Goal: Task Accomplishment & Management: Manage account settings

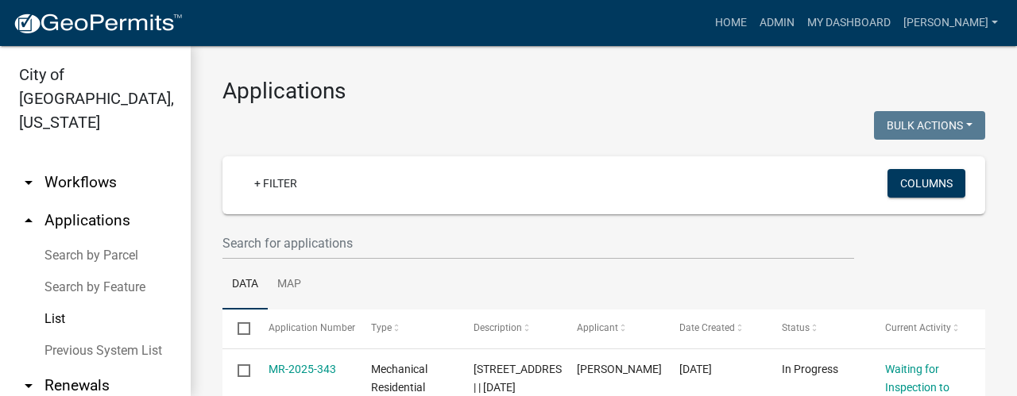
scroll to position [1086, 0]
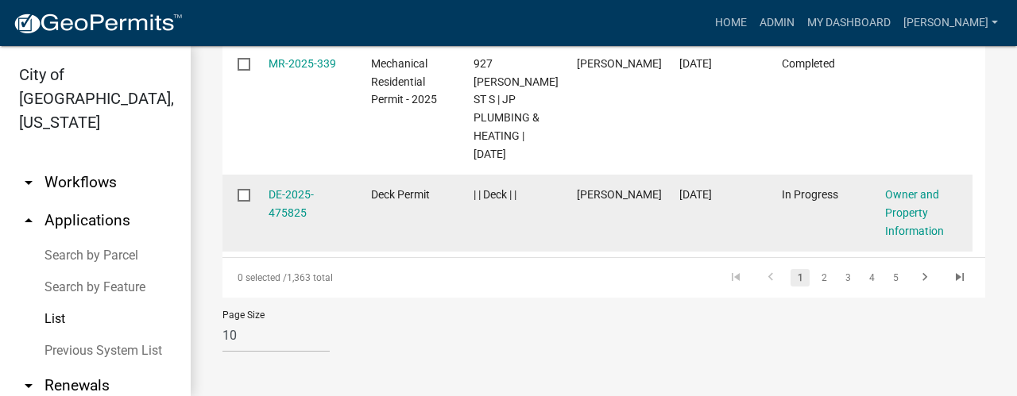
click at [362, 193] on datatable-body-cell "Deck Permit" at bounding box center [407, 213] width 103 height 77
click at [307, 200] on link "DE-2025-475825" at bounding box center [291, 203] width 45 height 31
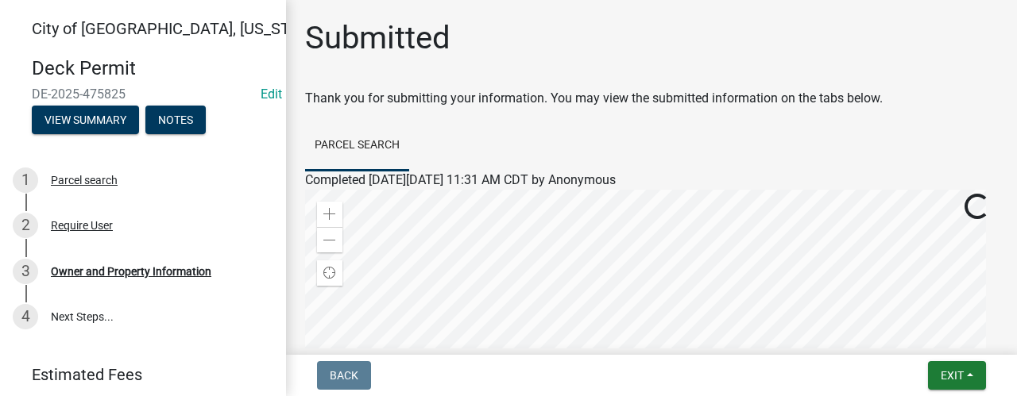
click at [243, 126] on div "Deck Permit DE-2025-475825 Edit View Summary Notes" at bounding box center [143, 91] width 261 height 94
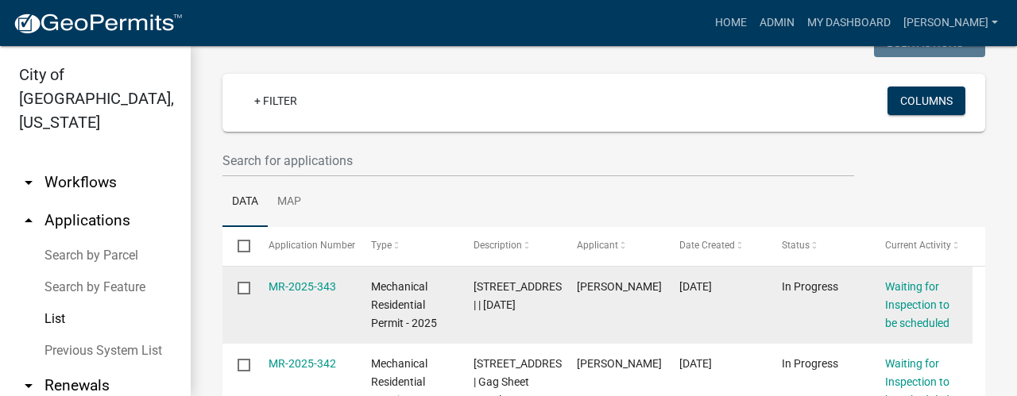
scroll to position [159, 0]
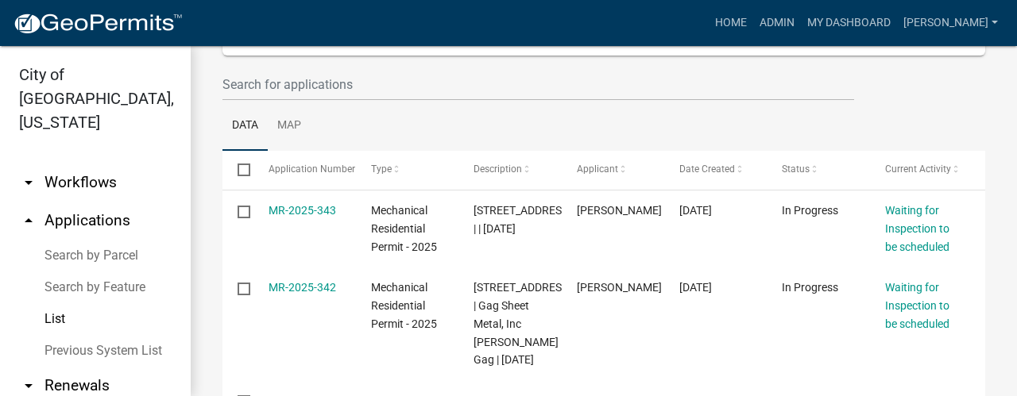
click at [62, 304] on link "List" at bounding box center [95, 320] width 191 height 32
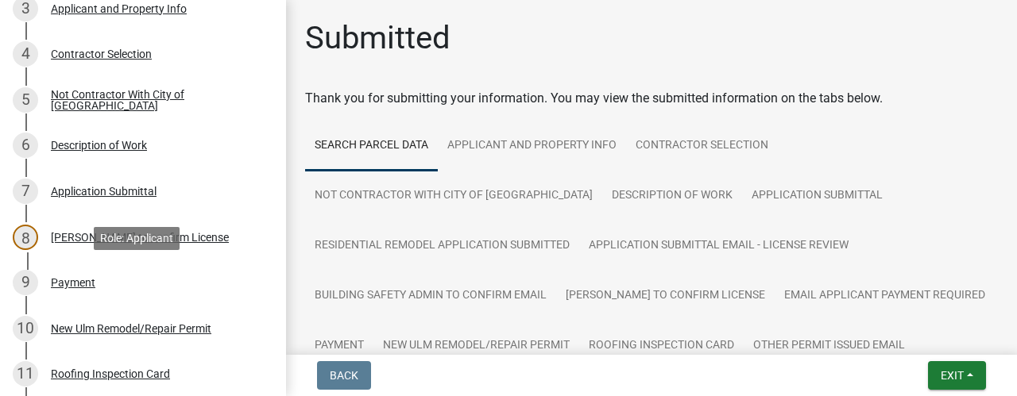
scroll to position [477, 0]
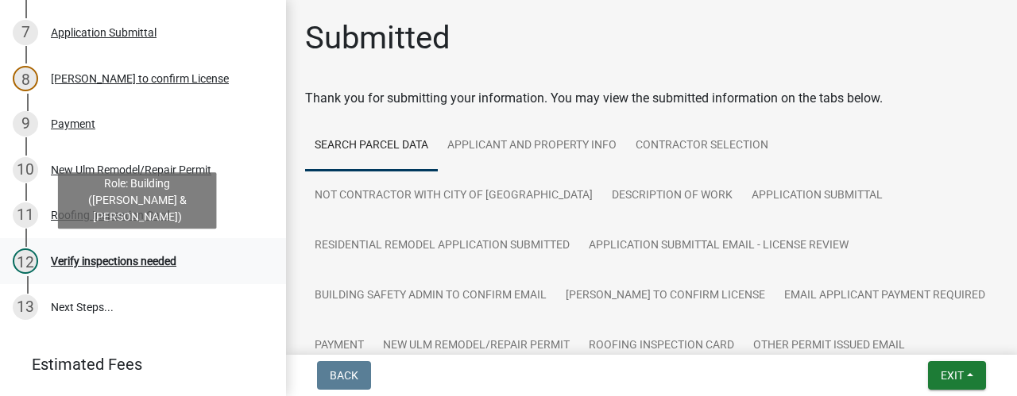
click at [133, 259] on div "Verify inspections needed" at bounding box center [114, 261] width 126 height 11
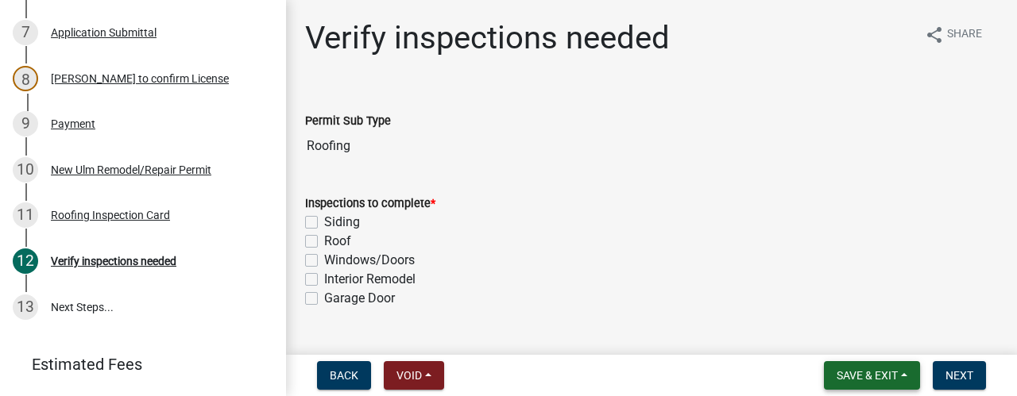
click at [898, 374] on span "Save & Exit" at bounding box center [867, 375] width 61 height 13
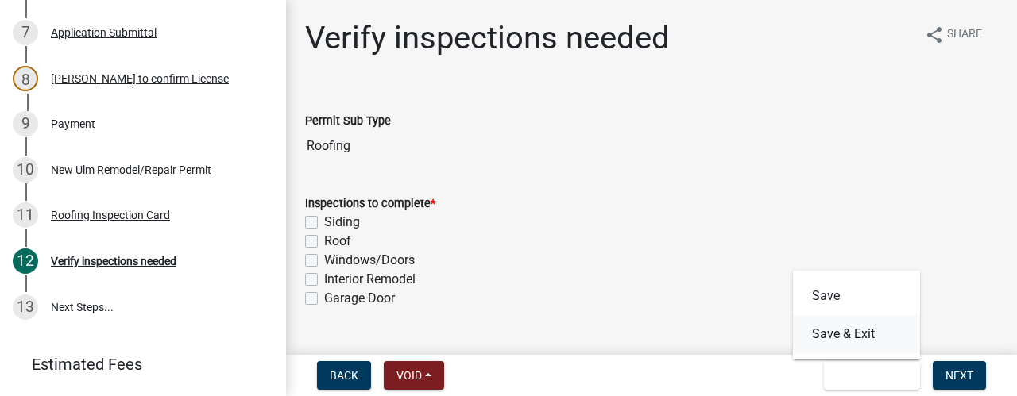
click at [869, 341] on button "Save & Exit" at bounding box center [856, 334] width 127 height 38
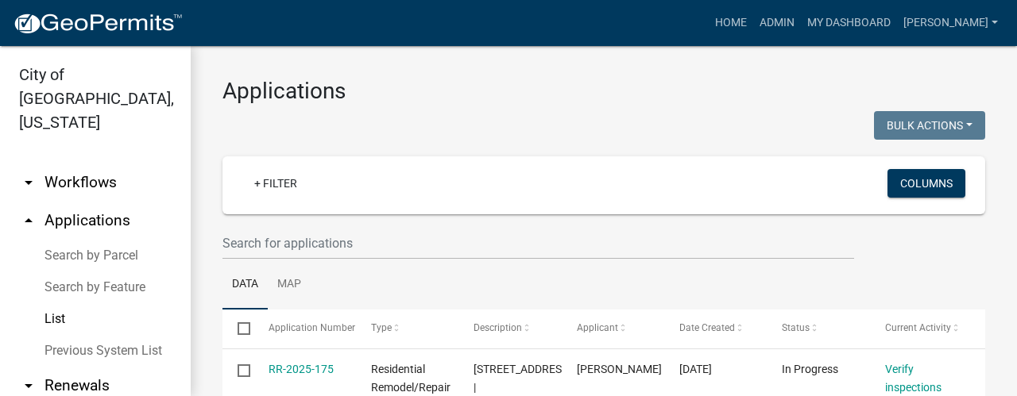
click at [68, 164] on link "arrow_drop_down Workflows" at bounding box center [95, 183] width 191 height 38
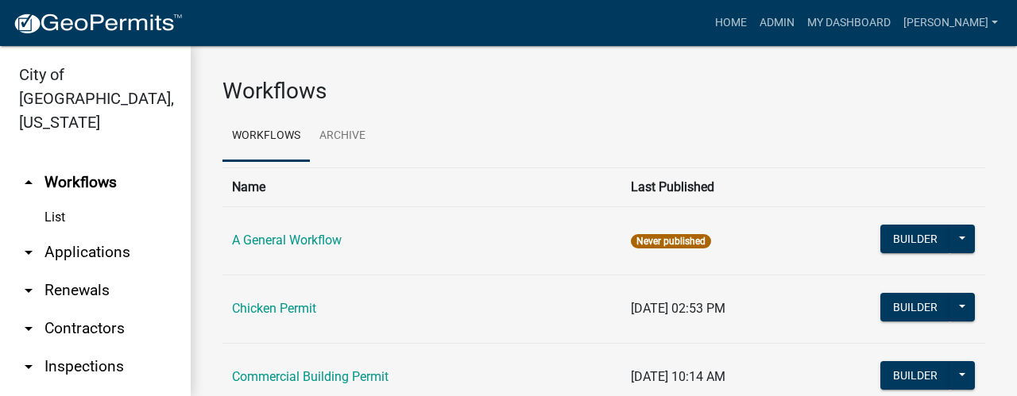
click at [58, 202] on link "List" at bounding box center [95, 218] width 191 height 32
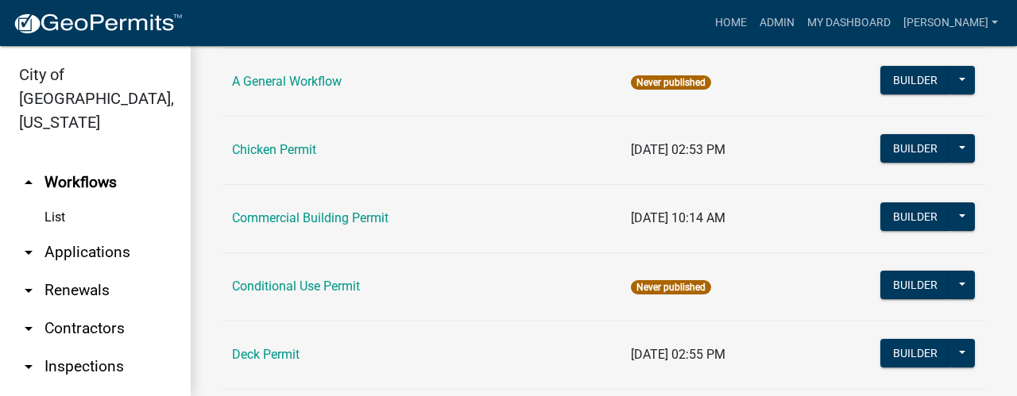
scroll to position [238, 0]
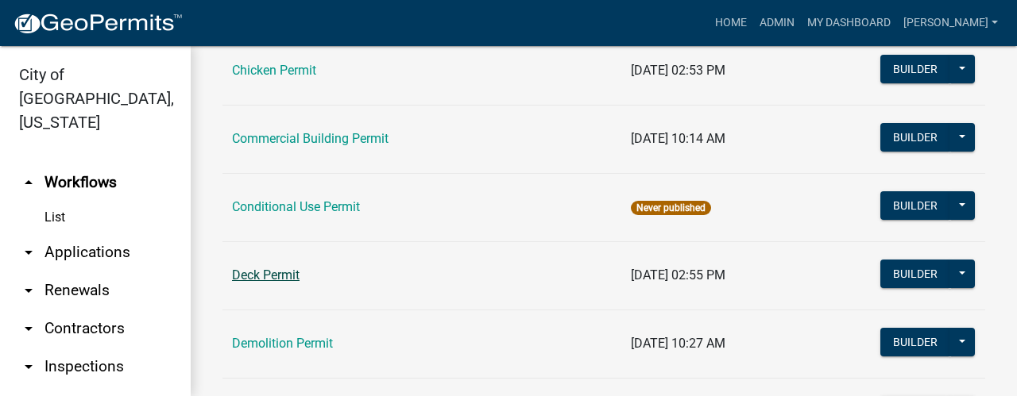
click at [272, 271] on link "Deck Permit" at bounding box center [266, 275] width 68 height 15
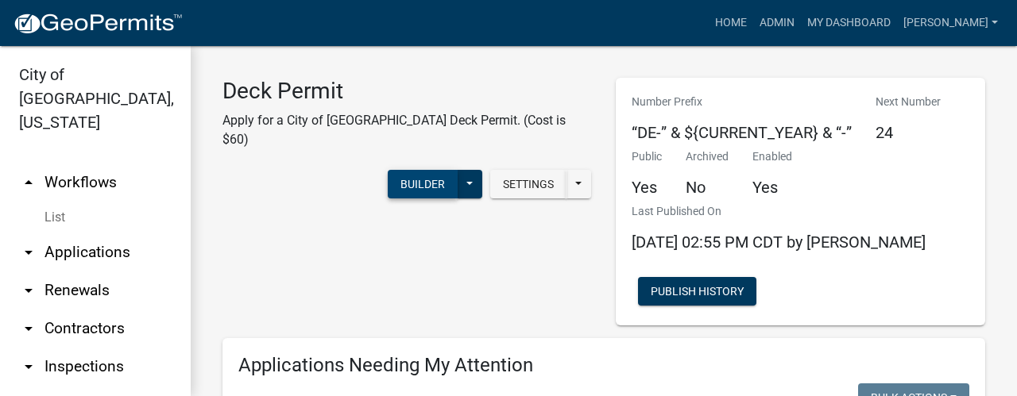
click at [416, 170] on button "Builder" at bounding box center [423, 184] width 70 height 29
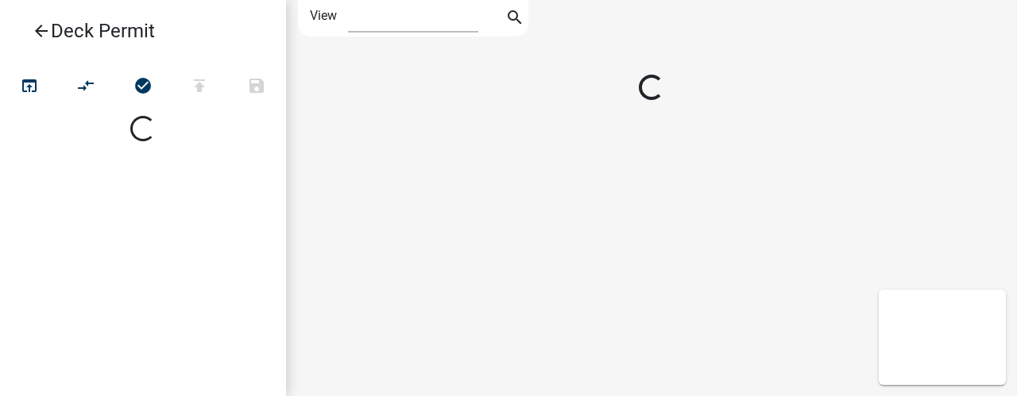
select select "1"
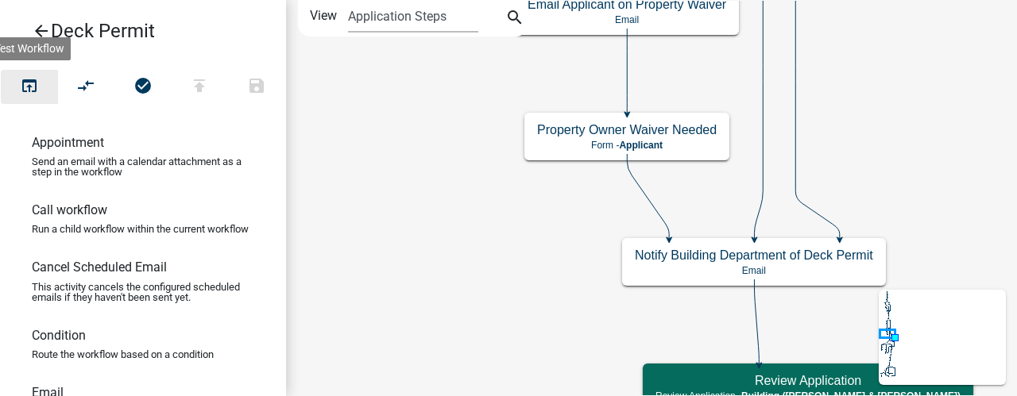
click at [41, 86] on button "open_in_browser" at bounding box center [29, 87] width 57 height 34
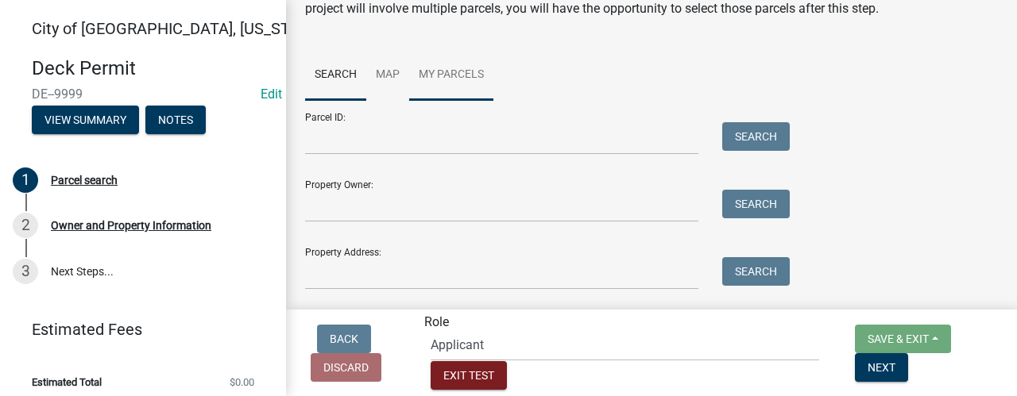
scroll to position [106, 0]
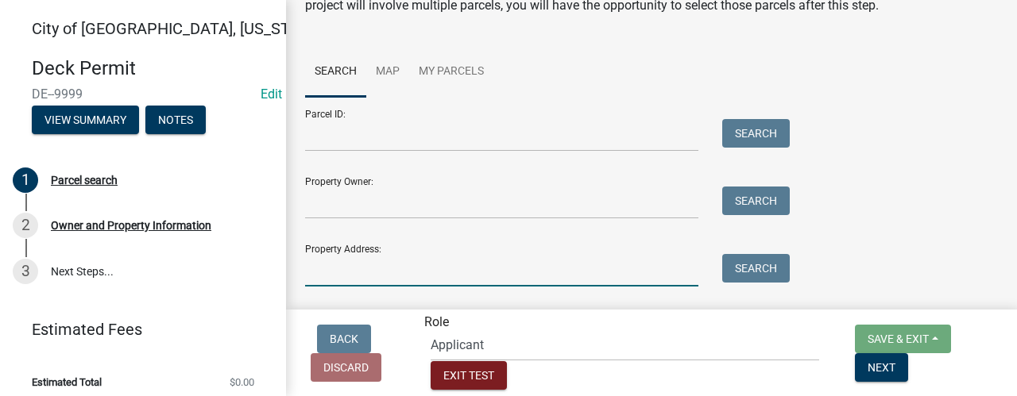
click at [381, 270] on input "Property Address:" at bounding box center [501, 270] width 393 height 33
type input "123"
click at [783, 273] on button "Search" at bounding box center [756, 268] width 68 height 29
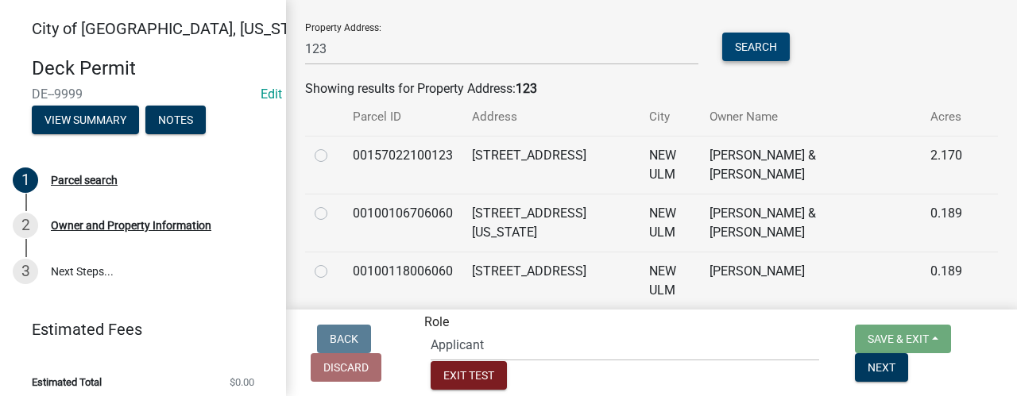
scroll to position [344, 0]
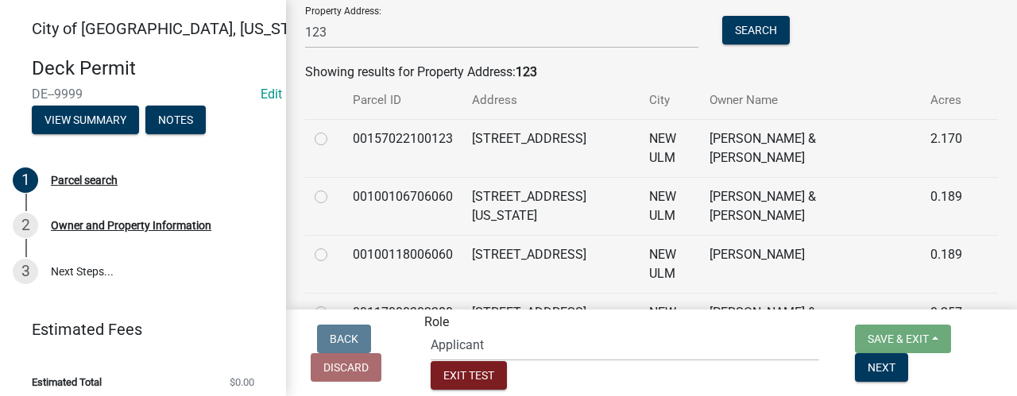
click at [313, 135] on td at bounding box center [324, 148] width 38 height 58
click at [334, 130] on label at bounding box center [334, 130] width 0 height 0
click at [334, 136] on input "radio" at bounding box center [339, 135] width 10 height 10
radio input "true"
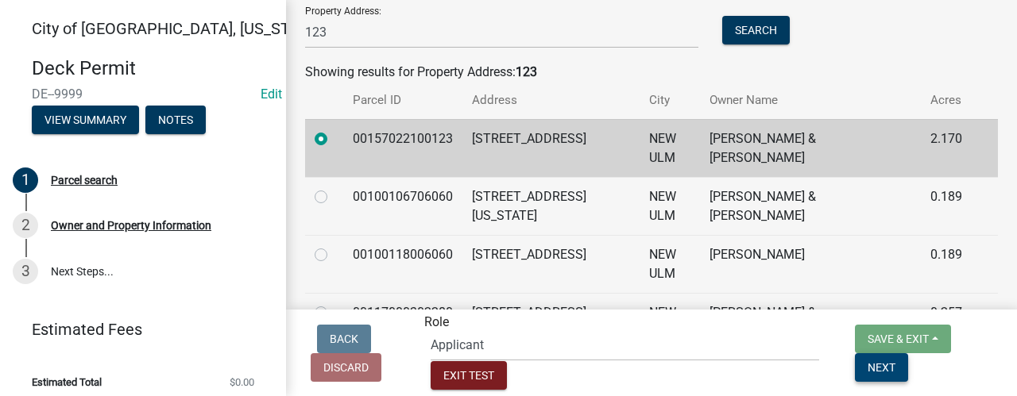
click at [859, 381] on button "Next" at bounding box center [881, 368] width 53 height 29
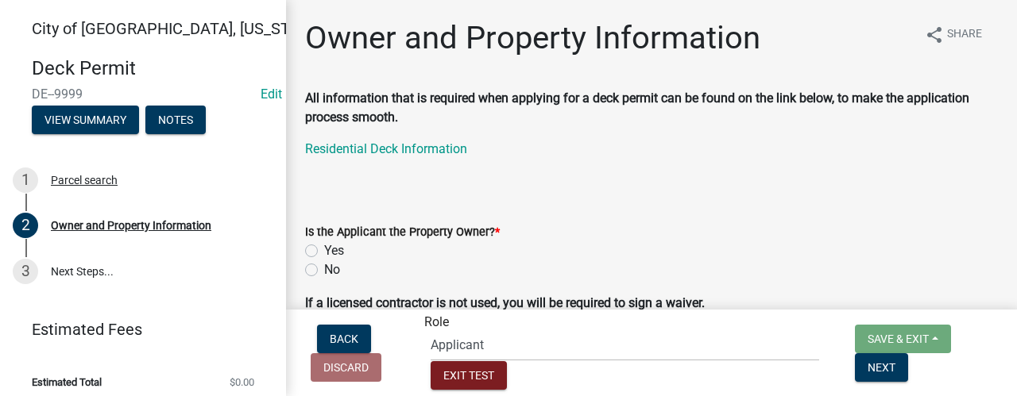
click at [324, 249] on label "Yes" at bounding box center [334, 251] width 20 height 19
click at [324, 249] on input "Yes" at bounding box center [329, 247] width 10 height 10
radio input "true"
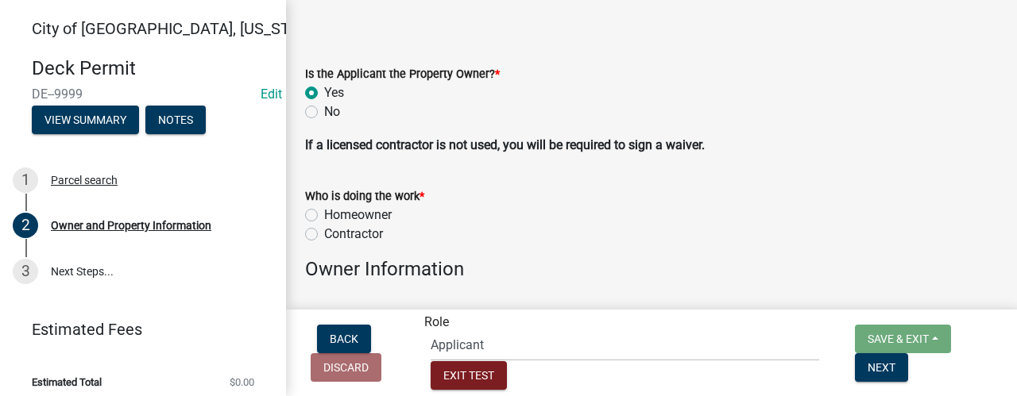
scroll to position [159, 0]
click at [324, 211] on label "Homeowner" at bounding box center [358, 214] width 68 height 19
click at [324, 211] on input "Homeowner" at bounding box center [329, 210] width 10 height 10
radio input "true"
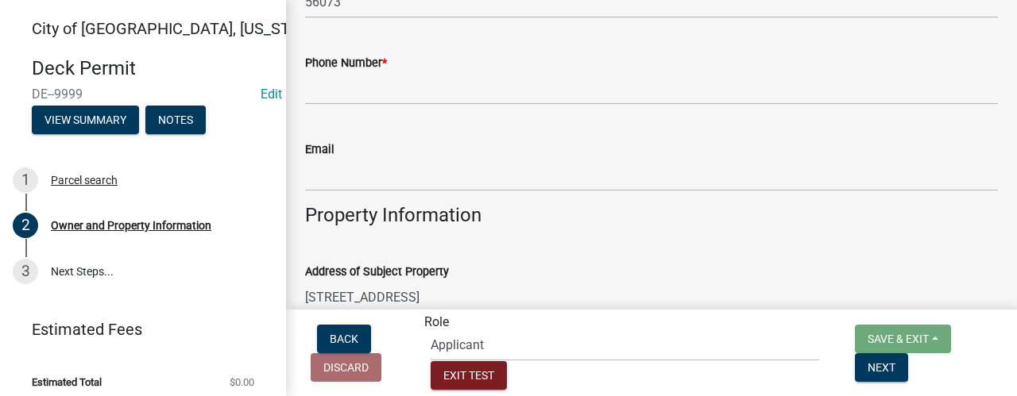
scroll to position [874, 0]
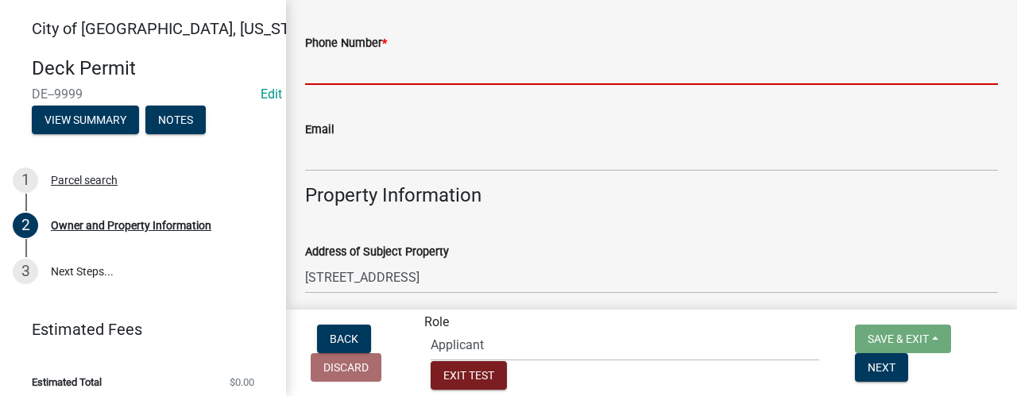
click at [361, 63] on input "Phone Number *" at bounding box center [651, 68] width 693 height 33
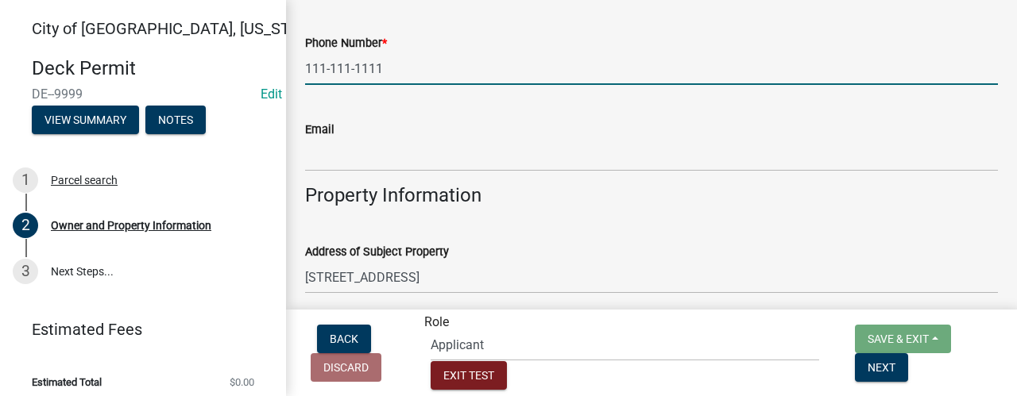
type input "111-111-1111"
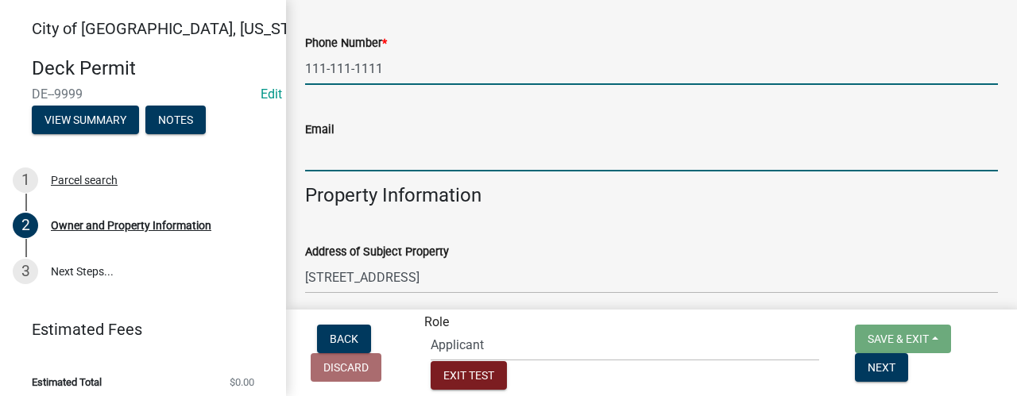
click at [337, 155] on input "Email" at bounding box center [651, 155] width 693 height 33
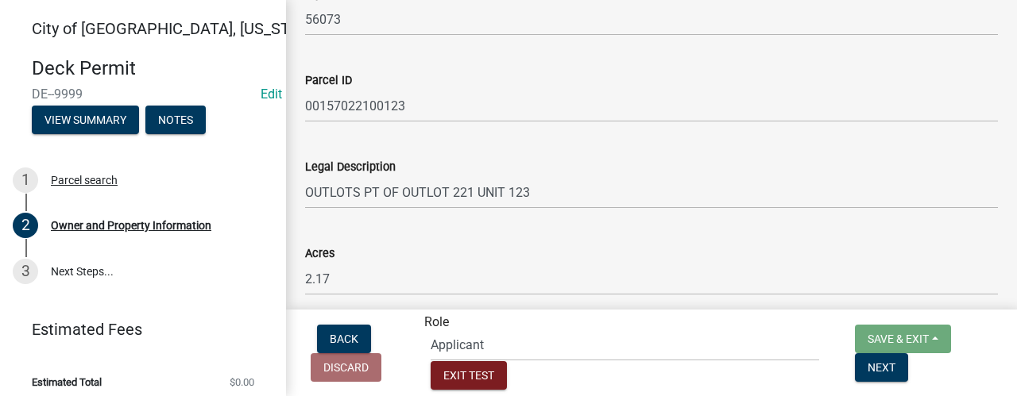
scroll to position [1414, 0]
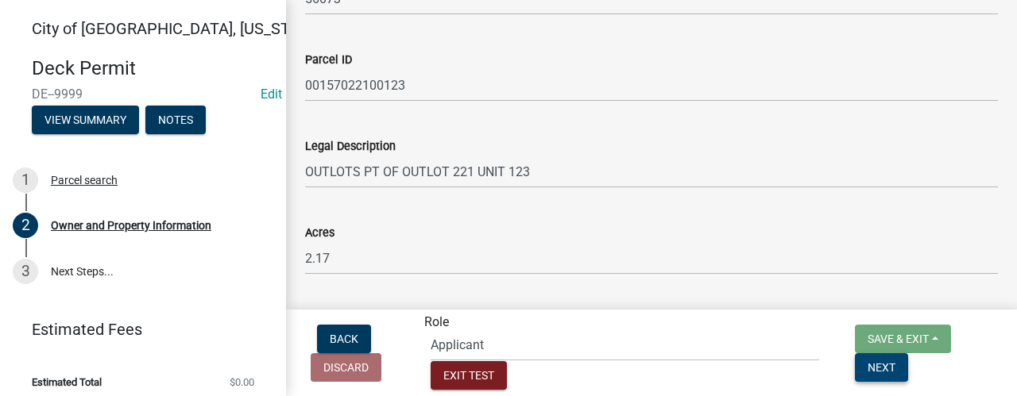
click at [868, 373] on span "Next" at bounding box center [882, 367] width 28 height 13
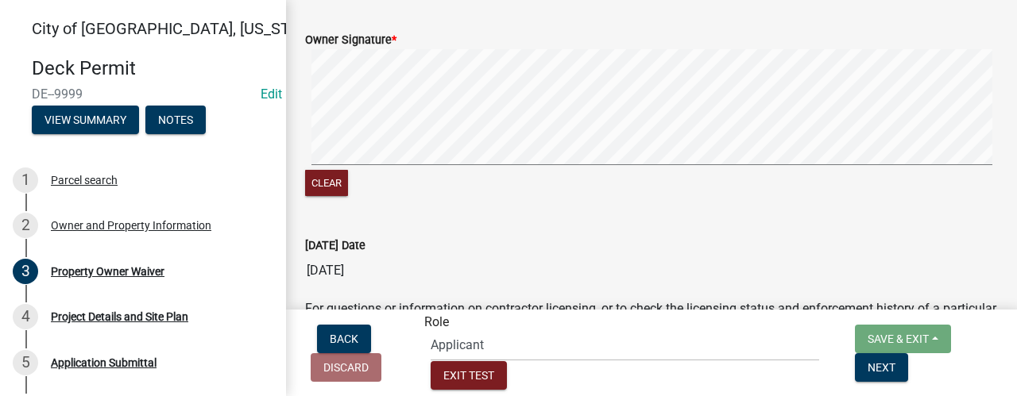
scroll to position [715, 0]
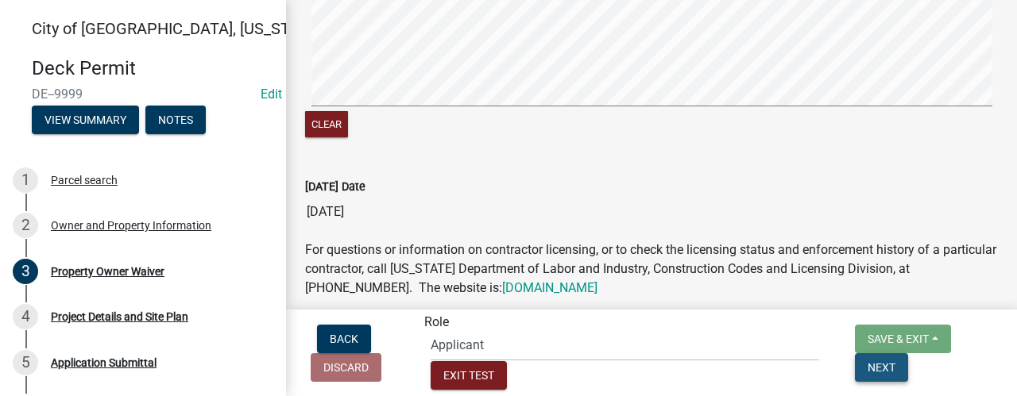
click at [868, 368] on button "Next" at bounding box center [881, 368] width 53 height 29
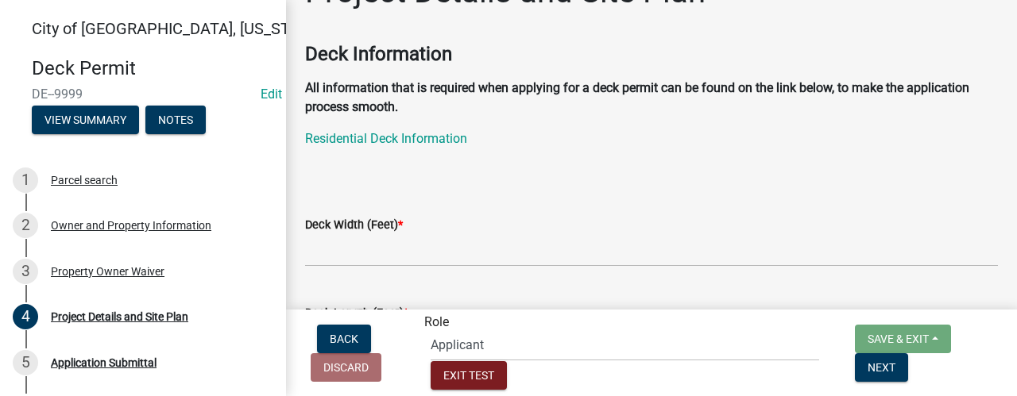
scroll to position [79, 0]
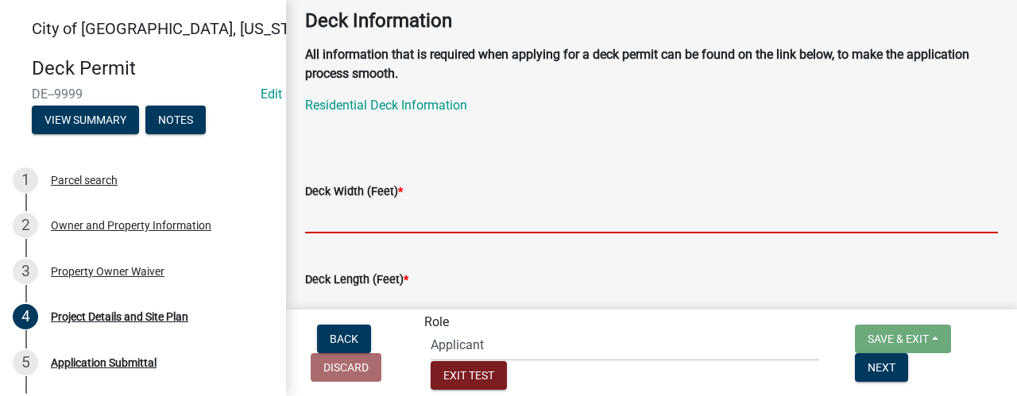
click at [424, 212] on input "text" at bounding box center [651, 217] width 693 height 33
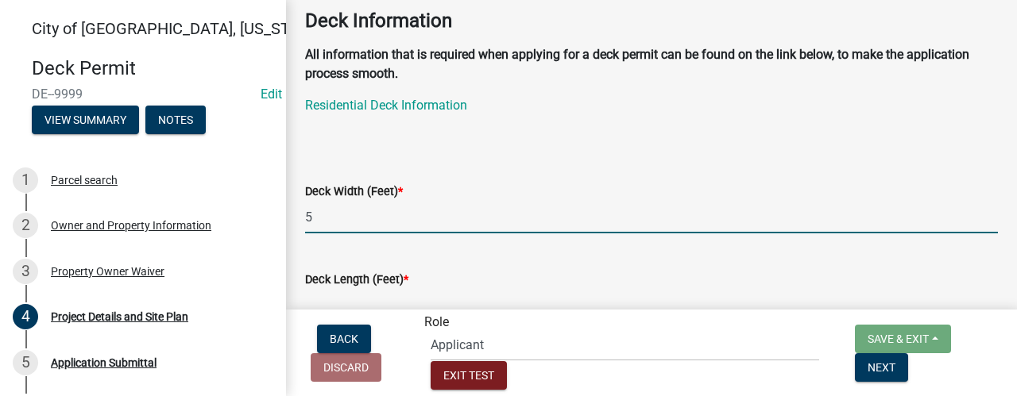
type input "5"
click at [417, 298] on input "text" at bounding box center [651, 305] width 693 height 33
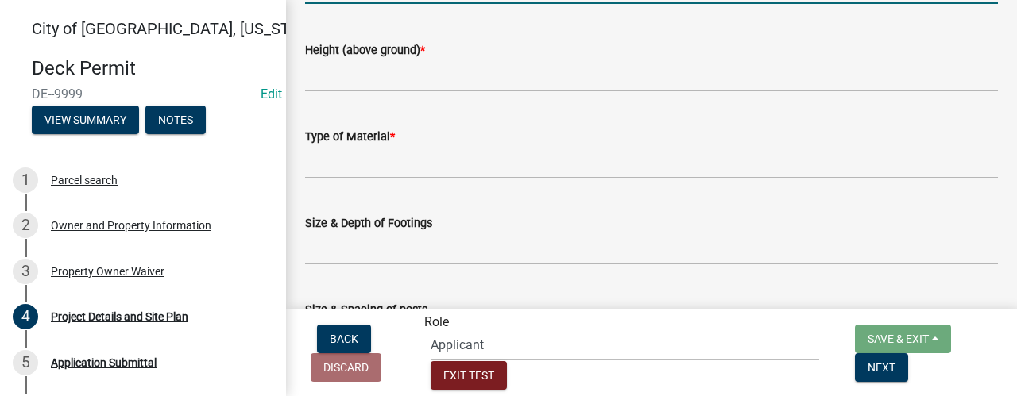
scroll to position [318, 0]
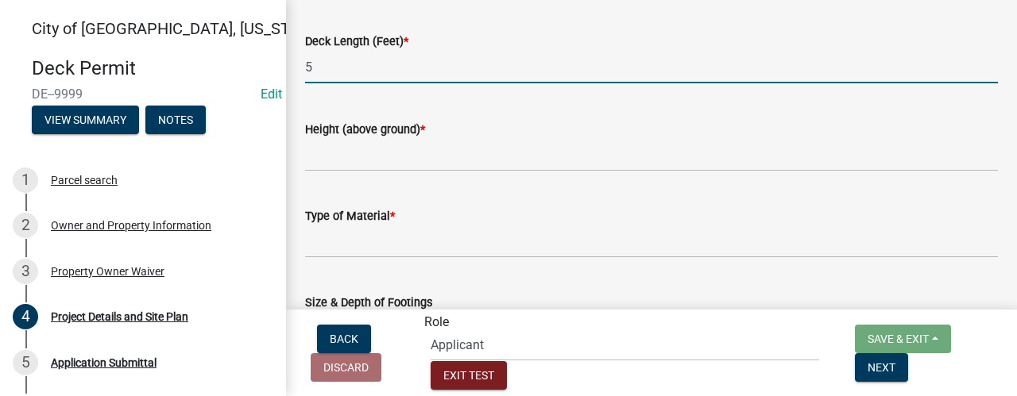
type input "5"
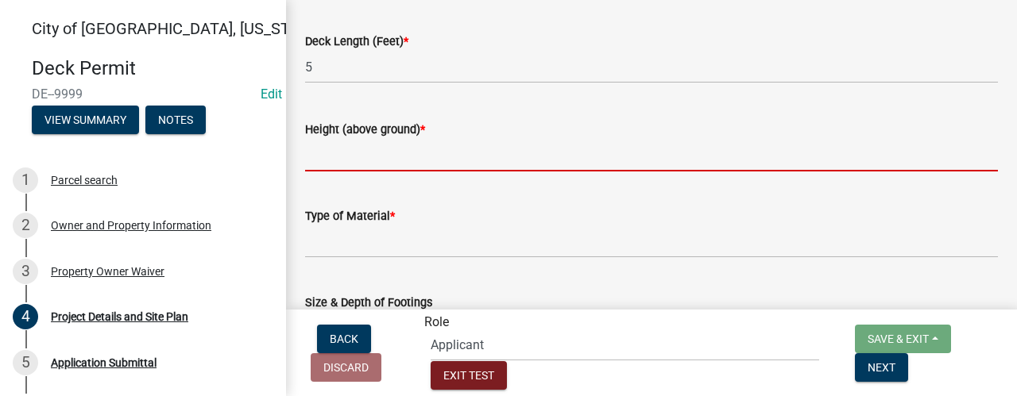
click at [394, 160] on input "Height (above ground) *" at bounding box center [651, 155] width 693 height 33
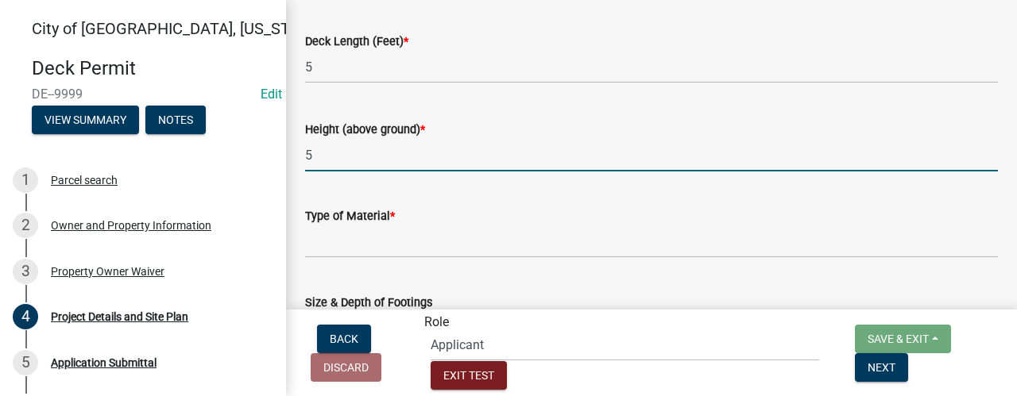
type input "5"
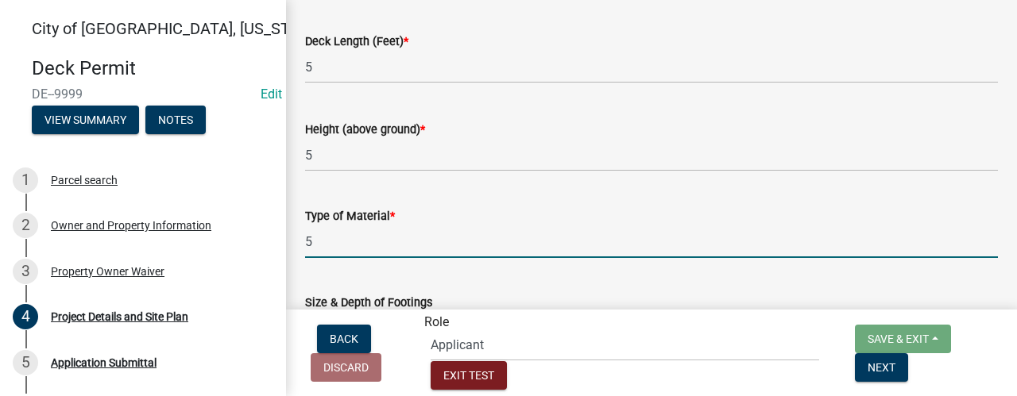
click at [378, 239] on input "5" at bounding box center [651, 242] width 693 height 33
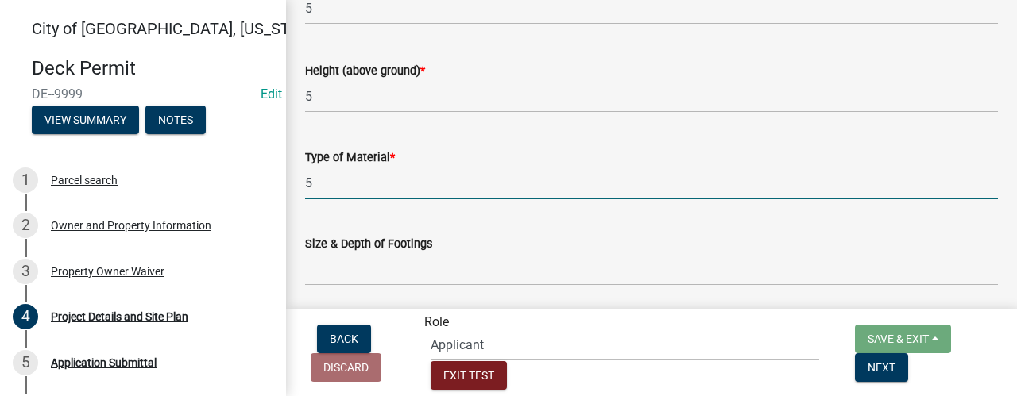
scroll to position [397, 0]
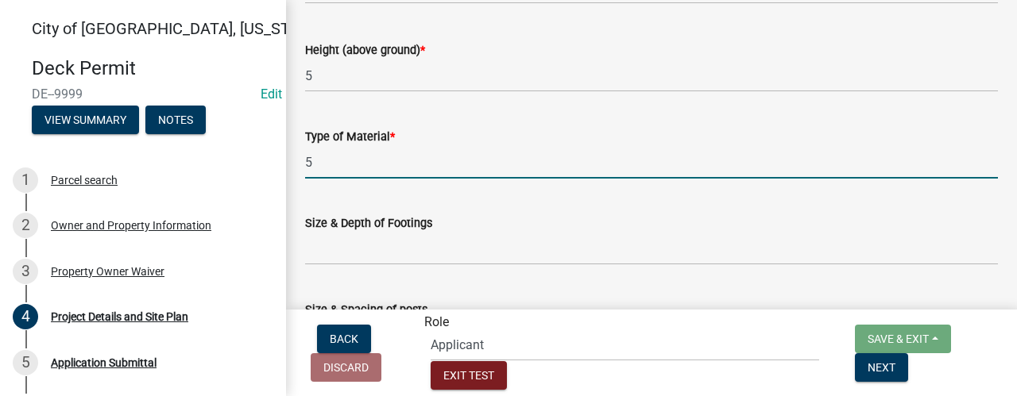
type input "5"
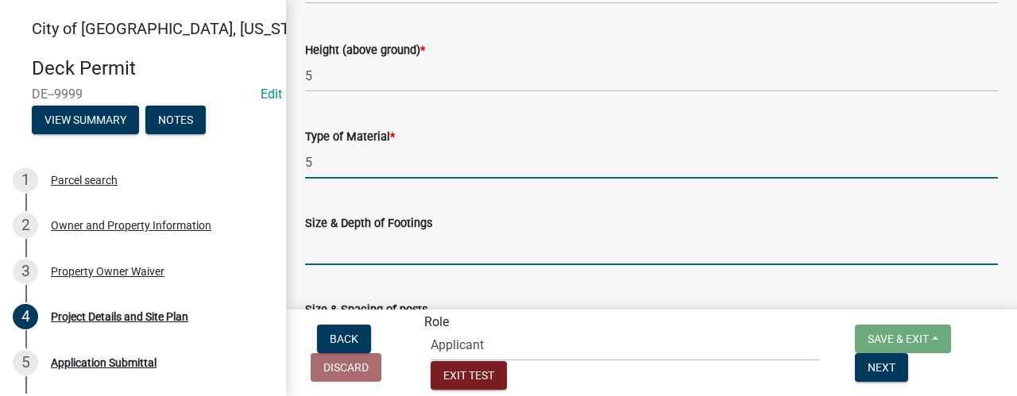
click at [362, 234] on input "Size & Depth of Footings" at bounding box center [651, 249] width 693 height 33
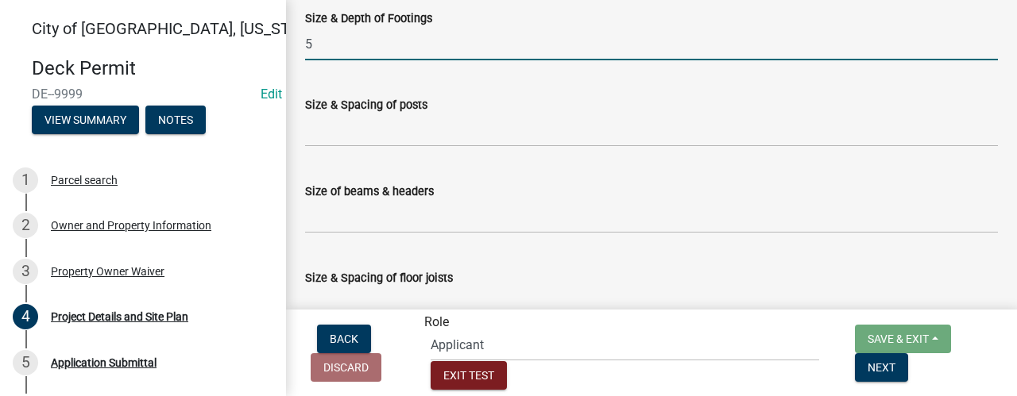
scroll to position [636, 0]
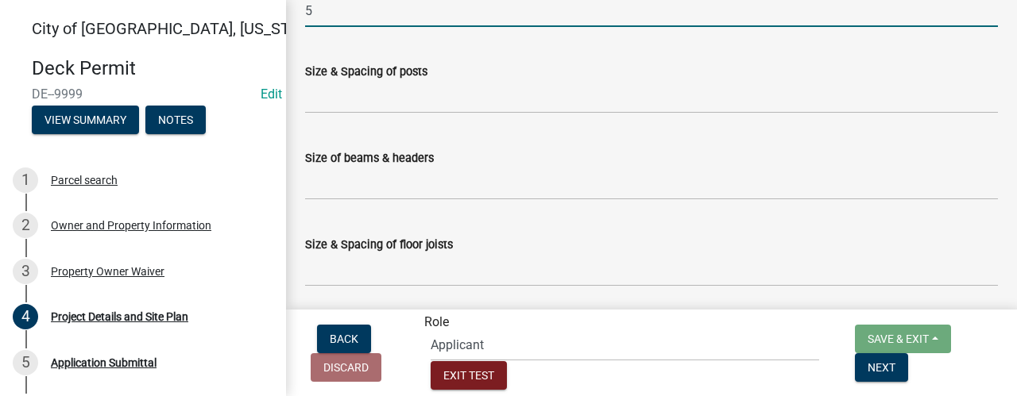
type input "5"
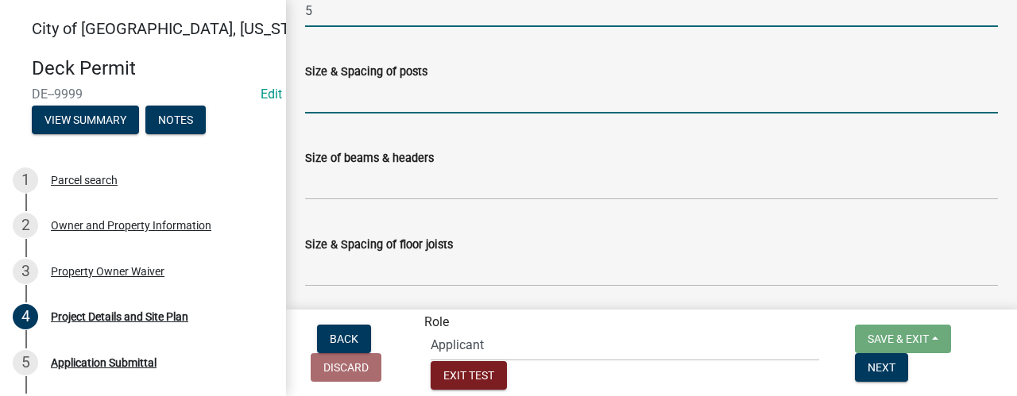
click at [366, 93] on input "Size & Spacing of posts" at bounding box center [651, 97] width 693 height 33
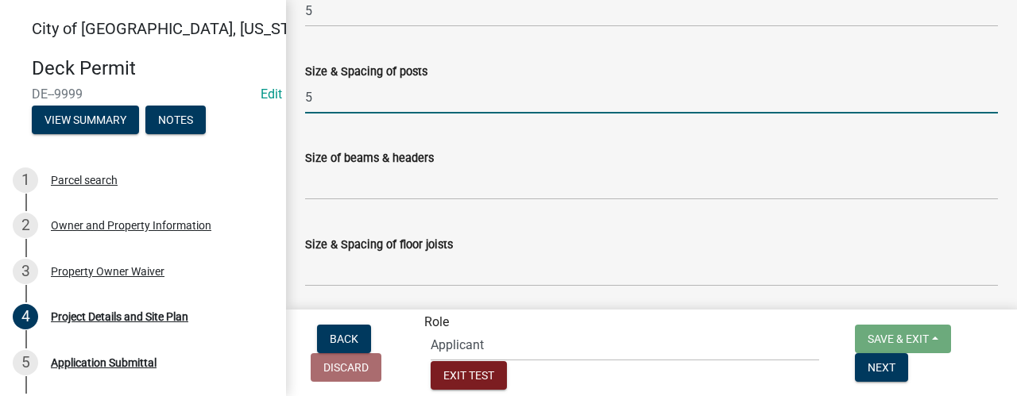
type input "5"
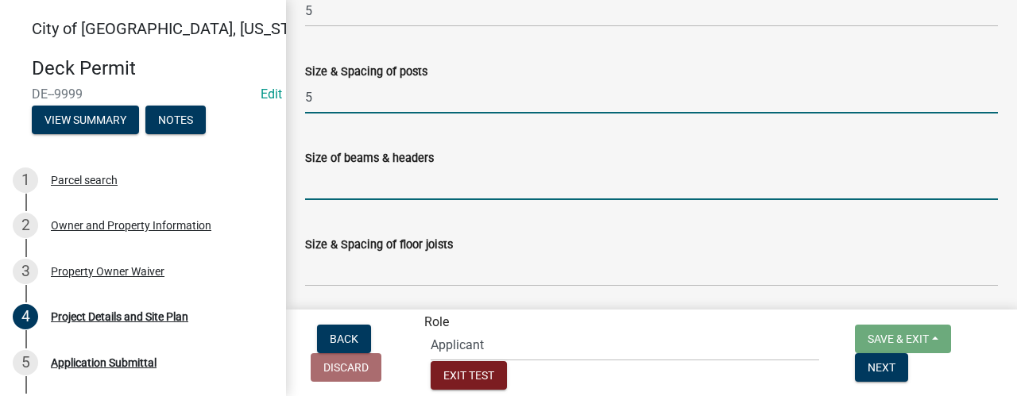
click at [357, 178] on input "Size of beams & headers" at bounding box center [651, 184] width 693 height 33
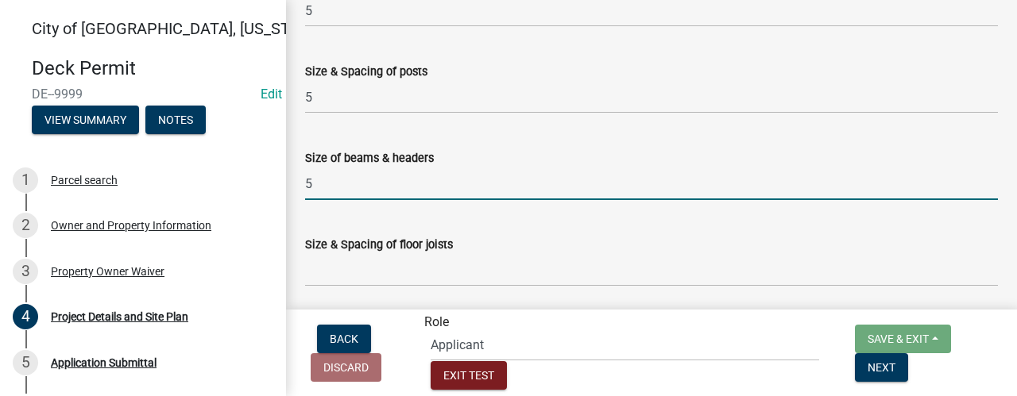
type input "5"
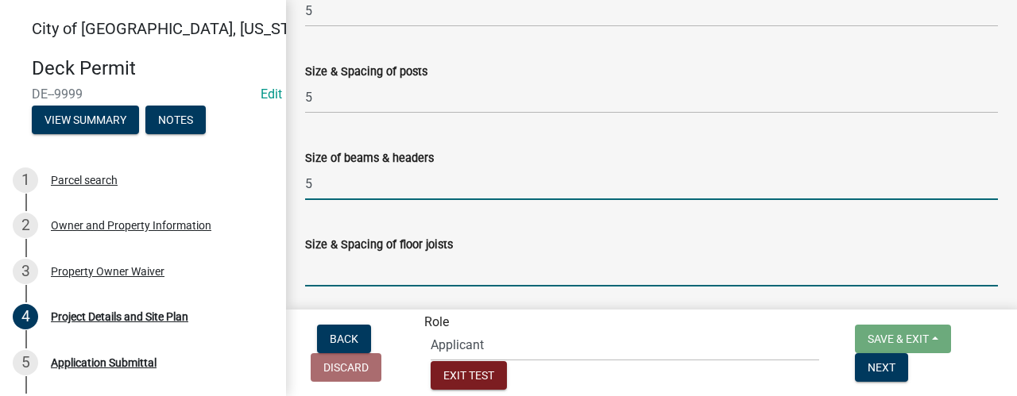
click at [354, 275] on input "Size & Spacing of floor joists" at bounding box center [651, 270] width 693 height 33
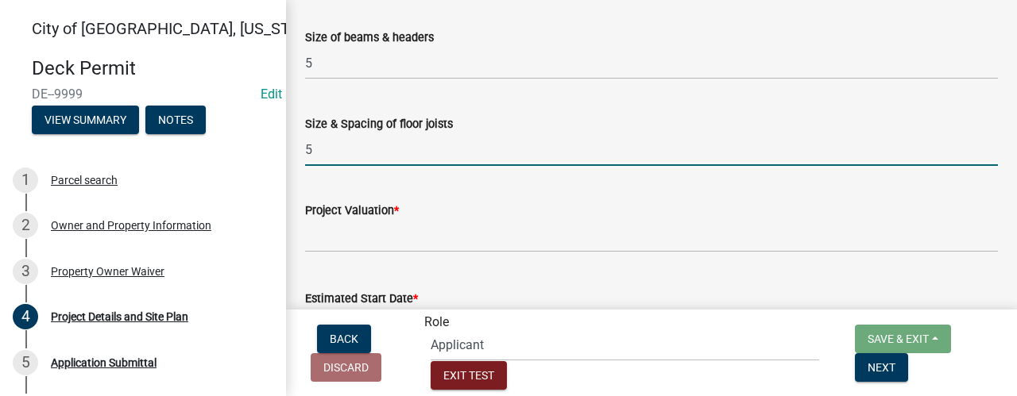
scroll to position [874, 0]
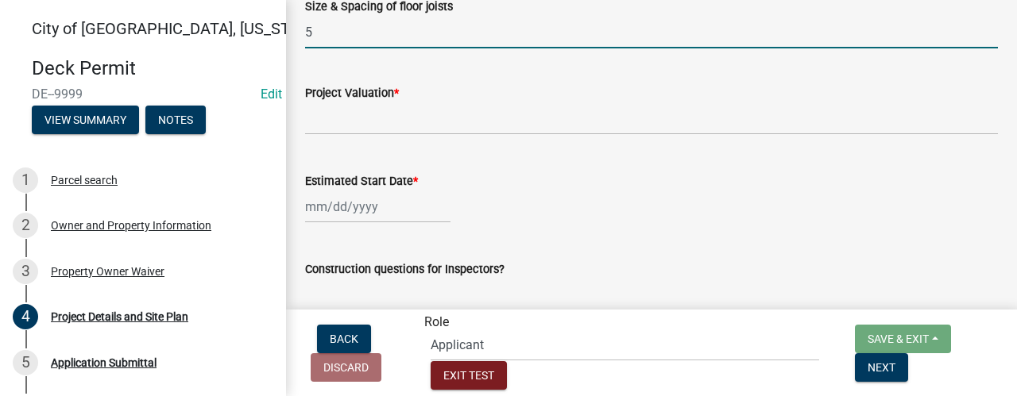
type input "5"
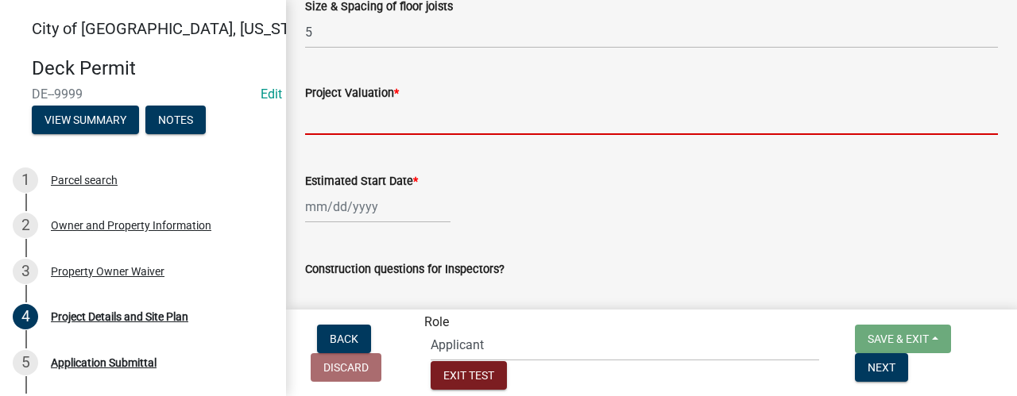
click at [347, 134] on input "text" at bounding box center [651, 119] width 693 height 33
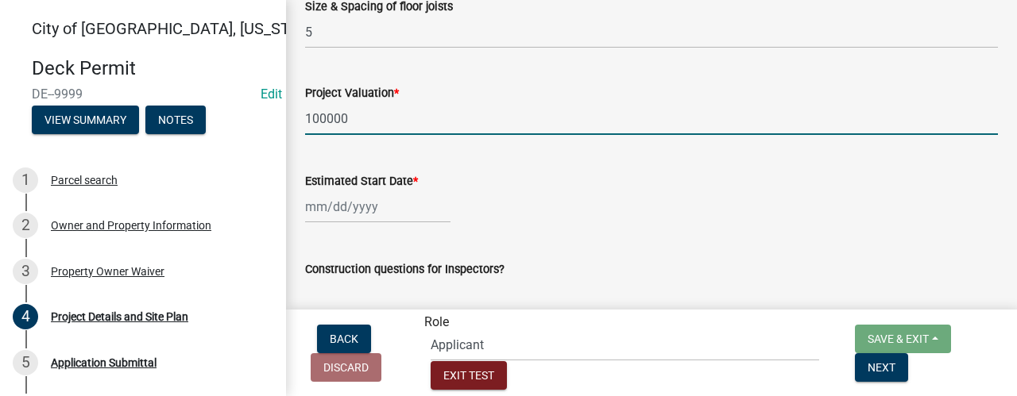
type input "100000"
click at [340, 209] on div at bounding box center [377, 207] width 145 height 33
select select "9"
select select "2025"
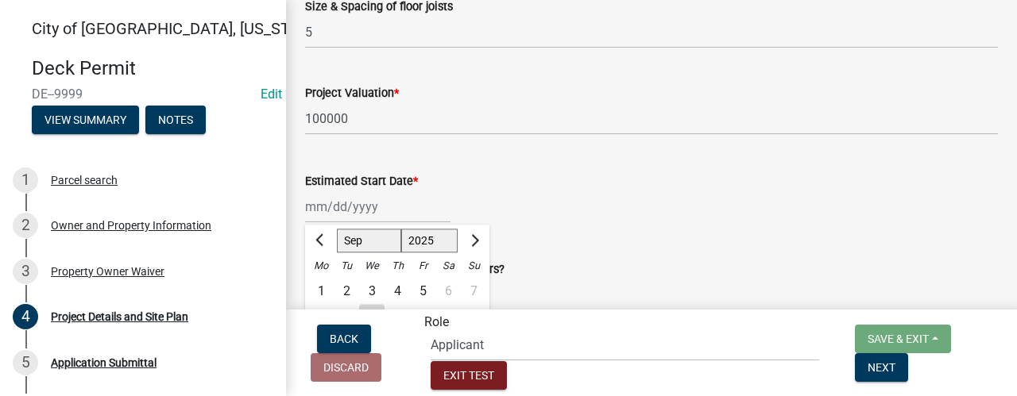
click at [378, 311] on div "10" at bounding box center [371, 316] width 25 height 25
type input "[DATE]"
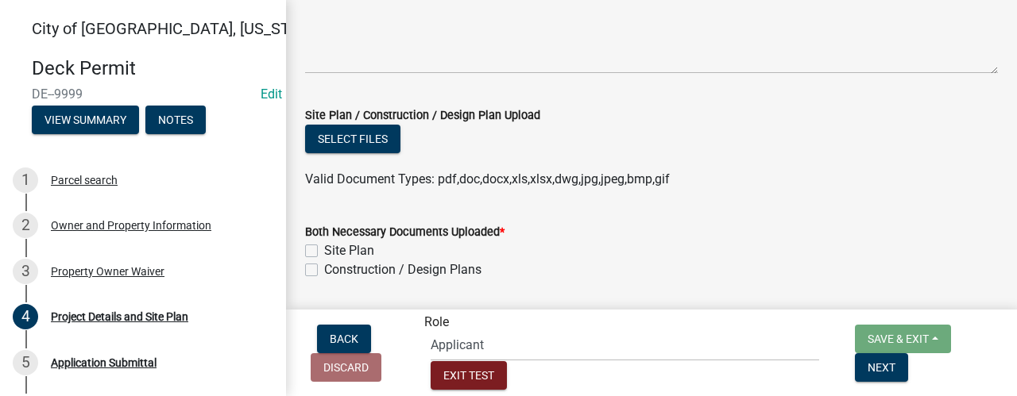
scroll to position [1160, 0]
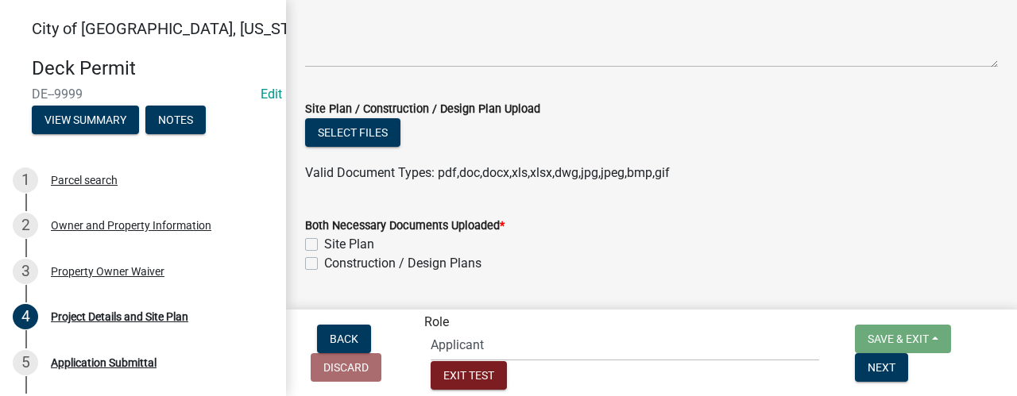
click at [324, 239] on label "Site Plan" at bounding box center [349, 244] width 50 height 19
click at [324, 239] on input "Site Plan" at bounding box center [329, 240] width 10 height 10
checkbox input "true"
click at [324, 260] on label "Construction / Design Plans" at bounding box center [402, 263] width 157 height 19
click at [324, 260] on input "Construction / Design Plans" at bounding box center [329, 259] width 10 height 10
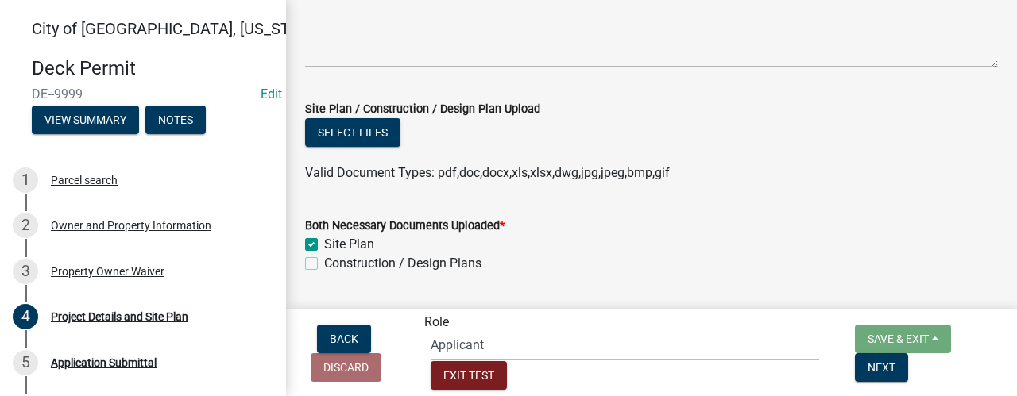
checkbox input "true"
click at [367, 137] on button "Select files" at bounding box center [352, 132] width 95 height 29
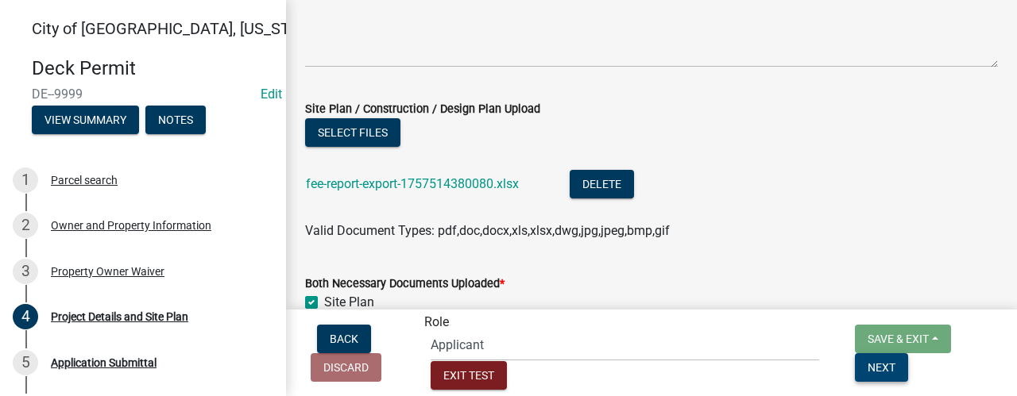
click at [868, 368] on span "Next" at bounding box center [882, 367] width 28 height 13
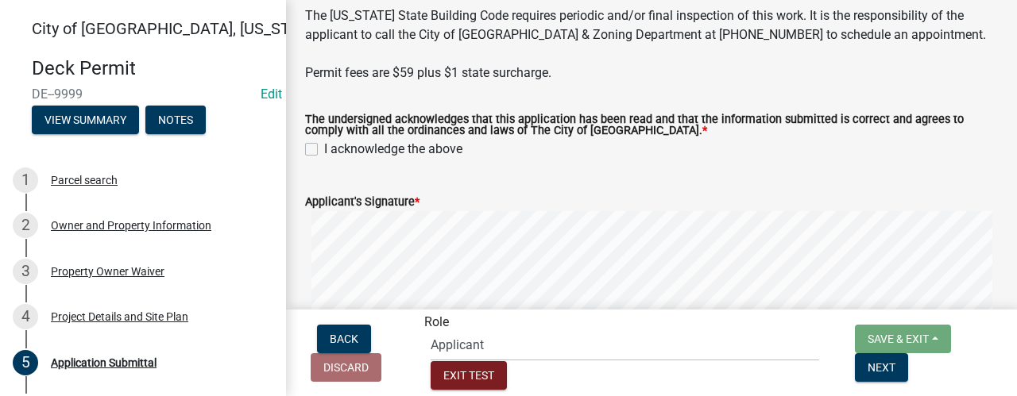
scroll to position [238, 0]
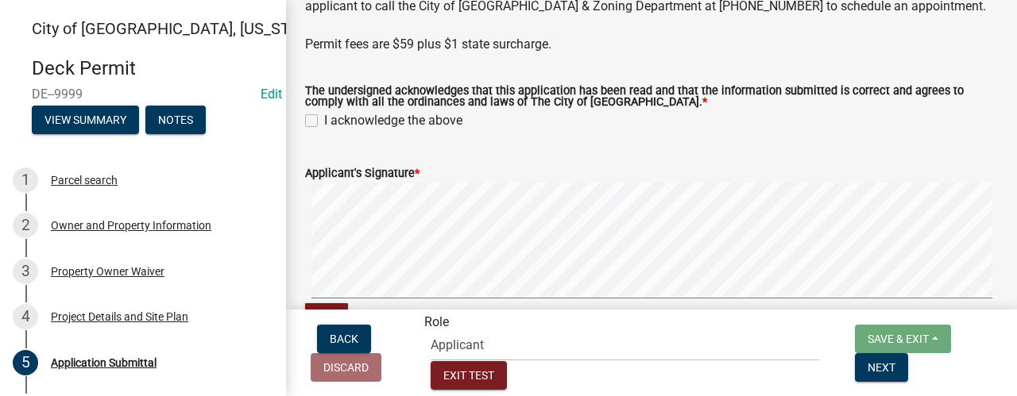
click at [324, 130] on label "I acknowledge the above" at bounding box center [393, 120] width 138 height 19
click at [324, 122] on input "I acknowledge the above" at bounding box center [329, 116] width 10 height 10
checkbox input "true"
click at [868, 373] on span "Next" at bounding box center [882, 367] width 28 height 13
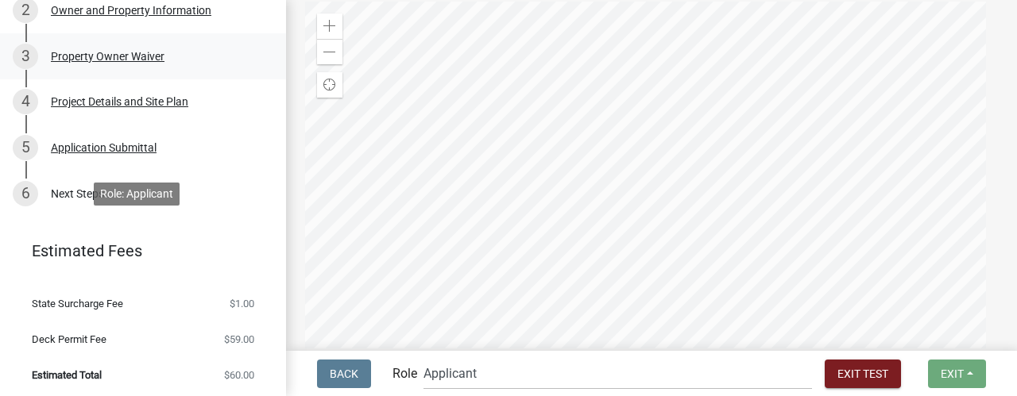
scroll to position [218, 0]
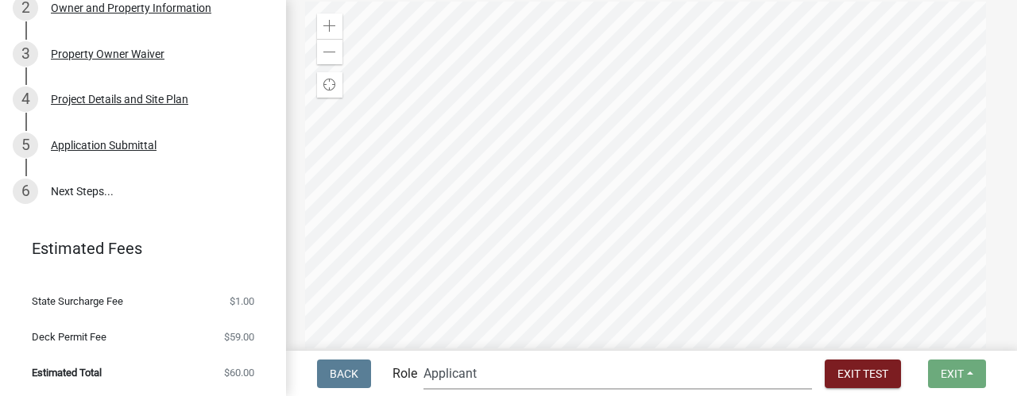
click at [572, 374] on select "Applicant Admin Building ([PERSON_NAME] & [PERSON_NAME]) Building Safety Admini…" at bounding box center [618, 374] width 389 height 33
select select "2a8d2813-429b-4053-9d45-3691f4ce4985"
click at [488, 358] on select "Applicant Admin Building ([PERSON_NAME] & [PERSON_NAME]) Building Safety Admini…" at bounding box center [618, 374] width 389 height 33
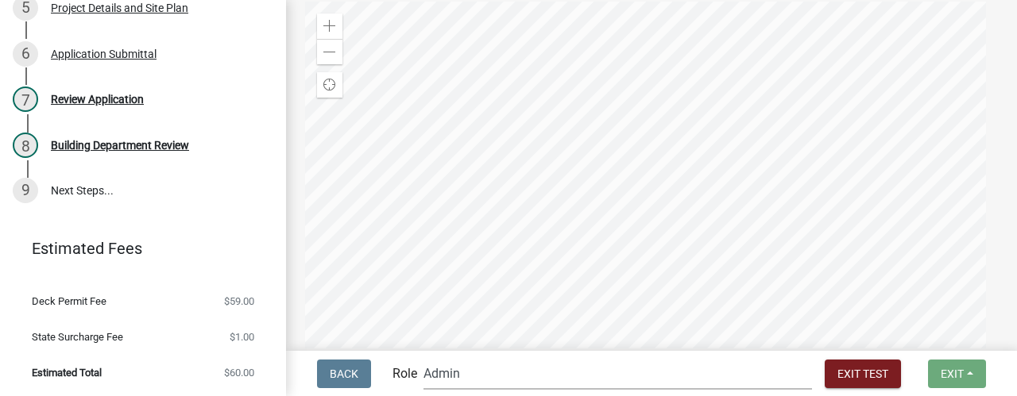
scroll to position [318, 0]
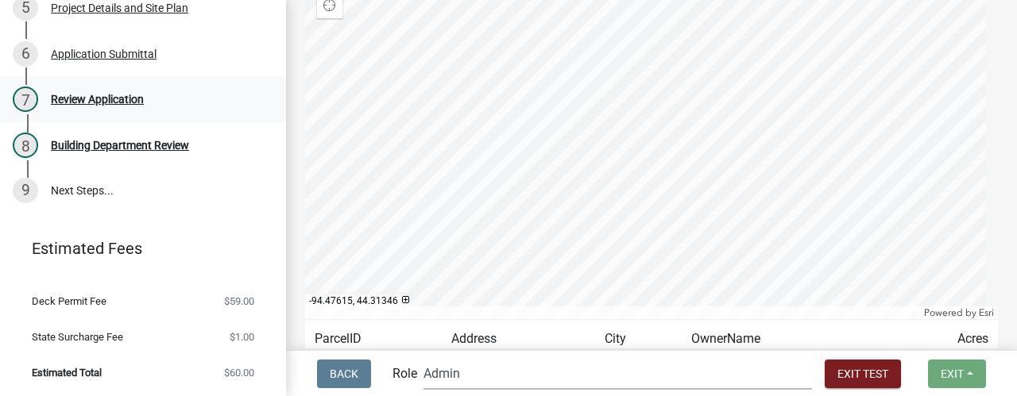
click at [118, 104] on div "Review Application" at bounding box center [97, 99] width 93 height 11
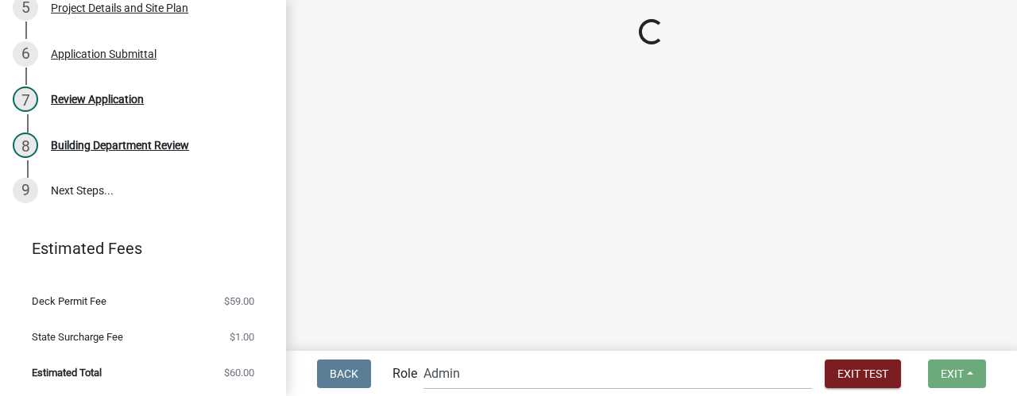
scroll to position [0, 0]
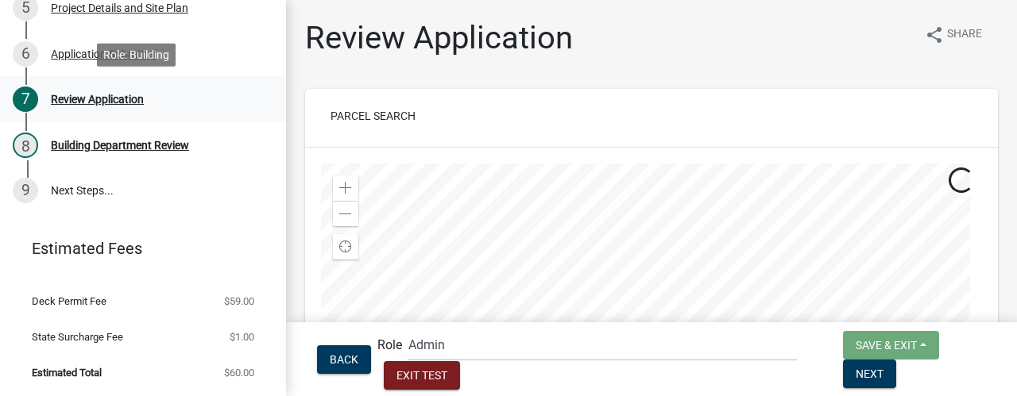
click at [122, 105] on div "Review Application" at bounding box center [97, 99] width 93 height 11
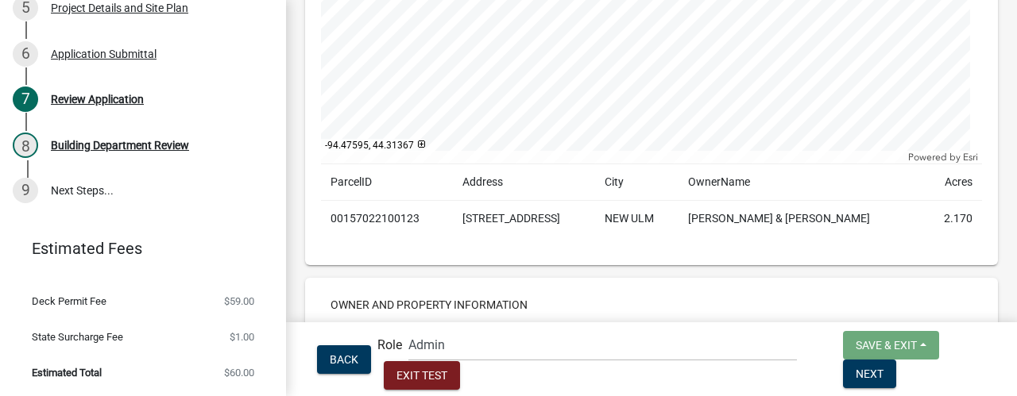
scroll to position [715, 0]
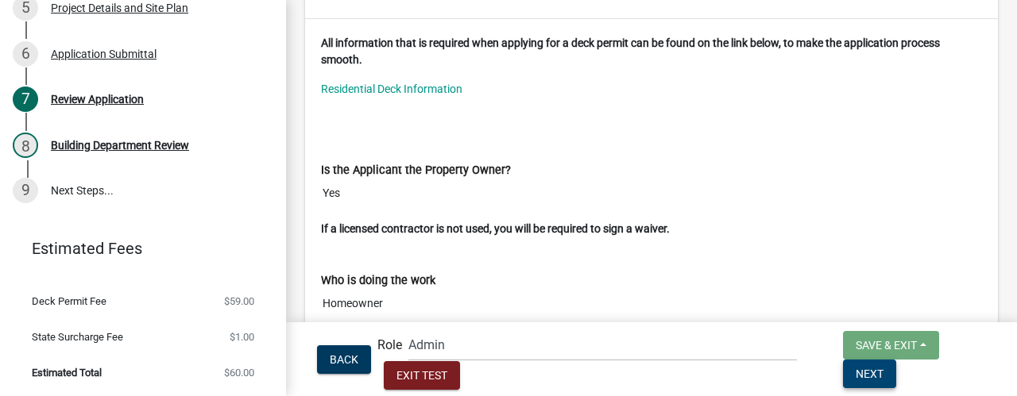
click at [884, 373] on span "Next" at bounding box center [870, 373] width 28 height 13
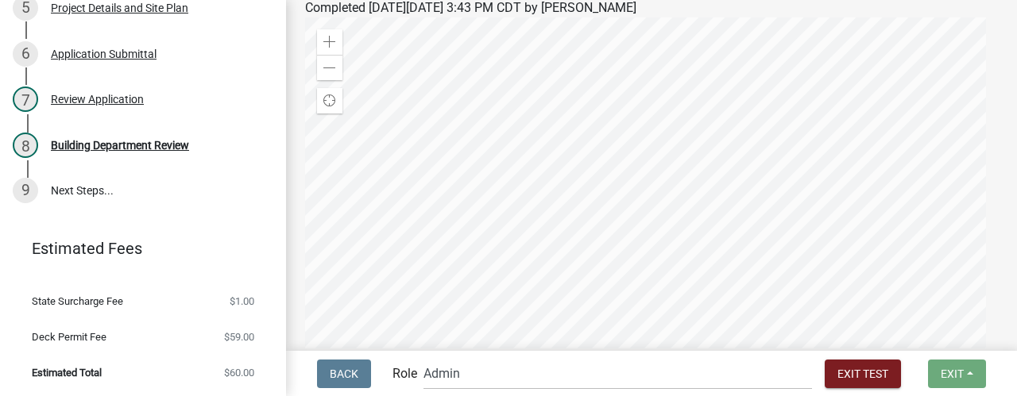
scroll to position [238, 0]
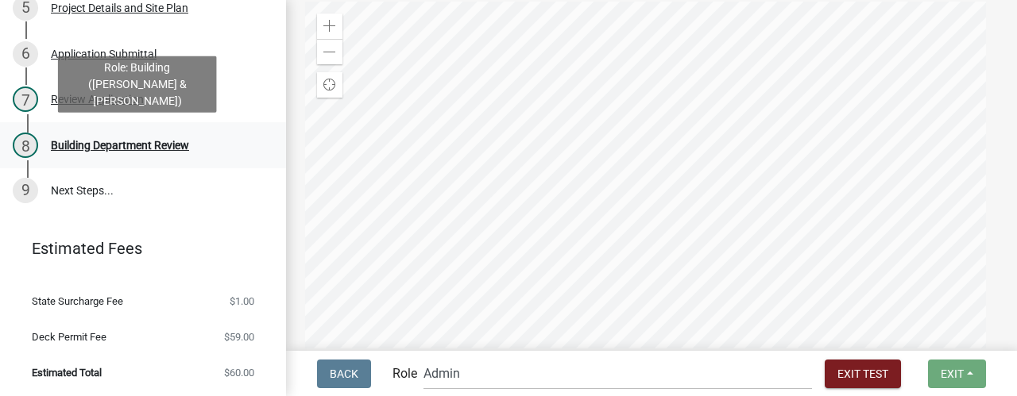
click at [131, 161] on link "8 Building Department Review" at bounding box center [143, 145] width 286 height 46
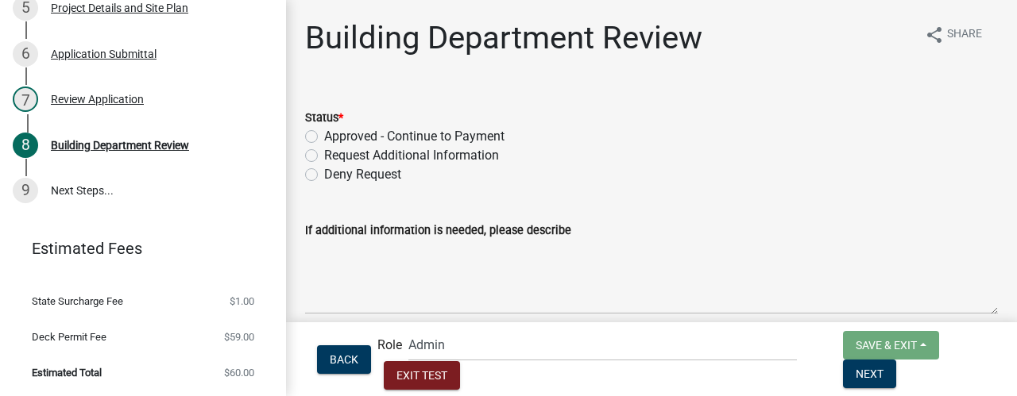
click at [324, 140] on label "Approved - Continue to Payment" at bounding box center [414, 136] width 180 height 19
click at [324, 137] on input "Approved - Continue to Payment" at bounding box center [329, 132] width 10 height 10
radio input "true"
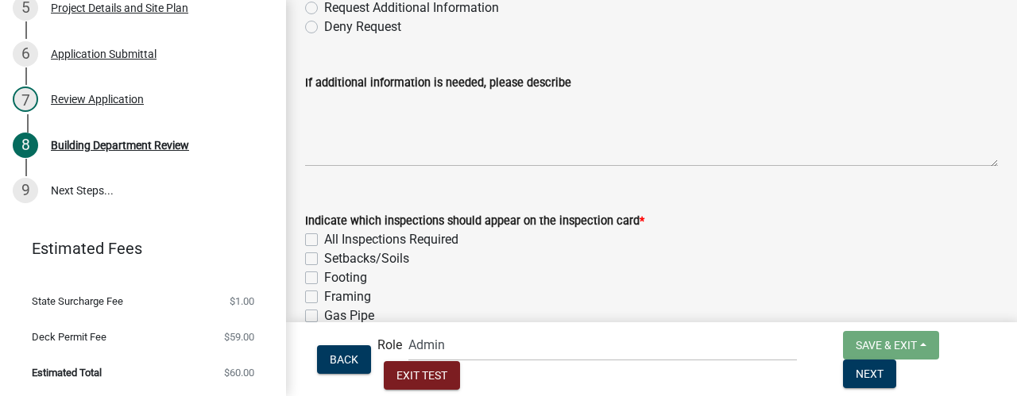
scroll to position [219, 0]
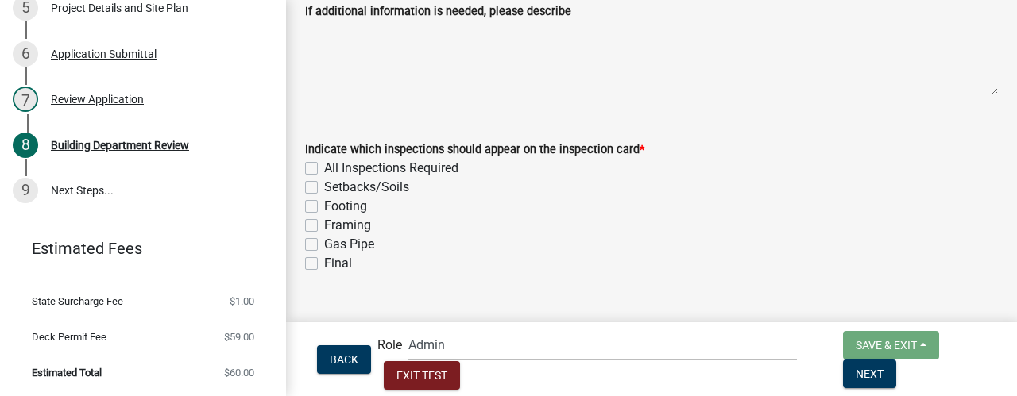
click at [324, 220] on label "Framing" at bounding box center [347, 225] width 47 height 19
click at [324, 220] on input "Framing" at bounding box center [329, 221] width 10 height 10
checkbox input "true"
checkbox input "false"
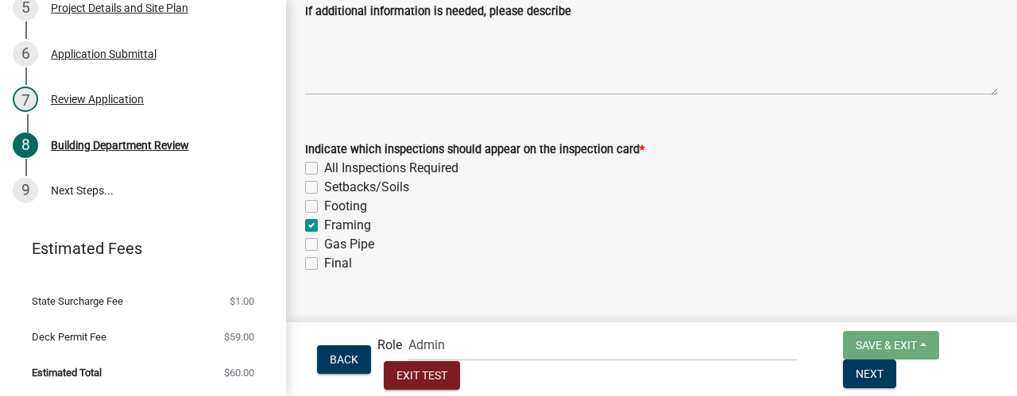
checkbox input "false"
checkbox input "true"
checkbox input "false"
click at [324, 206] on label "Footing" at bounding box center [345, 206] width 43 height 19
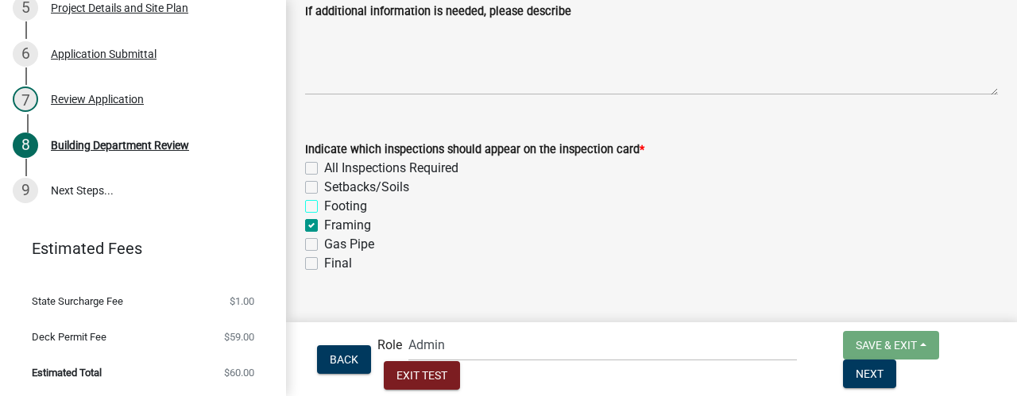
click at [324, 206] on input "Footing" at bounding box center [329, 202] width 10 height 10
checkbox input "true"
checkbox input "false"
checkbox input "true"
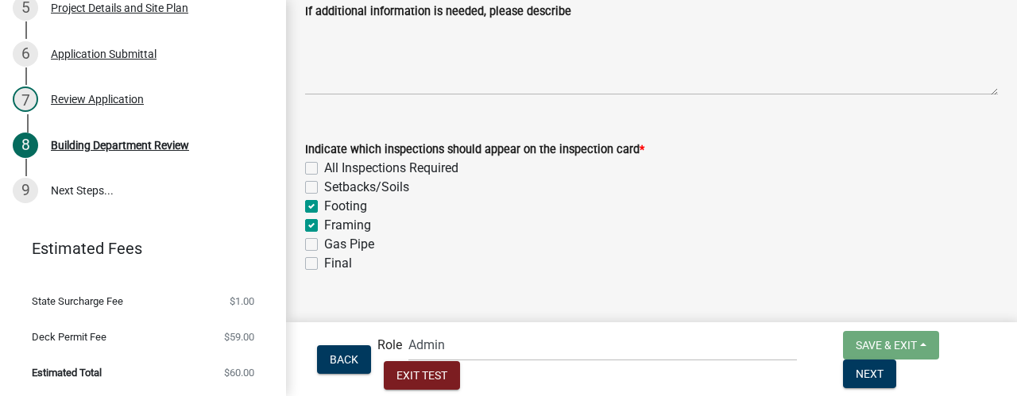
checkbox input "true"
checkbox input "false"
click at [896, 381] on button "Next" at bounding box center [869, 374] width 53 height 29
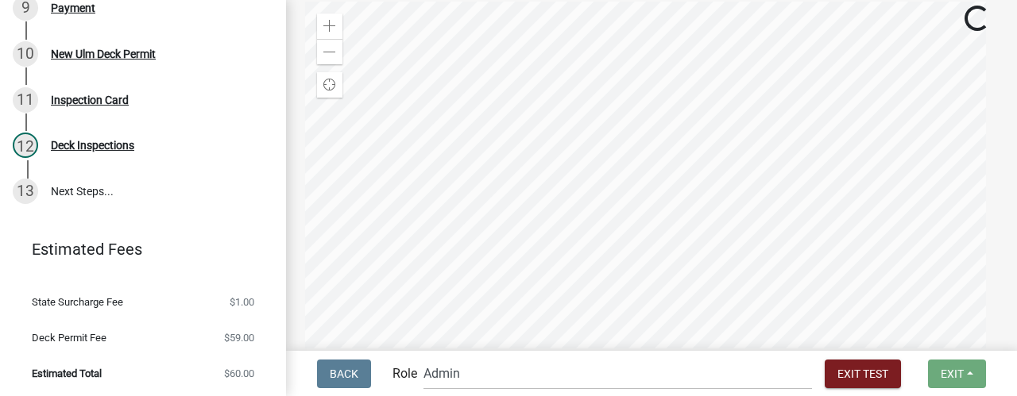
scroll to position [318, 0]
click at [493, 373] on select "Applicant Admin Building ([PERSON_NAME] & [PERSON_NAME]) Building Safety Admini…" at bounding box center [618, 374] width 389 height 33
select select "af95025d-b44f-4367-9798-e31ebf5850b8"
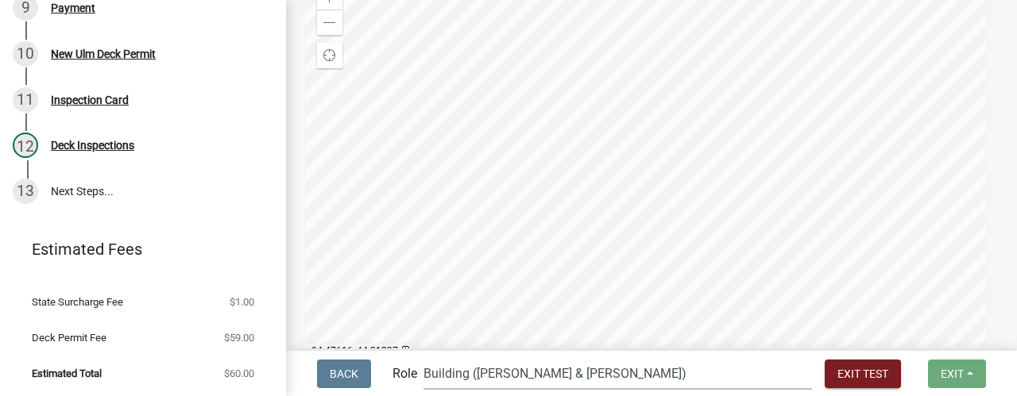
click at [488, 358] on select "Applicant Admin Building ([PERSON_NAME] & [PERSON_NAME]) Building Safety Admini…" at bounding box center [618, 374] width 389 height 33
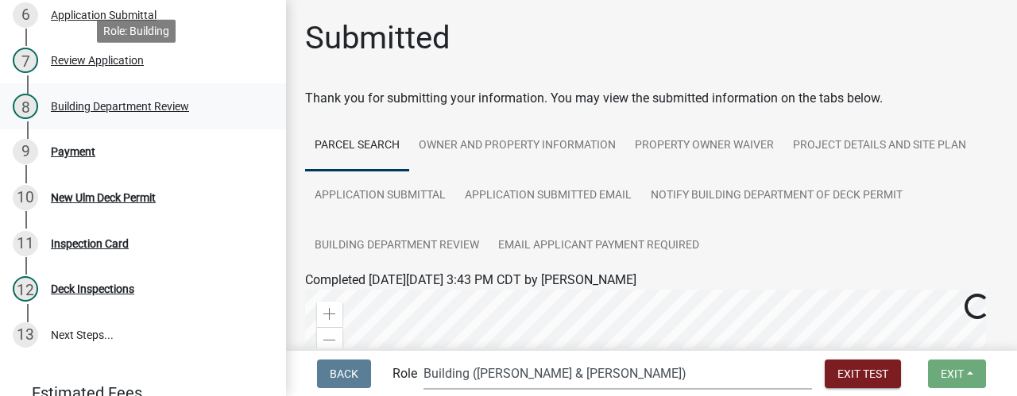
scroll to position [411, 0]
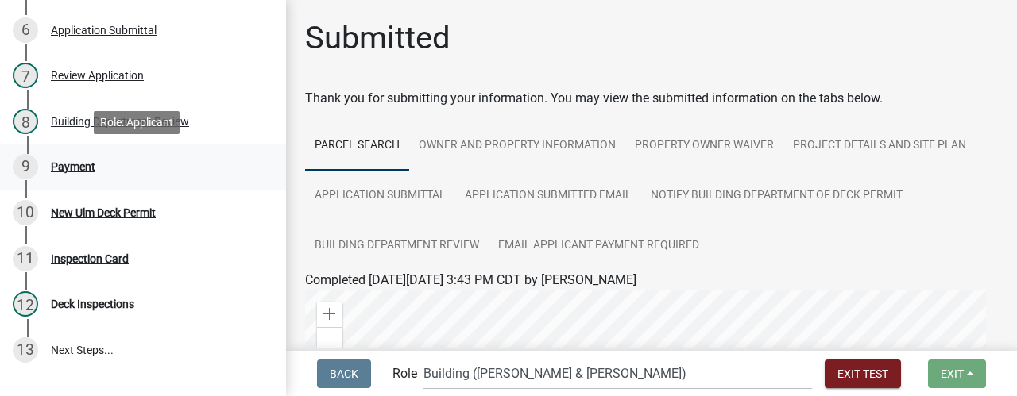
click at [105, 164] on div "9 Payment" at bounding box center [137, 166] width 248 height 25
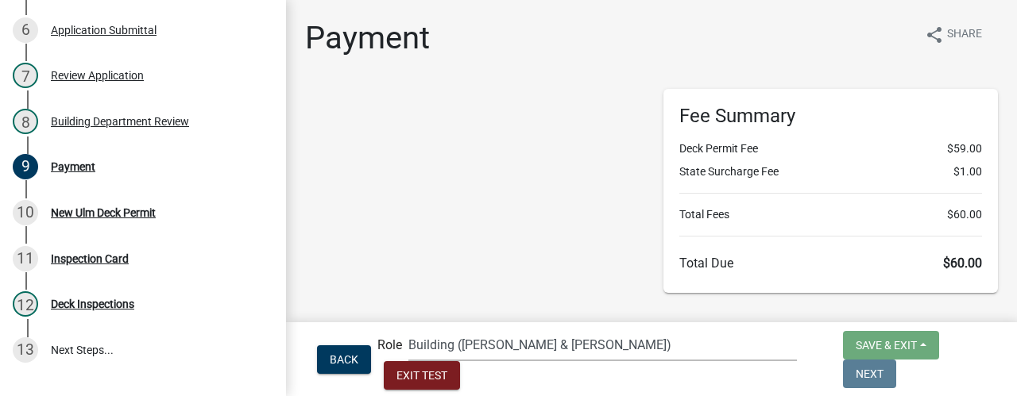
click at [604, 362] on select "Applicant Admin Building ([PERSON_NAME] & [PERSON_NAME]) Building Safety Admini…" at bounding box center [602, 345] width 389 height 33
select select "2: 1"
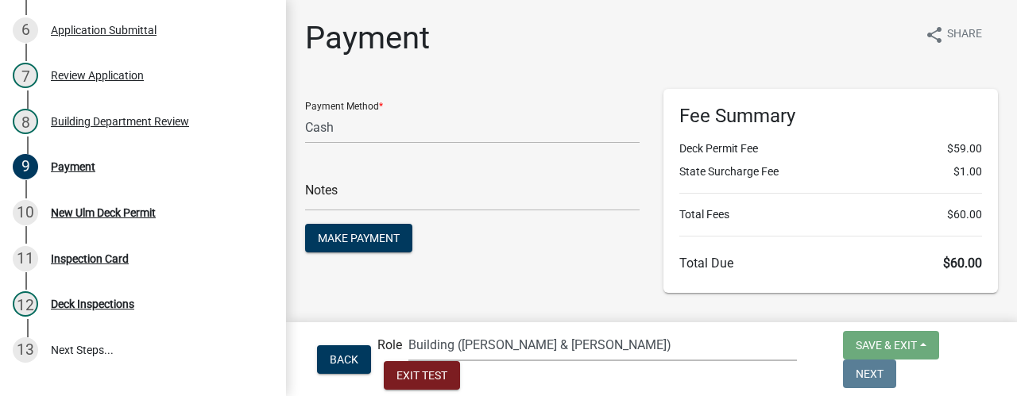
select select "2a8d2813-429b-4053-9d45-3691f4ce4985"
click at [435, 358] on select "Applicant Admin Building ([PERSON_NAME] & [PERSON_NAME]) Building Safety Admini…" at bounding box center [602, 345] width 389 height 33
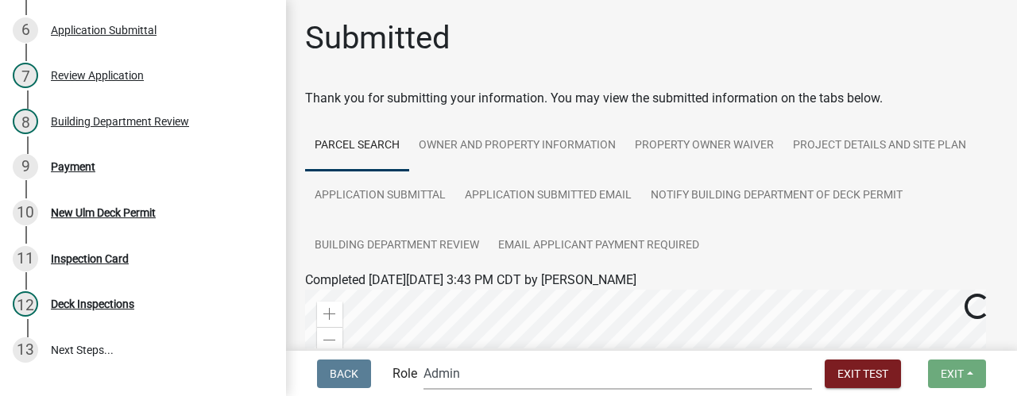
scroll to position [238, 0]
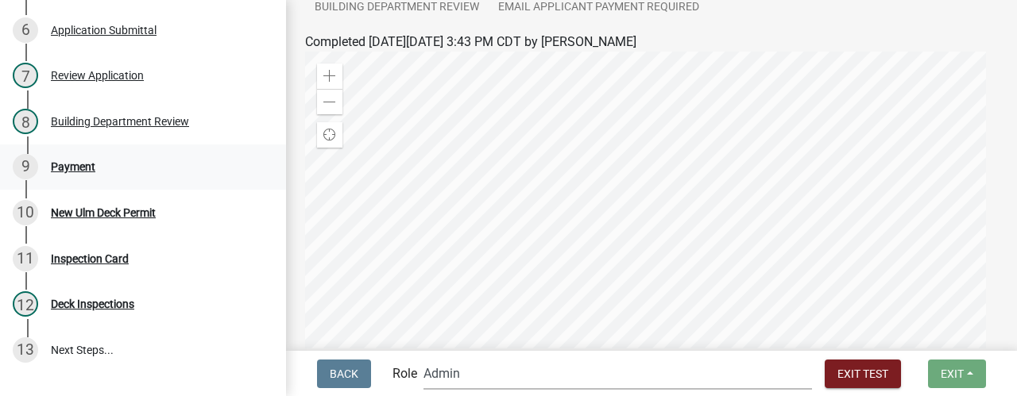
drag, startPoint x: 88, startPoint y: 158, endPoint x: 106, endPoint y: 160, distance: 17.6
click at [88, 158] on div "9 Payment" at bounding box center [137, 166] width 248 height 25
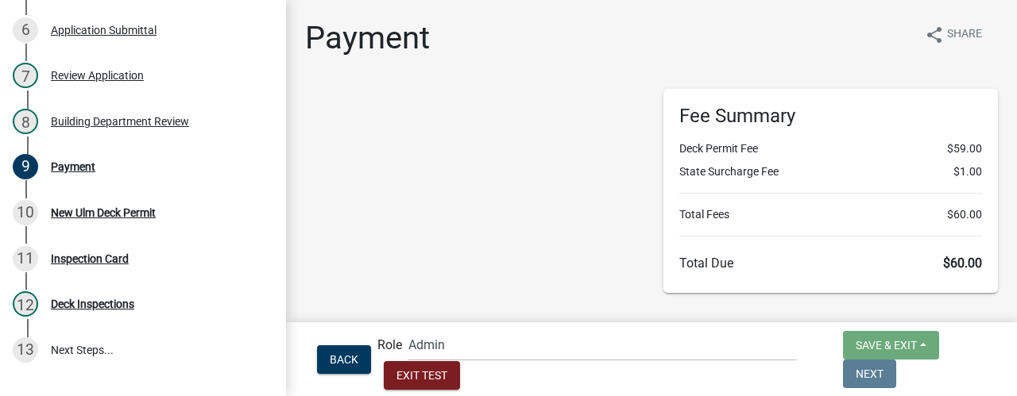
select select "2: 1"
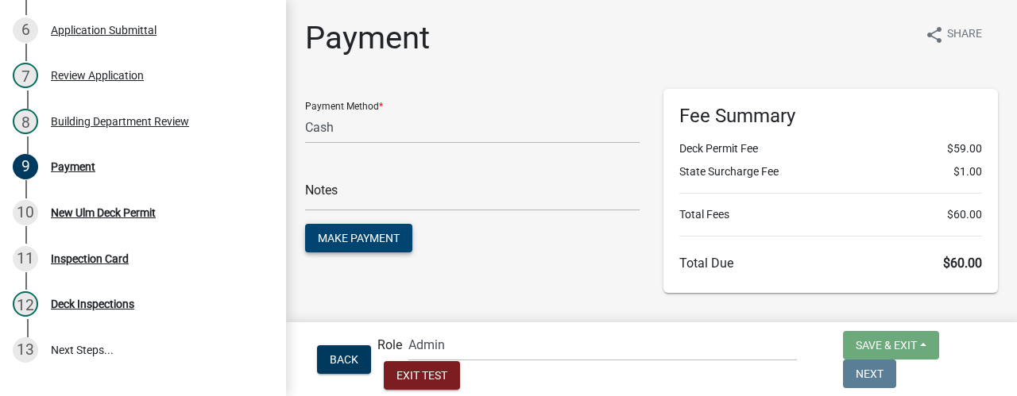
click at [371, 232] on span "Make Payment" at bounding box center [359, 238] width 82 height 13
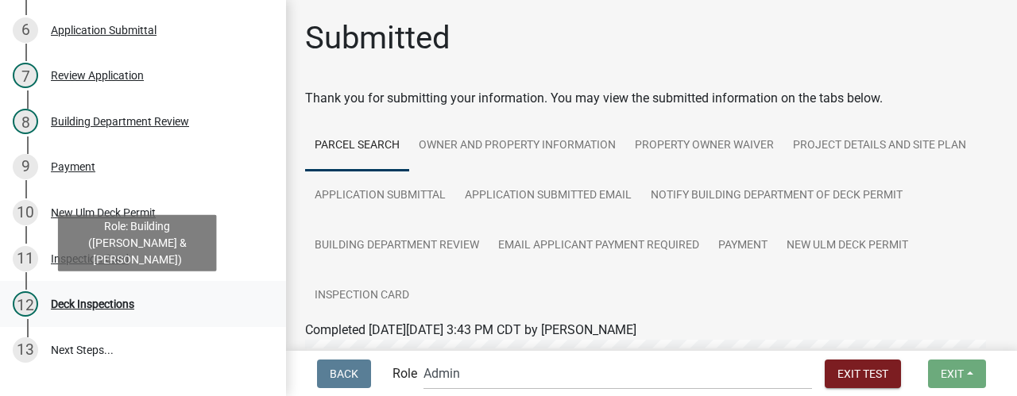
click at [69, 310] on div "Deck Inspections" at bounding box center [92, 304] width 83 height 11
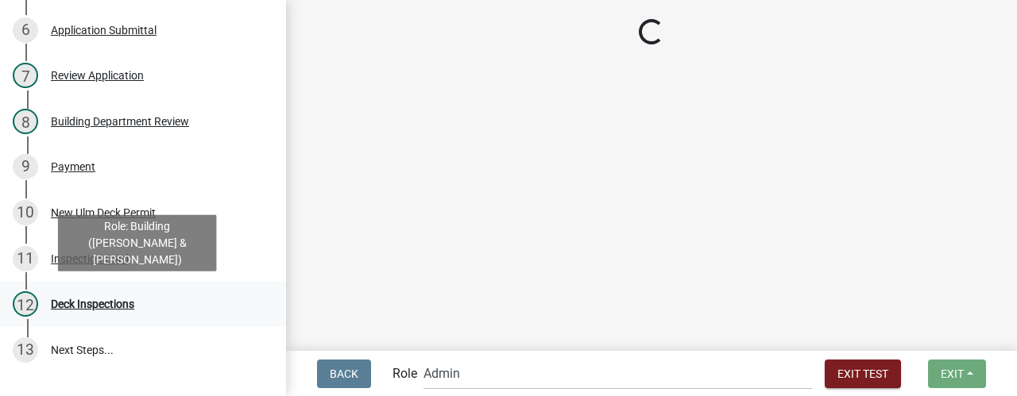
select select "805d55ac-e238-4e04-8f8e-acc067f36c3e"
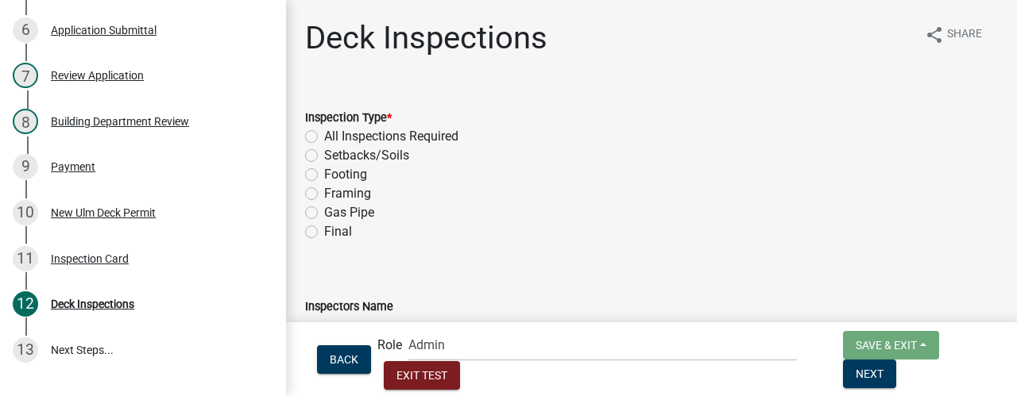
click at [324, 176] on label "Footing" at bounding box center [345, 174] width 43 height 19
click at [324, 176] on input "Footing" at bounding box center [329, 170] width 10 height 10
radio input "true"
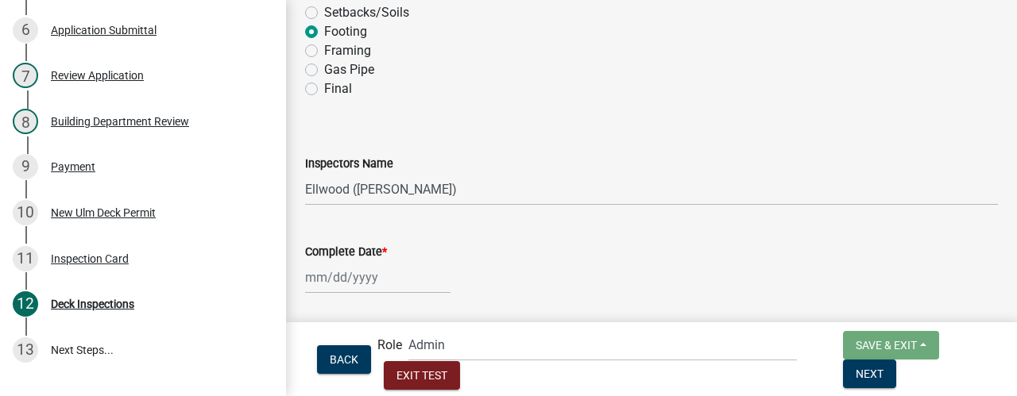
scroll to position [159, 0]
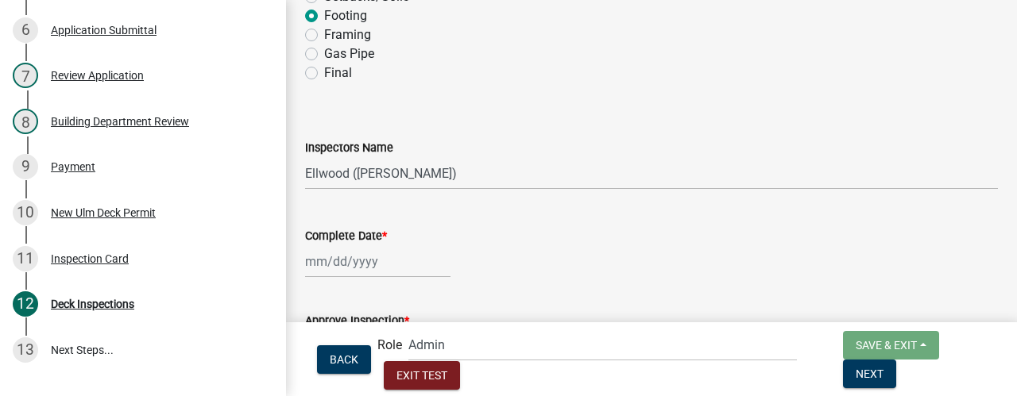
click at [391, 271] on div at bounding box center [377, 262] width 145 height 33
select select "9"
select select "2025"
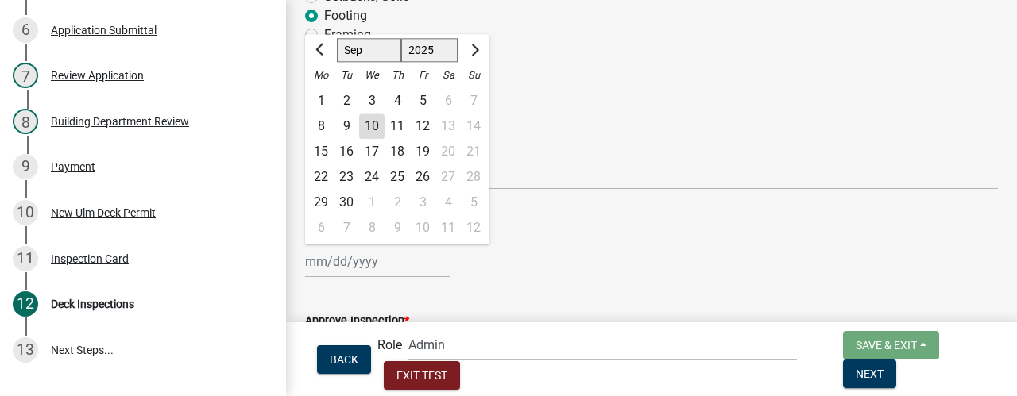
click at [318, 126] on div "8" at bounding box center [320, 126] width 25 height 25
type input "[DATE]"
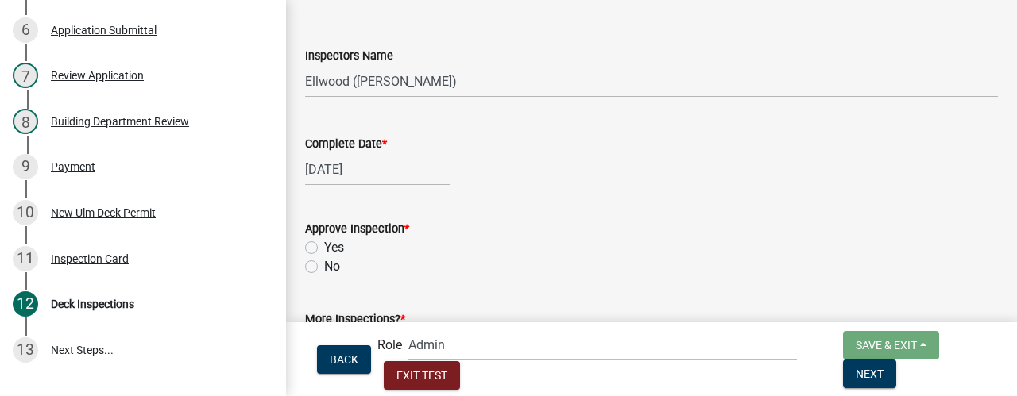
scroll to position [318, 0]
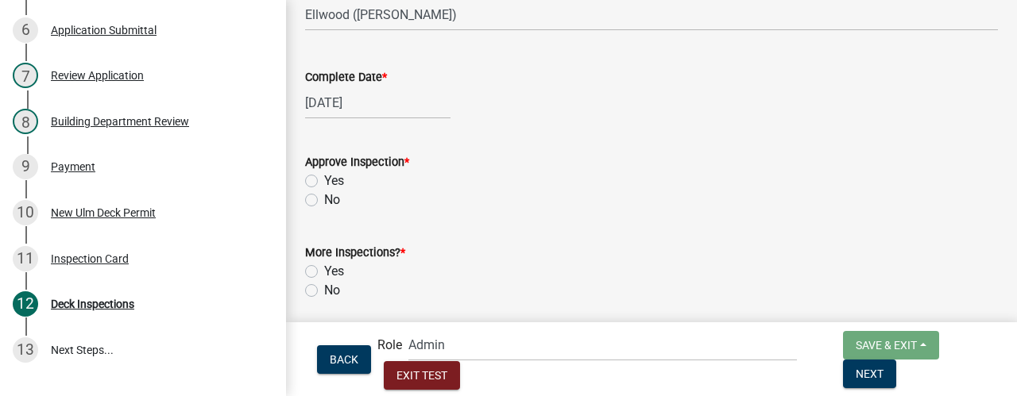
click at [324, 180] on label "Yes" at bounding box center [334, 181] width 20 height 19
click at [324, 180] on input "Yes" at bounding box center [329, 177] width 10 height 10
radio input "true"
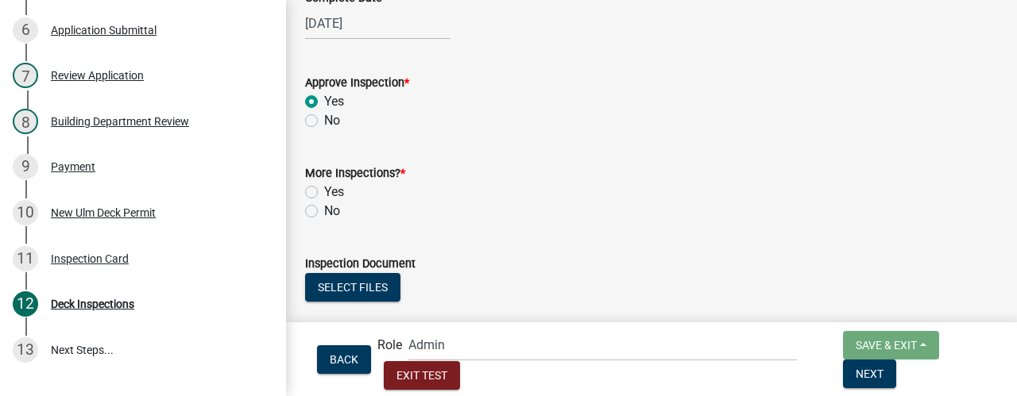
click at [324, 188] on label "Yes" at bounding box center [334, 192] width 20 height 19
click at [324, 188] on input "Yes" at bounding box center [329, 188] width 10 height 10
radio input "true"
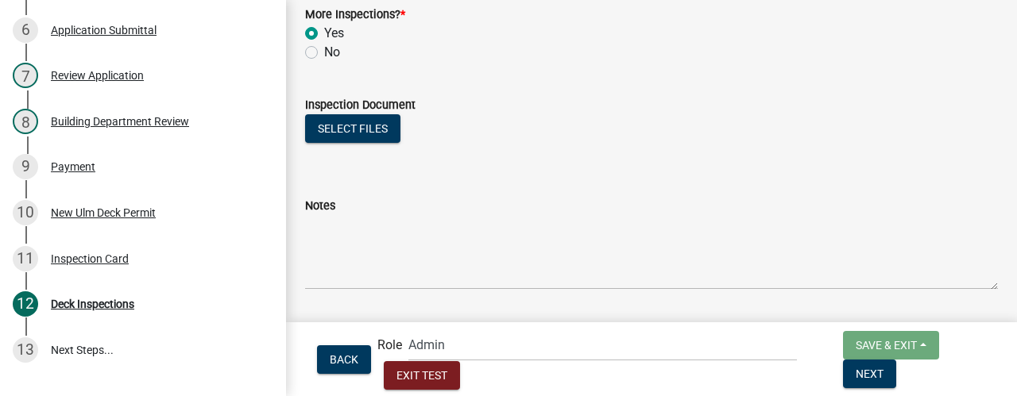
scroll to position [572, 0]
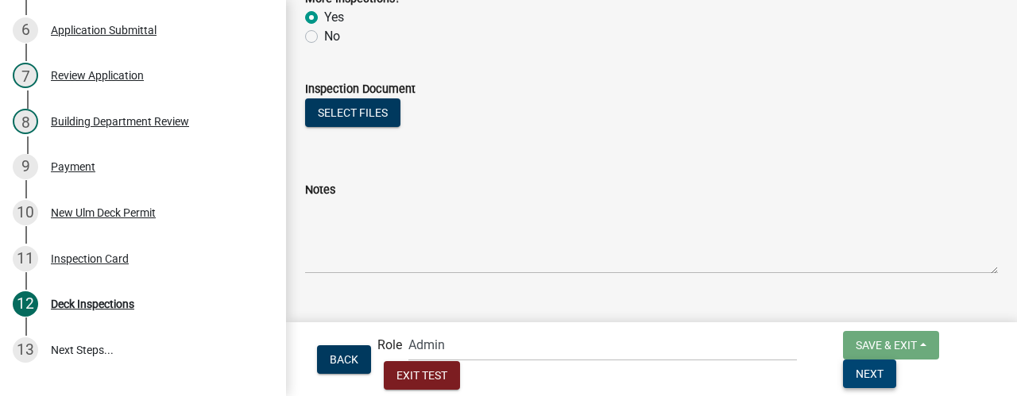
click at [884, 371] on span "Next" at bounding box center [870, 373] width 28 height 13
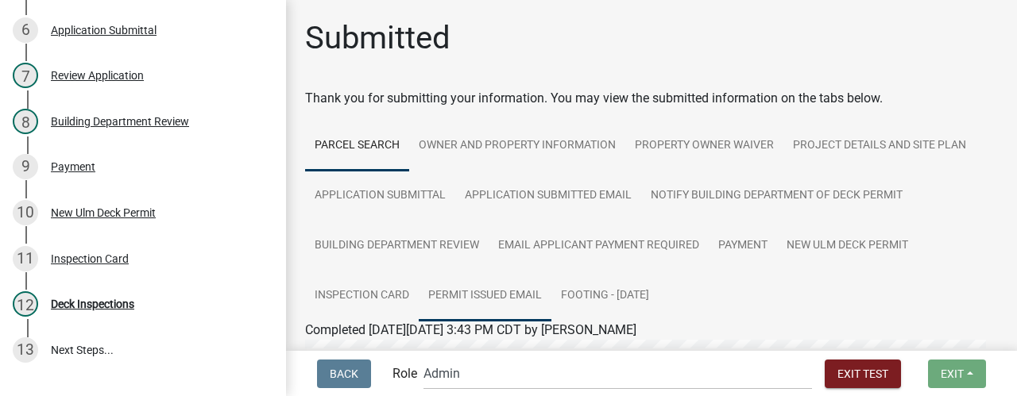
scroll to position [79, 0]
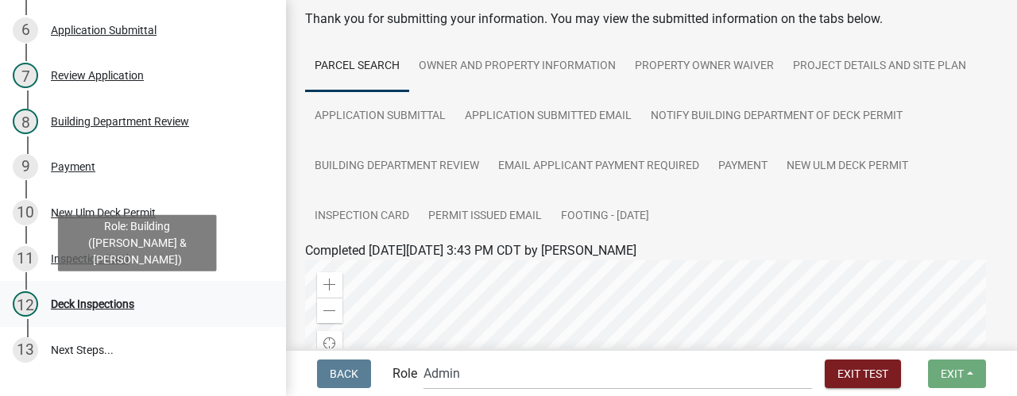
click at [123, 307] on div "Deck Inspections" at bounding box center [92, 304] width 83 height 11
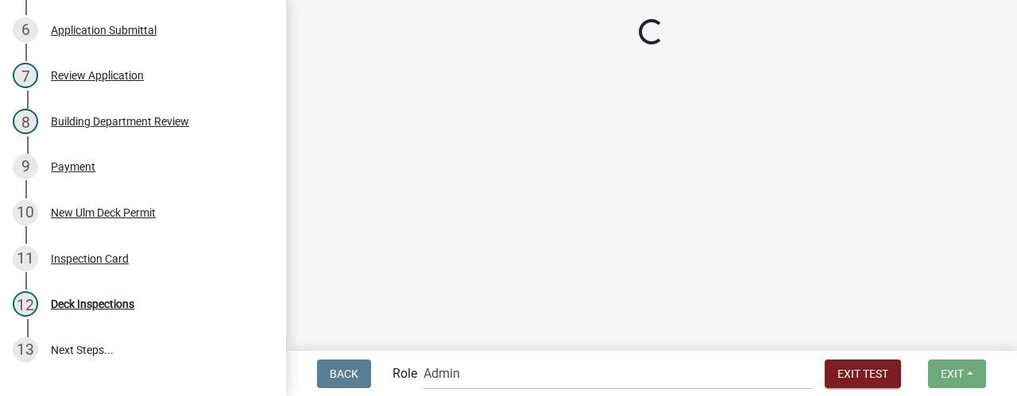
select select "805d55ac-e238-4e04-8f8e-acc067f36c3e"
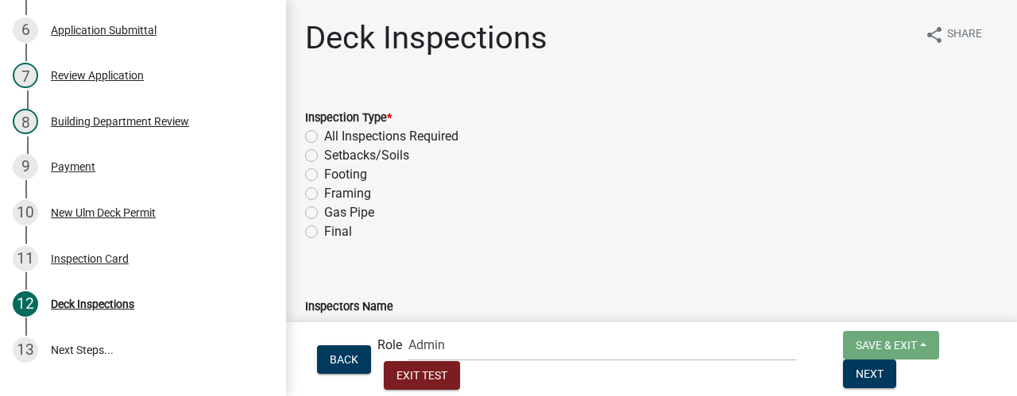
click at [324, 191] on label "Framing" at bounding box center [347, 193] width 47 height 19
click at [324, 191] on input "Framing" at bounding box center [329, 189] width 10 height 10
radio input "true"
click at [896, 365] on button "Next" at bounding box center [869, 374] width 53 height 29
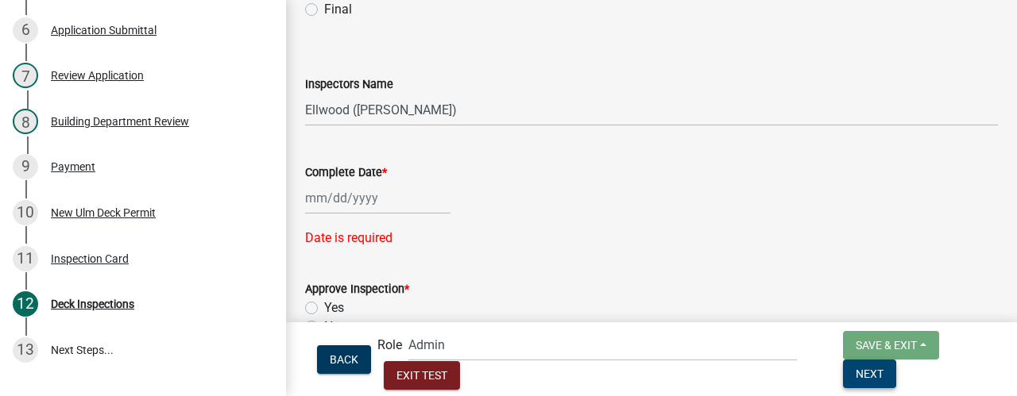
scroll to position [238, 0]
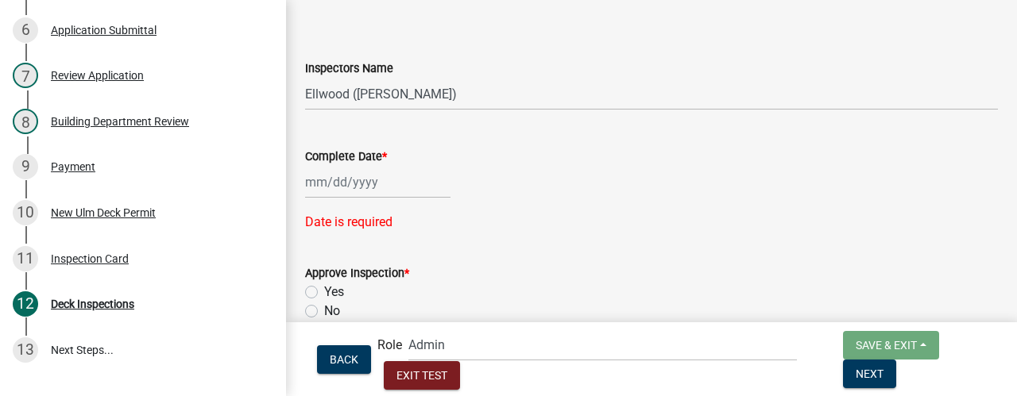
click at [324, 186] on div at bounding box center [377, 182] width 145 height 33
select select "9"
select select "2025"
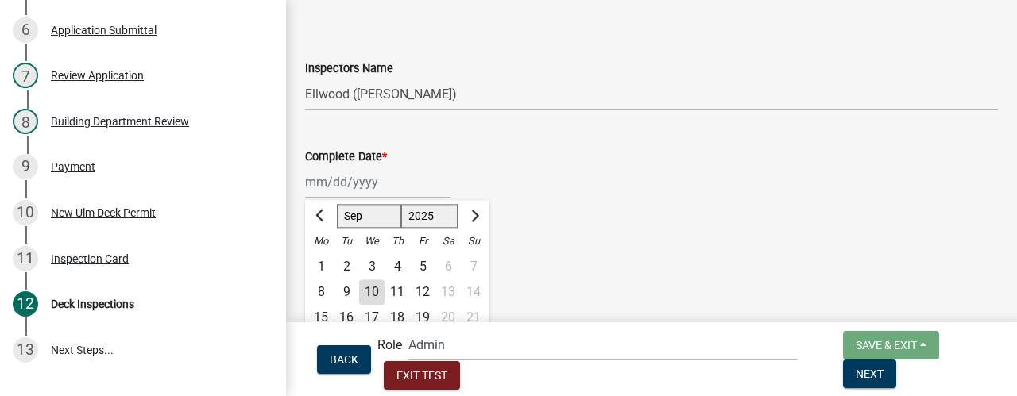
click at [396, 295] on div "11" at bounding box center [397, 292] width 25 height 25
type input "[DATE]"
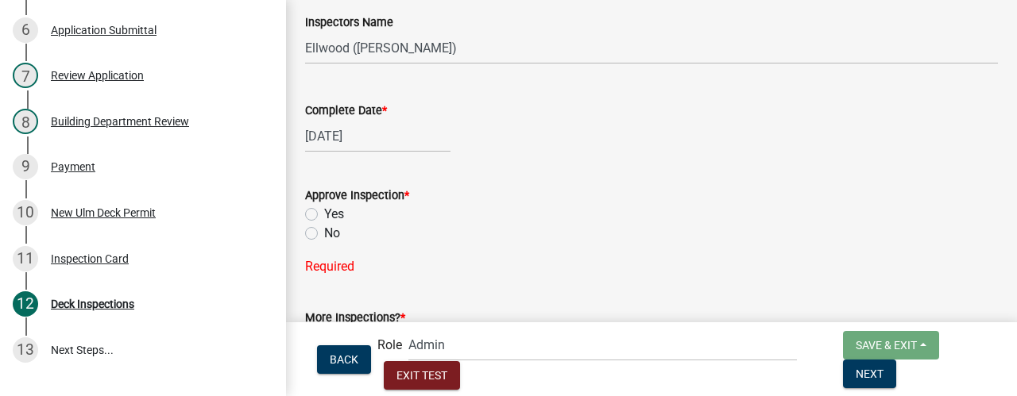
scroll to position [318, 0]
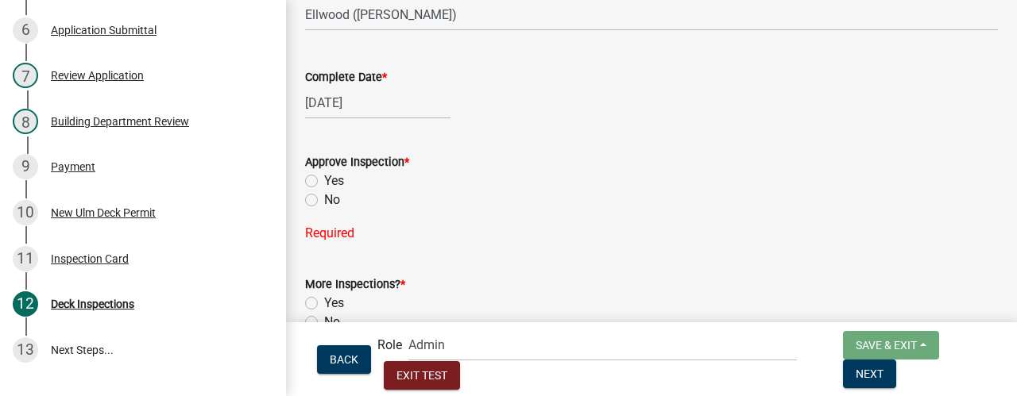
click at [324, 184] on label "Yes" at bounding box center [334, 181] width 20 height 19
click at [324, 182] on input "Yes" at bounding box center [329, 177] width 10 height 10
radio input "true"
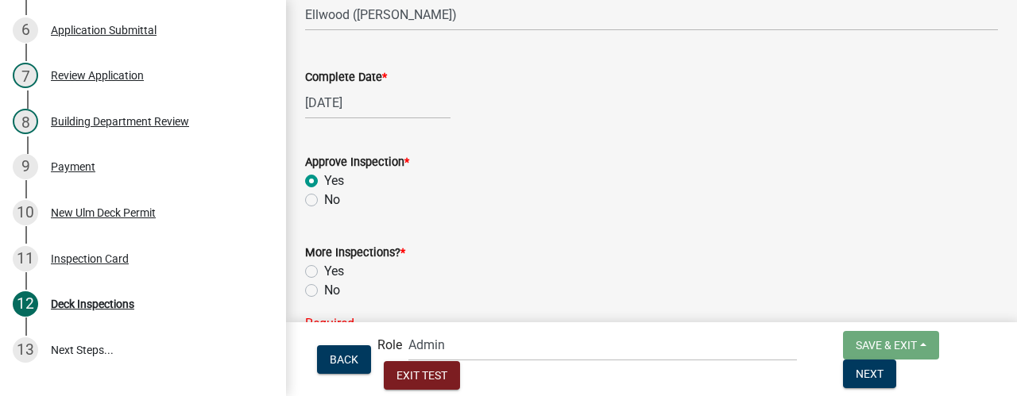
click at [324, 274] on label "Yes" at bounding box center [334, 271] width 20 height 19
click at [324, 273] on input "Yes" at bounding box center [329, 267] width 10 height 10
radio input "true"
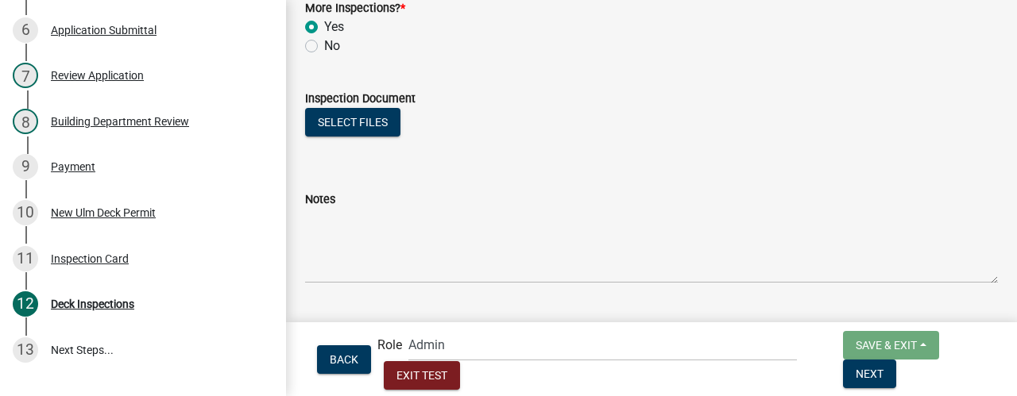
scroll to position [572, 0]
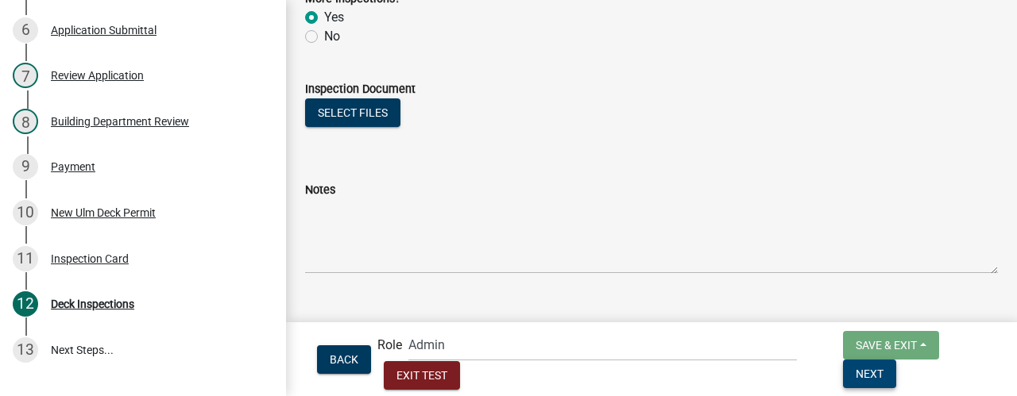
click at [884, 374] on span "Next" at bounding box center [870, 373] width 28 height 13
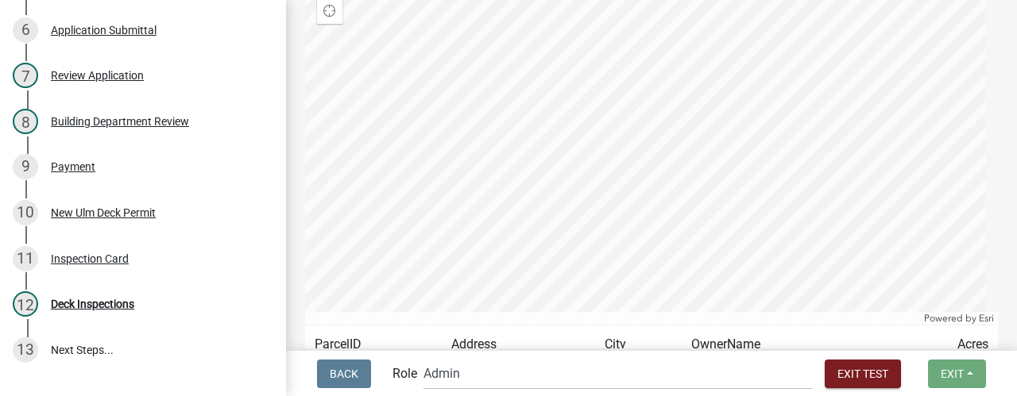
scroll to position [477, 0]
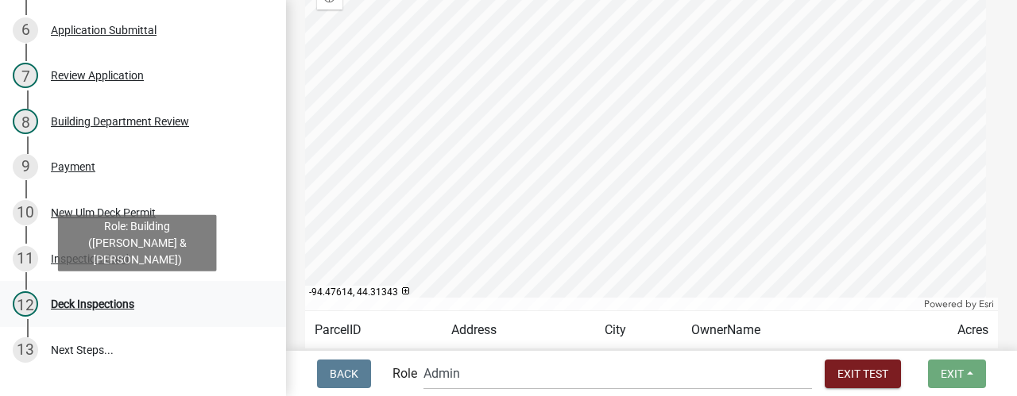
click at [110, 312] on div "12 Deck Inspections" at bounding box center [137, 304] width 248 height 25
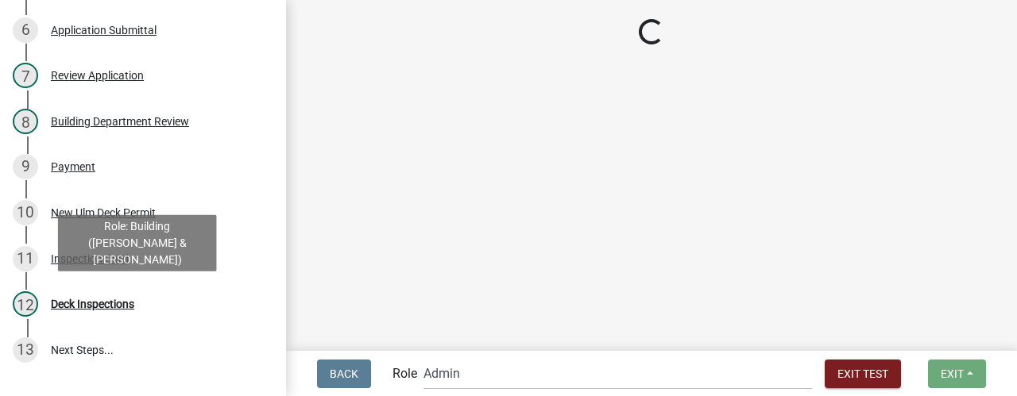
scroll to position [0, 0]
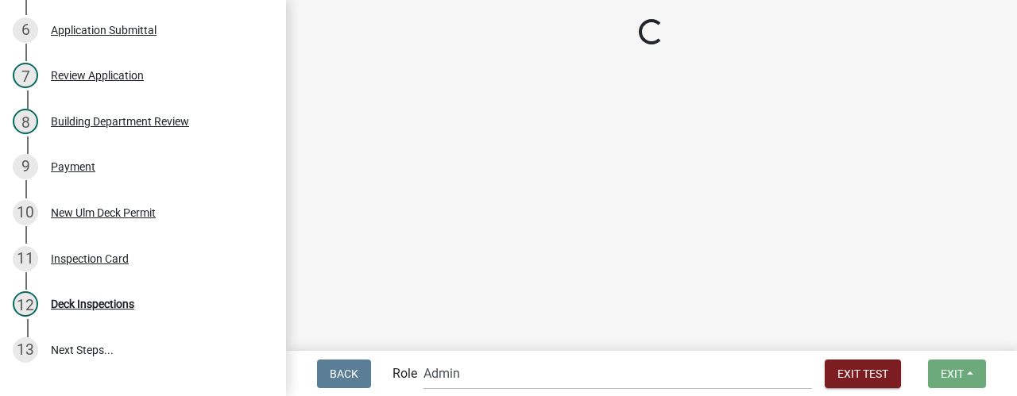
select select "805d55ac-e238-4e04-8f8e-acc067f36c3e"
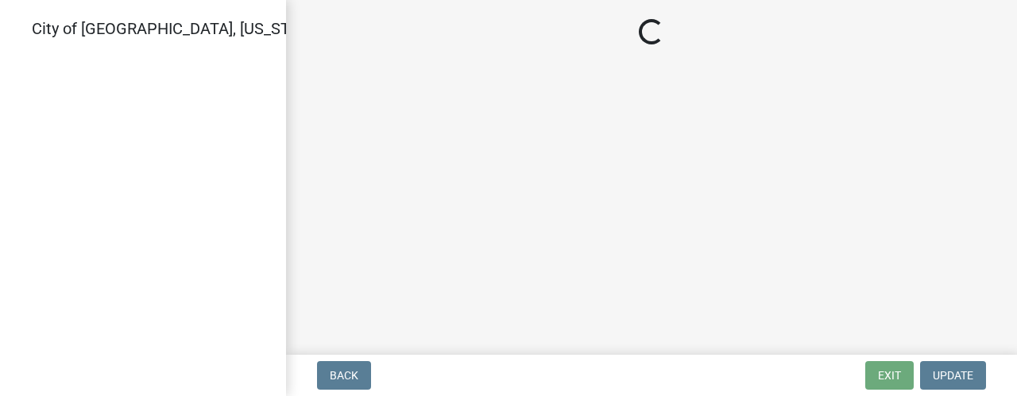
select select "2a8d2813-429b-4053-9d45-3691f4ce4985"
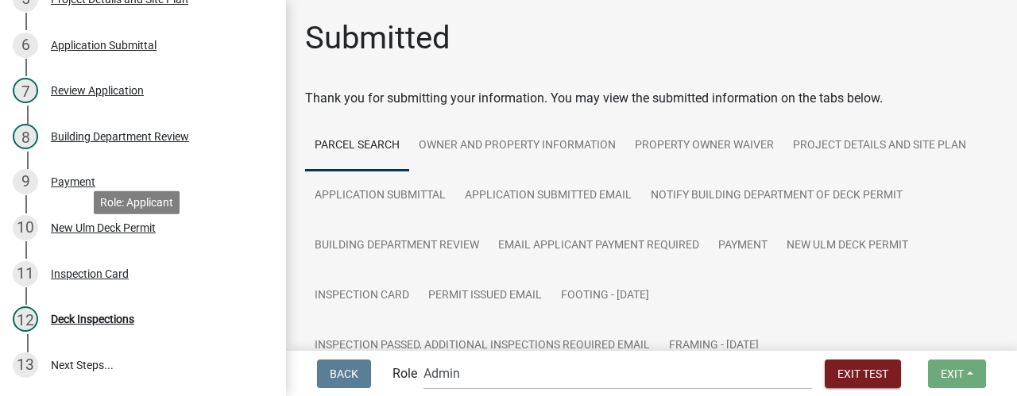
scroll to position [397, 0]
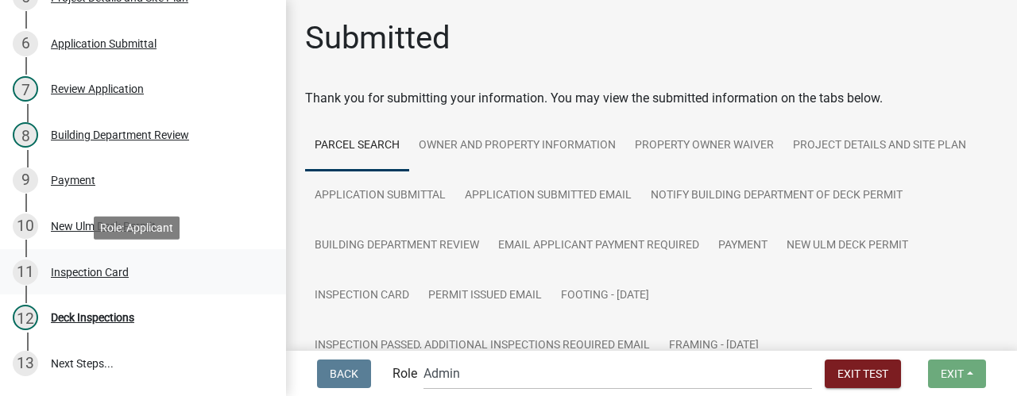
click at [96, 271] on div "Inspection Card" at bounding box center [90, 272] width 78 height 11
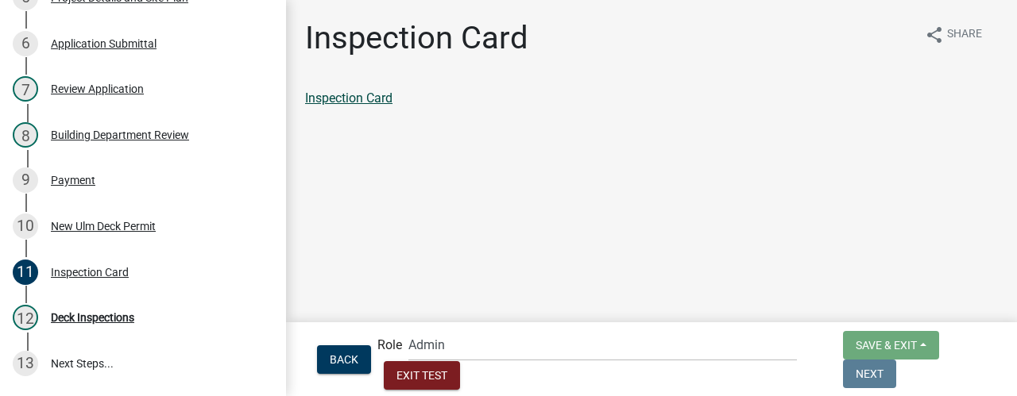
click at [374, 105] on link "Inspection Card" at bounding box center [348, 98] width 87 height 15
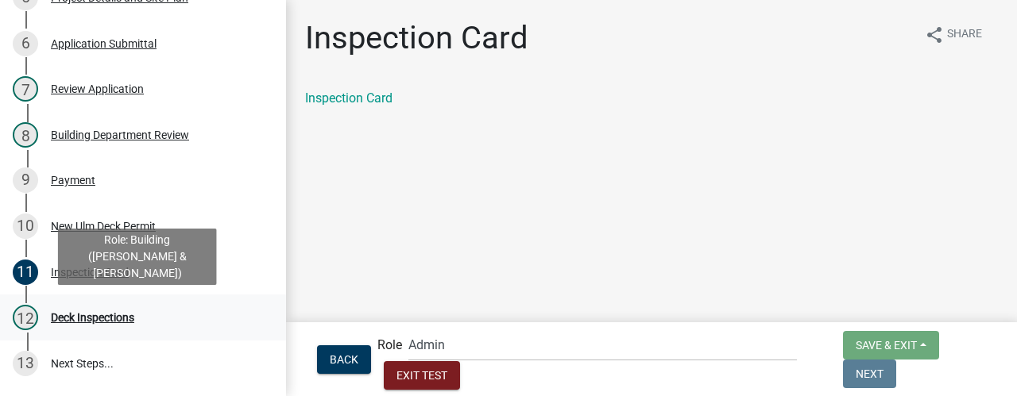
click at [121, 318] on div "Deck Inspections" at bounding box center [92, 317] width 83 height 11
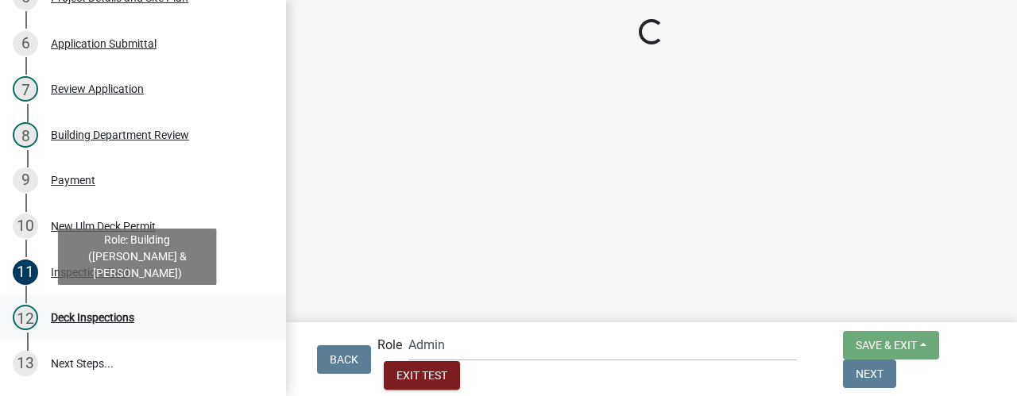
select select "805d55ac-e238-4e04-8f8e-acc067f36c3e"
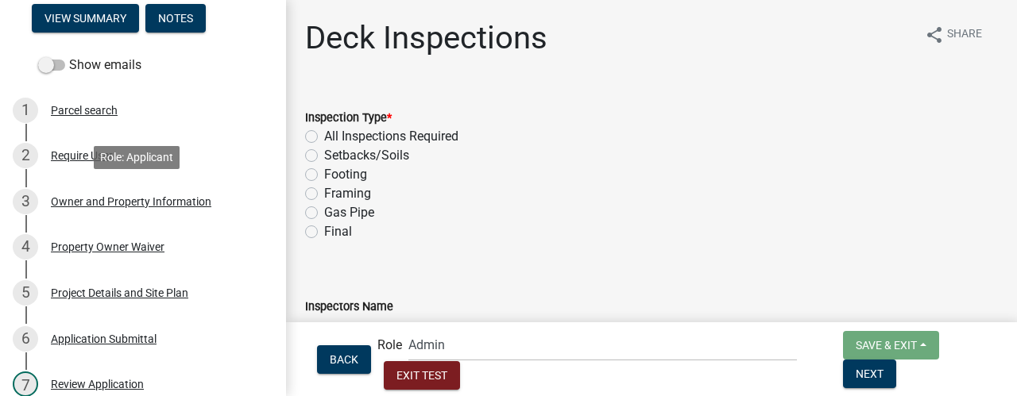
scroll to position [0, 0]
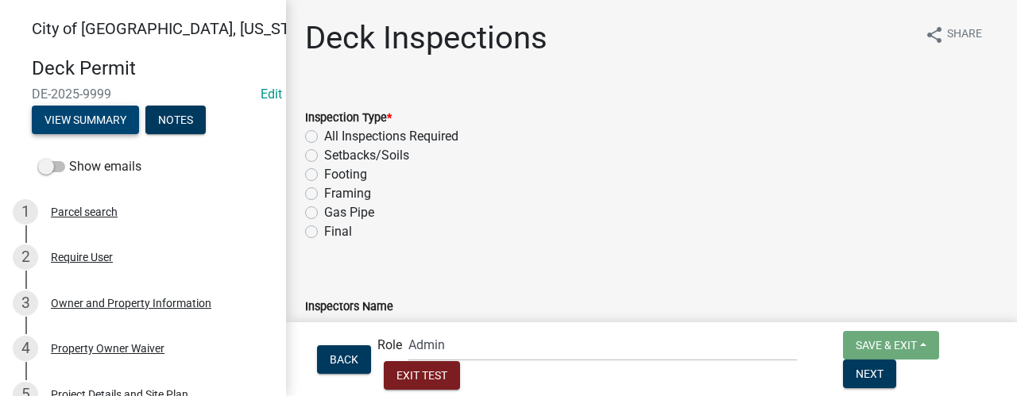
click at [89, 113] on button "View Summary" at bounding box center [85, 120] width 107 height 29
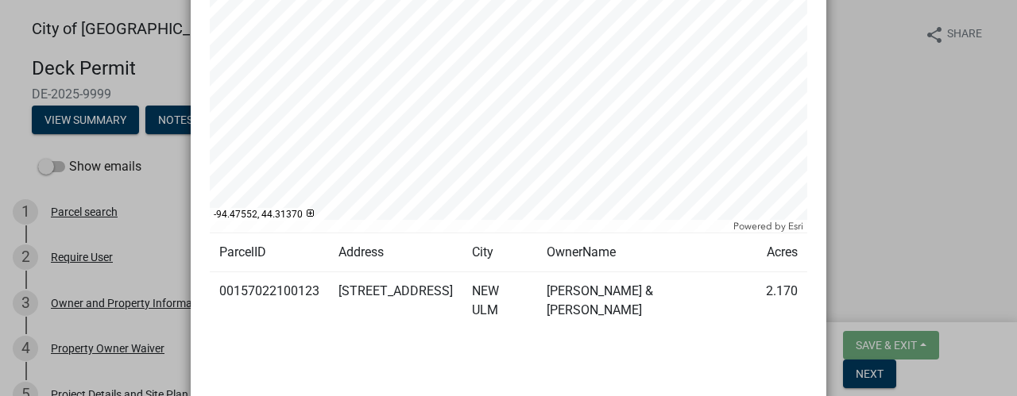
scroll to position [686, 0]
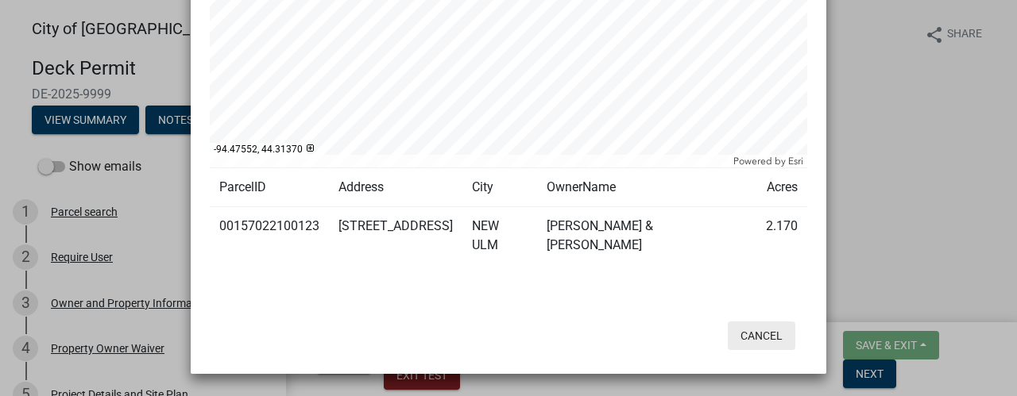
drag, startPoint x: 763, startPoint y: 328, endPoint x: 688, endPoint y: 296, distance: 81.5
click at [763, 328] on button "Cancel" at bounding box center [762, 336] width 68 height 29
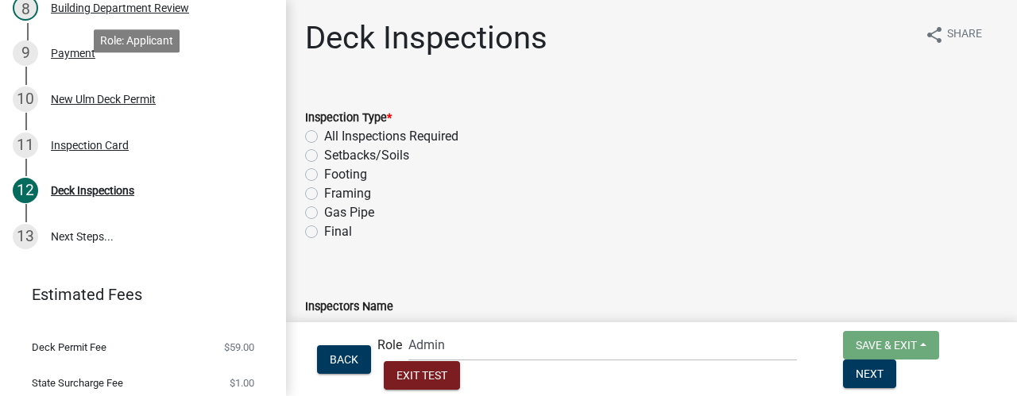
scroll to position [556, 0]
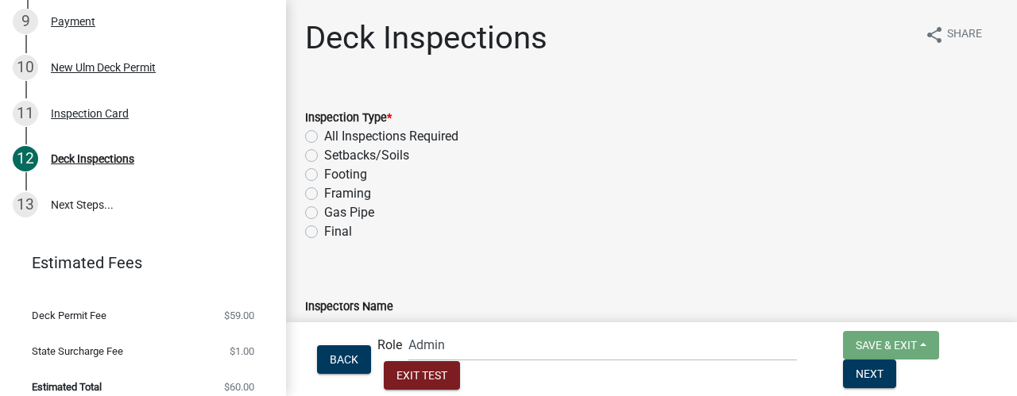
click at [302, 226] on div "Inspection Type * All Inspections Required Setbacks/Soils Footing Framing Gas P…" at bounding box center [651, 165] width 717 height 153
click at [324, 234] on label "Final" at bounding box center [338, 231] width 28 height 19
click at [324, 233] on input "Final" at bounding box center [329, 227] width 10 height 10
radio input "true"
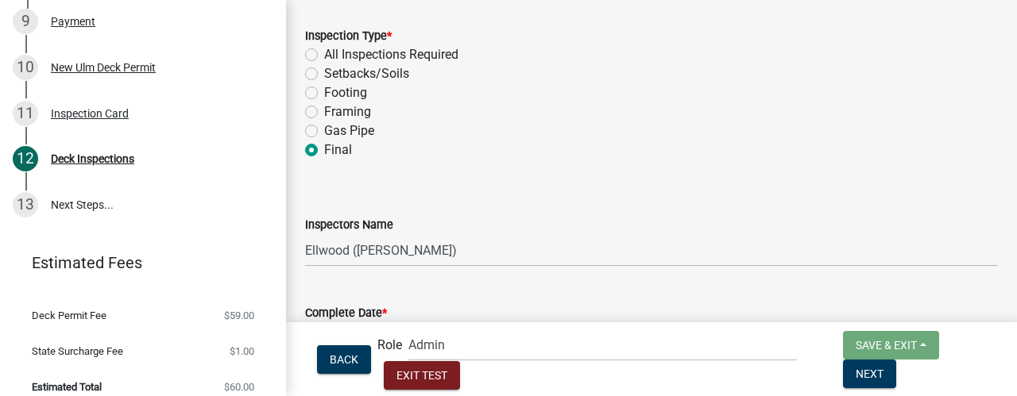
scroll to position [238, 0]
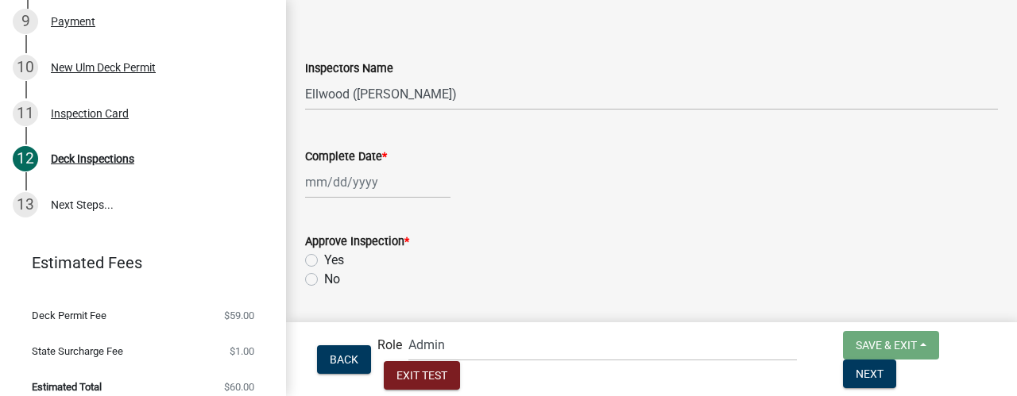
select select "9"
select select "2025"
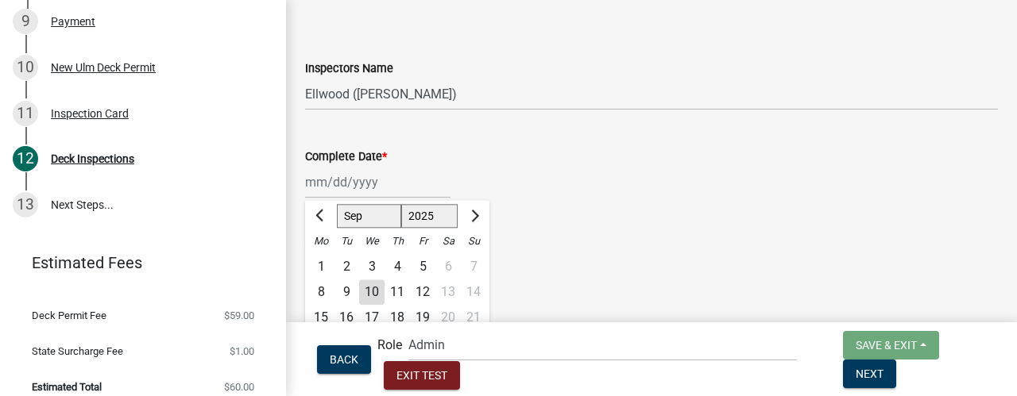
click at [347, 184] on div "Jan Feb Mar Apr May Jun Jul Aug Sep Oct Nov Dec 1525 1526 1527 1528 1529 1530 1…" at bounding box center [377, 182] width 145 height 33
click at [418, 285] on div "12" at bounding box center [422, 292] width 25 height 25
type input "09/12/2025"
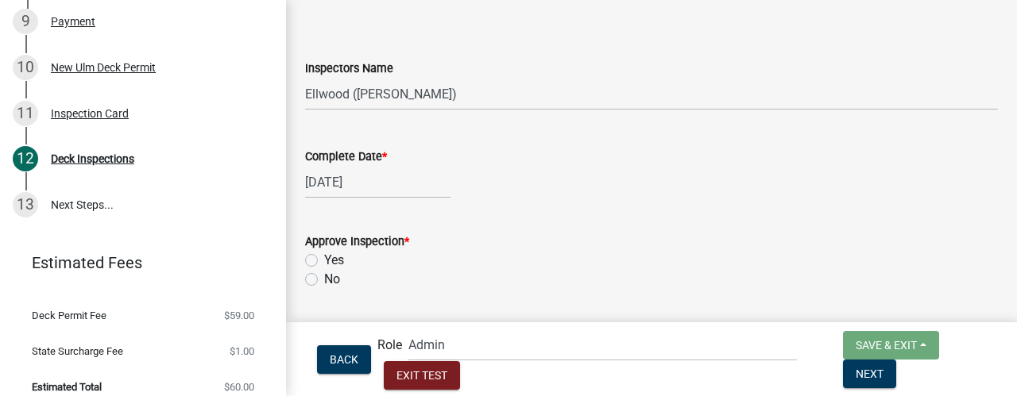
scroll to position [397, 0]
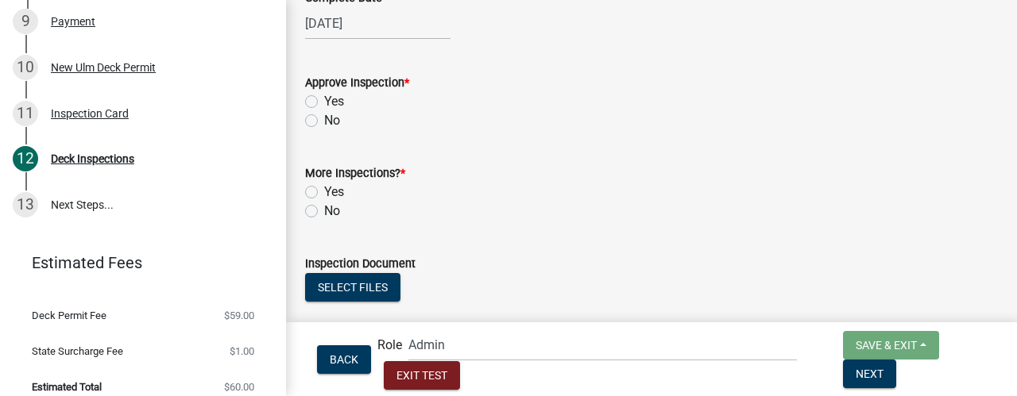
click at [324, 103] on label "Yes" at bounding box center [334, 101] width 20 height 19
click at [324, 103] on input "Yes" at bounding box center [329, 97] width 10 height 10
radio input "true"
drag, startPoint x: 309, startPoint y: 207, endPoint x: 340, endPoint y: 227, distance: 36.8
click at [324, 207] on label "No" at bounding box center [332, 211] width 16 height 19
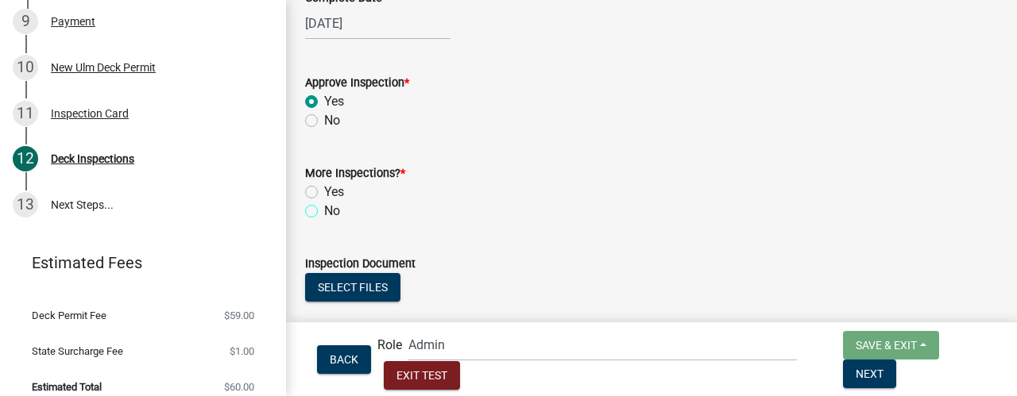
click at [324, 207] on input "No" at bounding box center [329, 207] width 10 height 10
radio input "true"
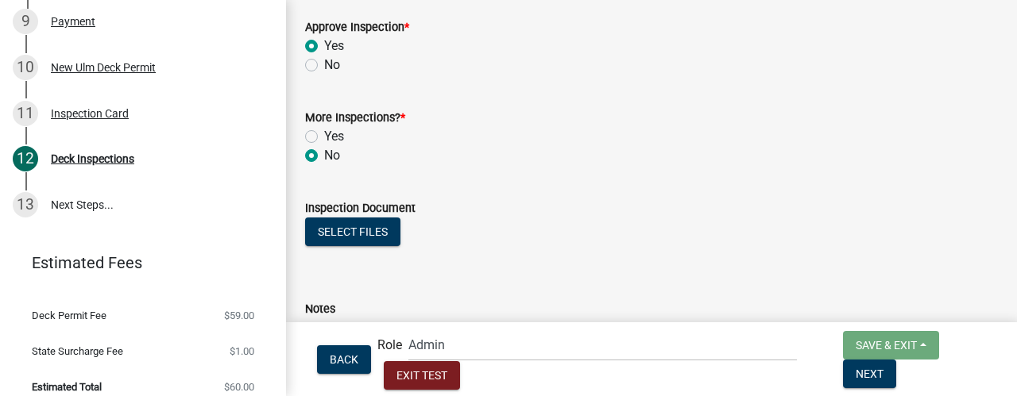
scroll to position [477, 0]
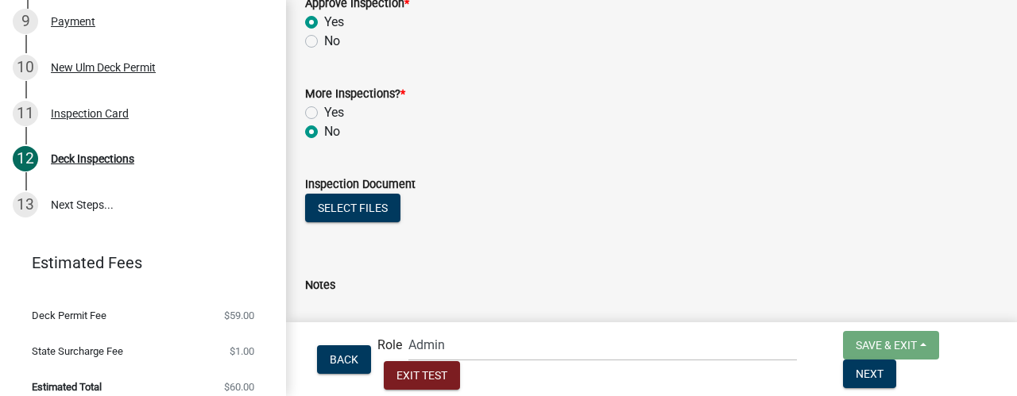
click at [992, 371] on div "Back Role Applicant Admin Building (Mike & Ellwood) Building Safety Administrat…" at bounding box center [652, 359] width 706 height 61
drag, startPoint x: 973, startPoint y: 375, endPoint x: 663, endPoint y: 312, distance: 315.4
click at [884, 375] on span "Next" at bounding box center [870, 373] width 28 height 13
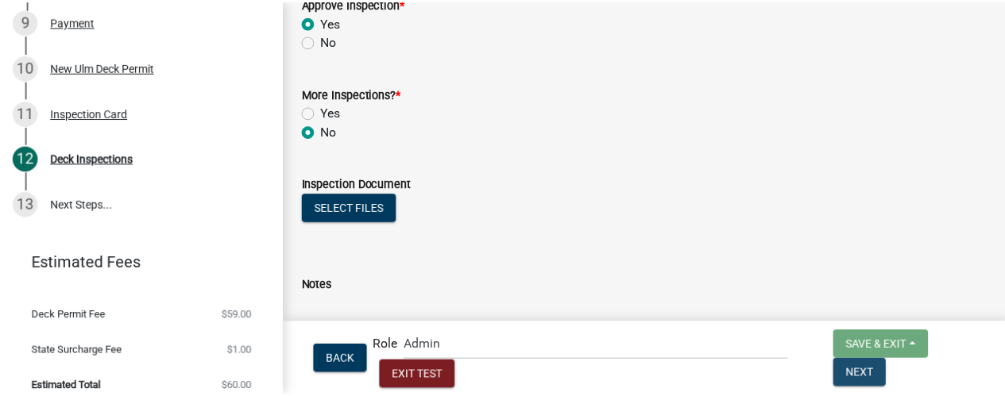
scroll to position [0, 0]
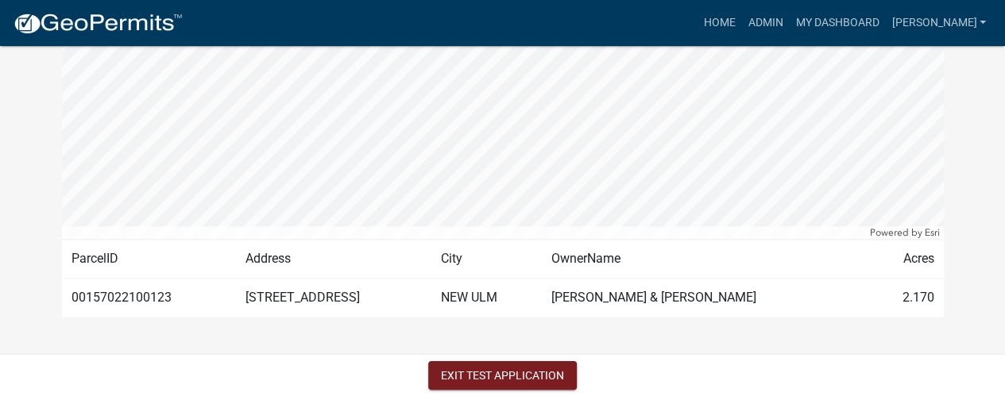
scroll to position [378, 0]
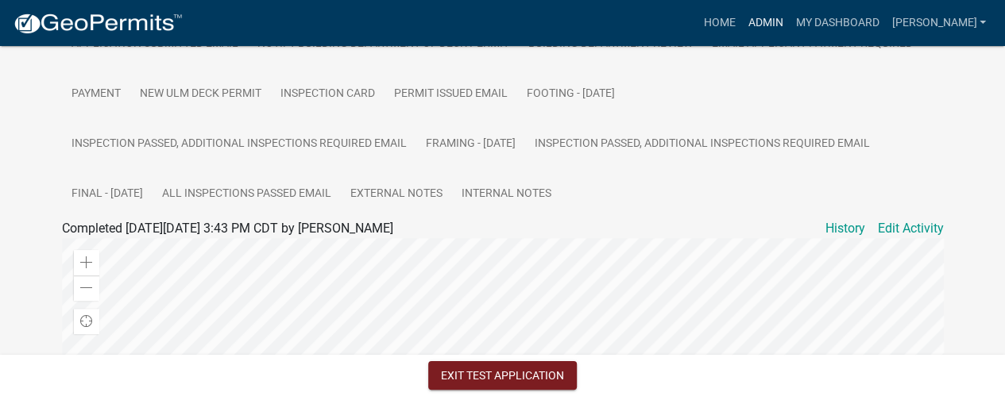
click at [789, 26] on link "Admin" at bounding box center [765, 23] width 48 height 30
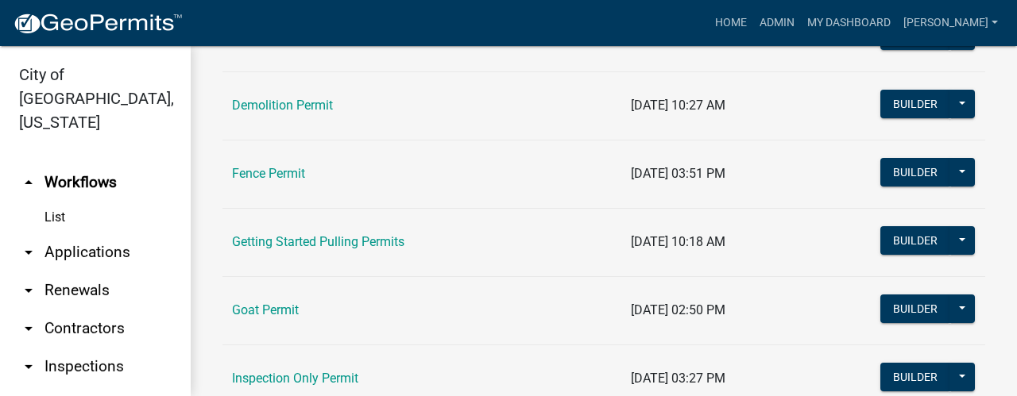
scroll to position [795, 0]
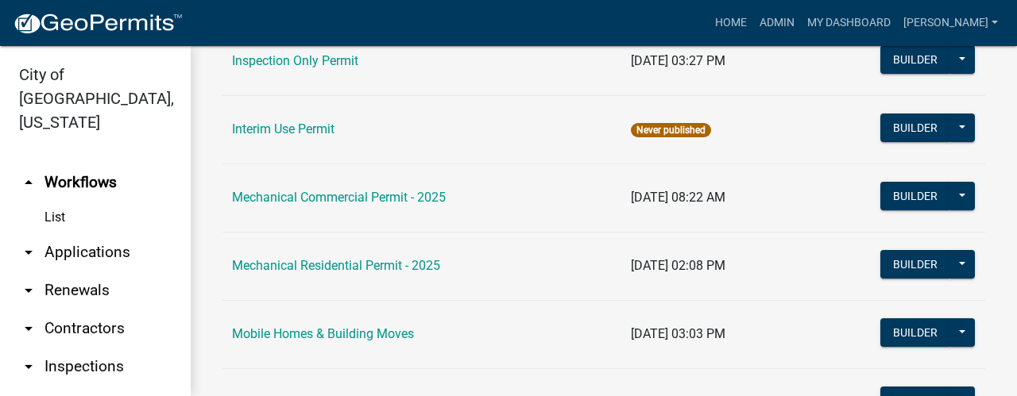
click at [61, 234] on link "arrow_drop_down Applications" at bounding box center [95, 253] width 191 height 38
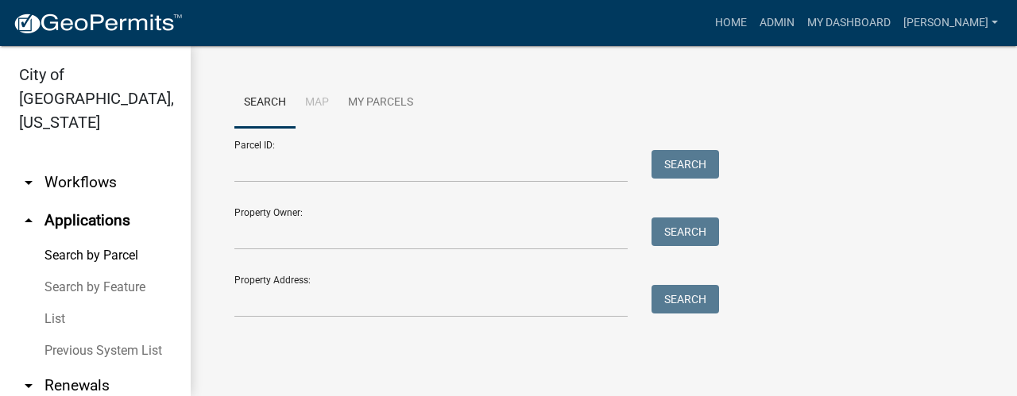
click at [60, 304] on link "List" at bounding box center [95, 320] width 191 height 32
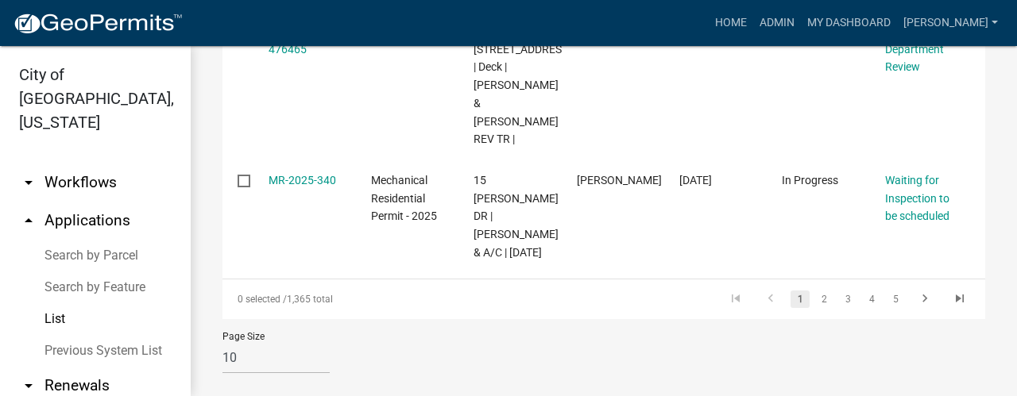
scroll to position [1112, 0]
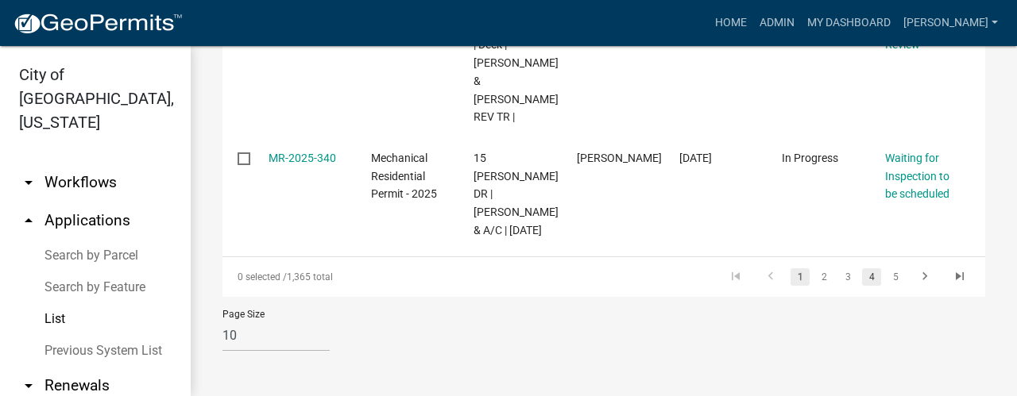
click at [862, 286] on link "4" at bounding box center [871, 277] width 19 height 17
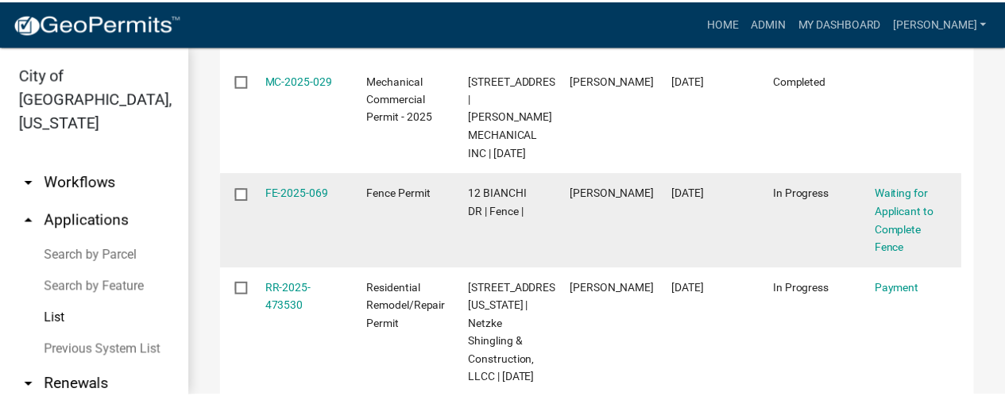
scroll to position [932, 0]
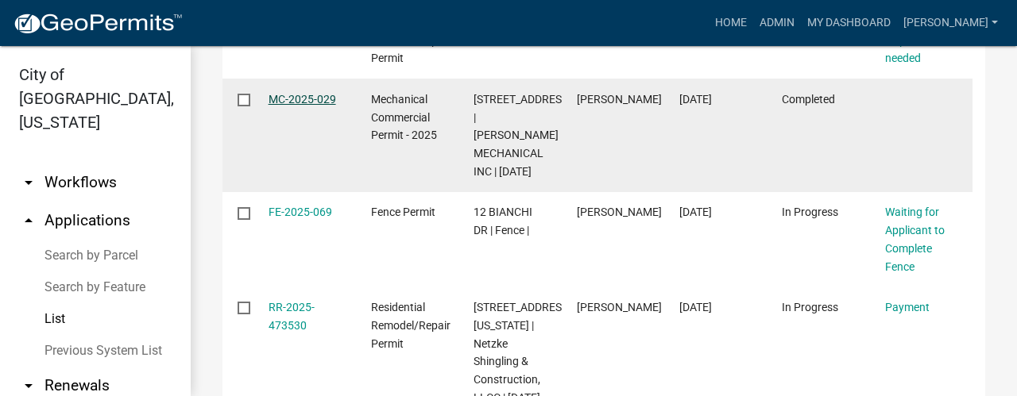
click at [322, 106] on link "MC-2025-029" at bounding box center [303, 99] width 68 height 13
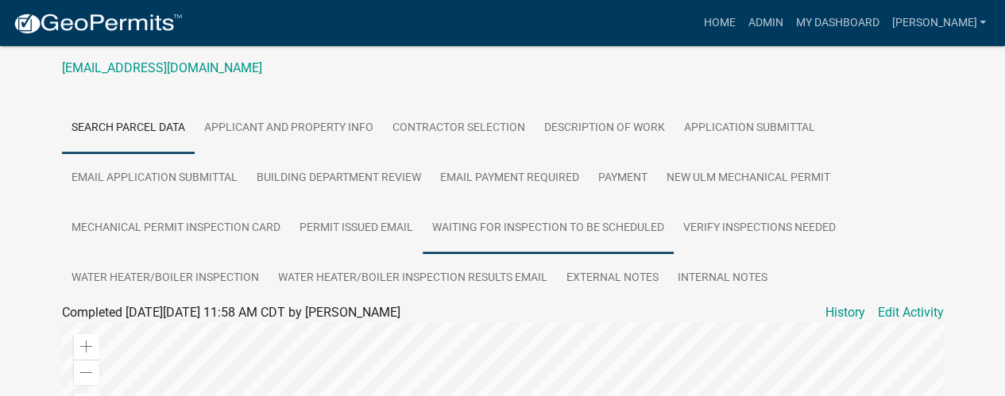
scroll to position [79, 0]
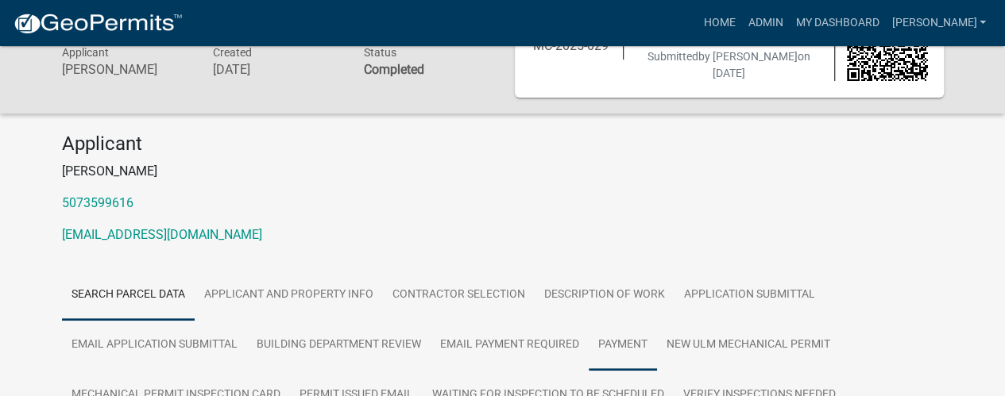
click at [608, 342] on link "Payment" at bounding box center [623, 345] width 68 height 51
click at [621, 342] on link "Payment" at bounding box center [623, 345] width 68 height 51
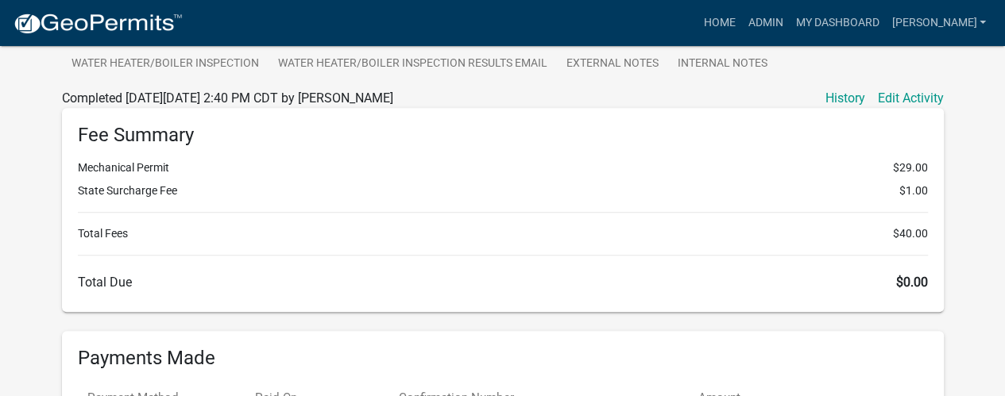
scroll to position [265, 0]
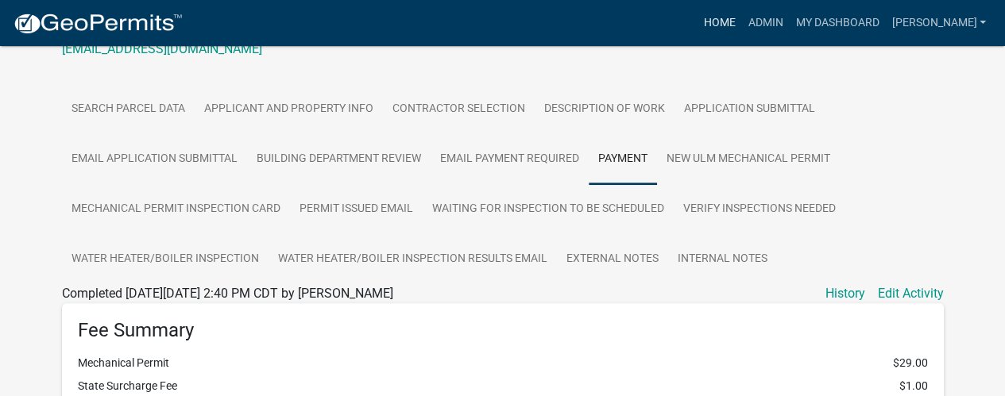
click at [741, 14] on link "Home" at bounding box center [719, 23] width 44 height 30
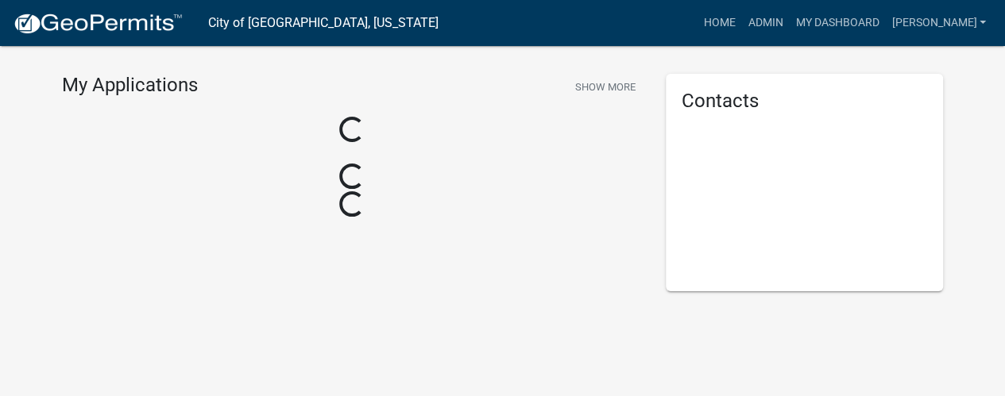
scroll to position [219, 0]
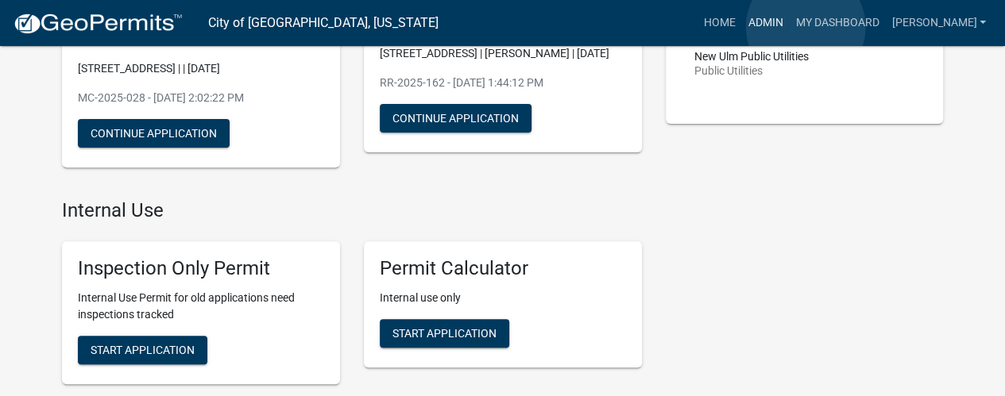
click at [789, 26] on link "Admin" at bounding box center [765, 23] width 48 height 30
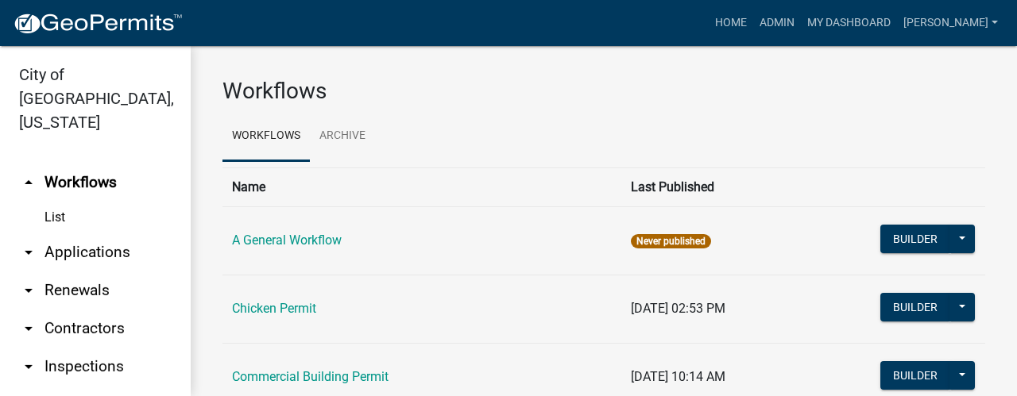
click at [114, 234] on link "arrow_drop_down Applications" at bounding box center [95, 253] width 191 height 38
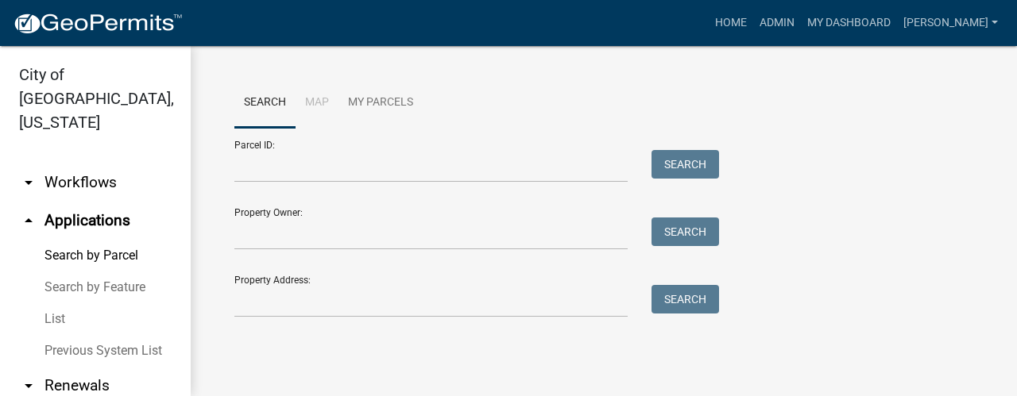
click at [64, 304] on link "List" at bounding box center [95, 320] width 191 height 32
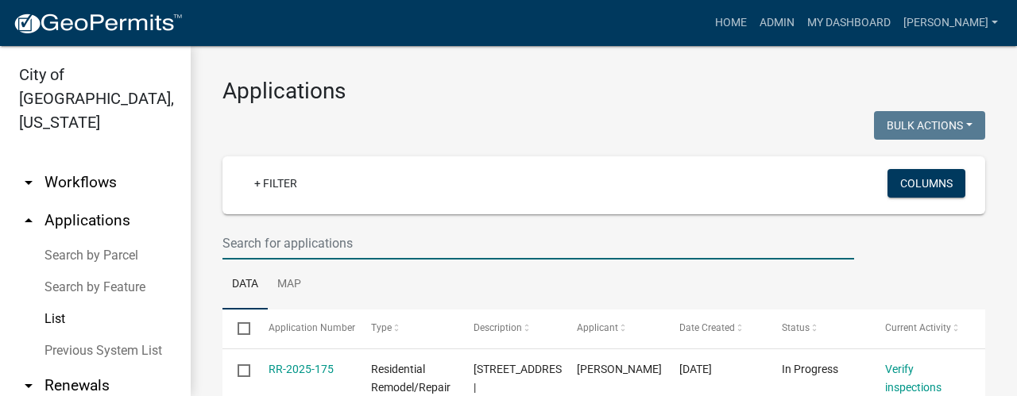
click at [318, 243] on input "text" at bounding box center [538, 243] width 632 height 33
click at [275, 184] on link "+ Filter" at bounding box center [276, 183] width 68 height 29
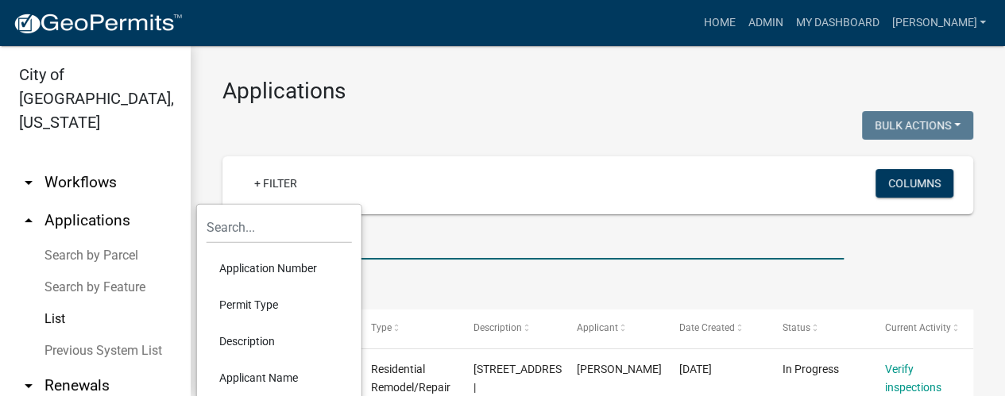
click at [376, 238] on input "text" at bounding box center [532, 243] width 621 height 33
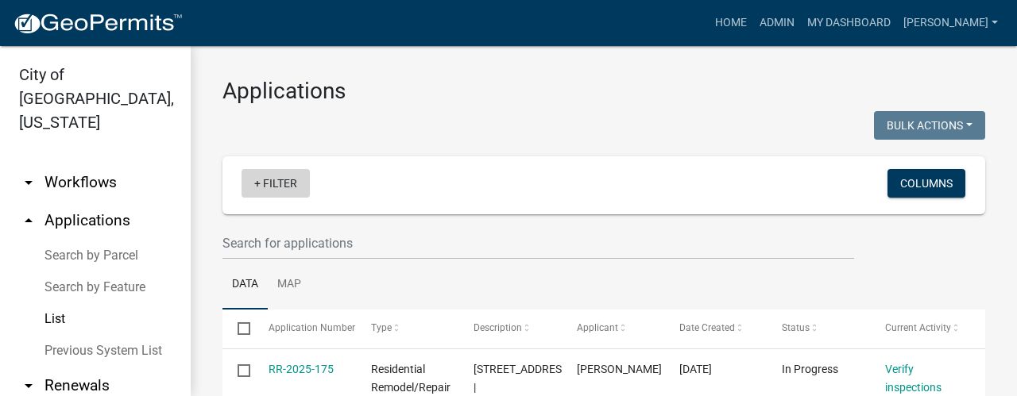
click at [282, 179] on link "+ Filter" at bounding box center [276, 183] width 68 height 29
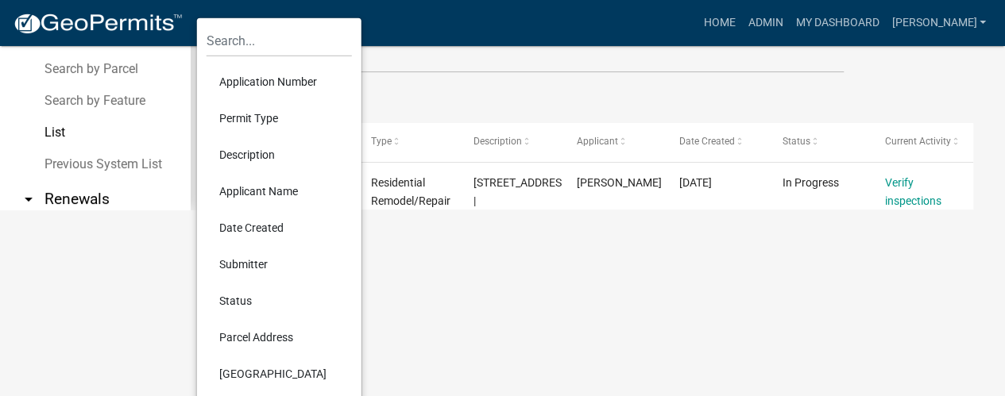
scroll to position [238, 0]
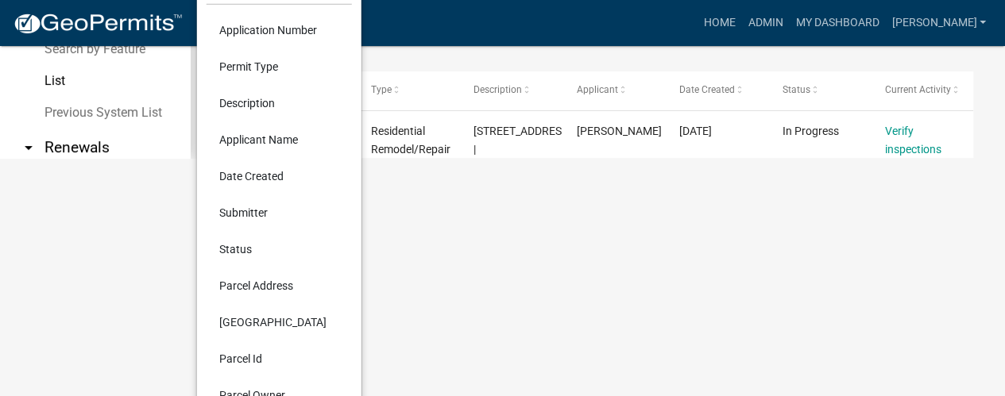
click at [249, 249] on li "Status" at bounding box center [279, 249] width 145 height 37
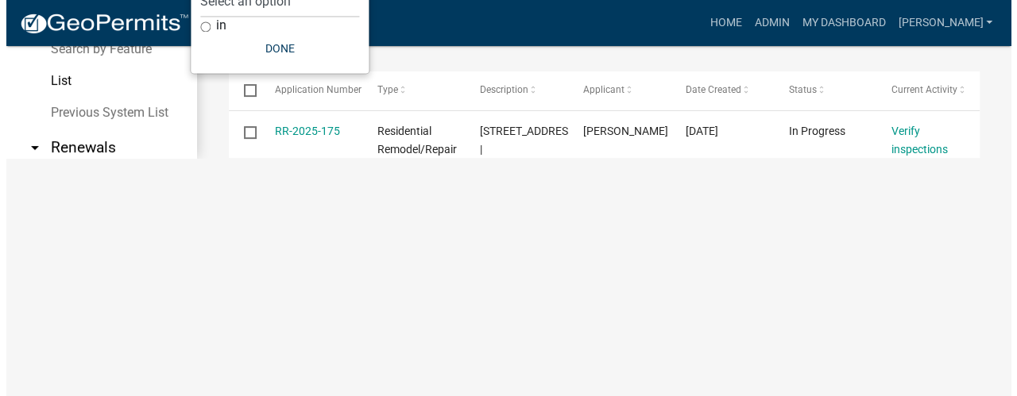
scroll to position [0, 0]
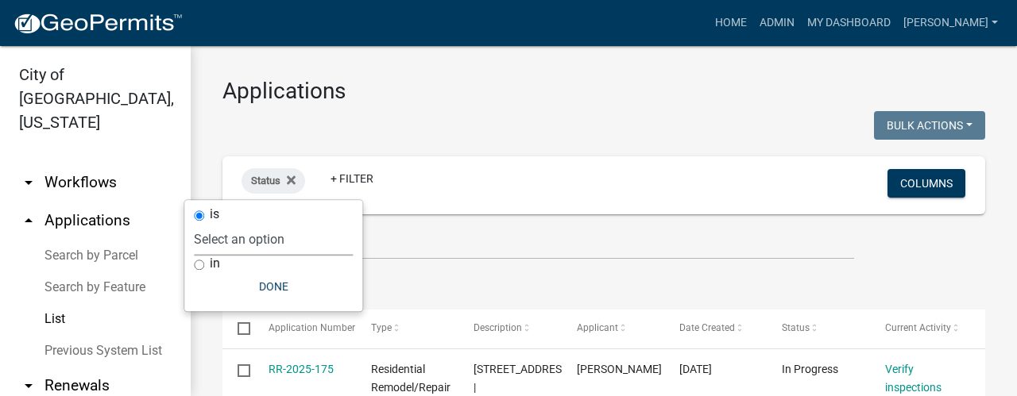
click at [274, 239] on select "Select an option Not Started In Progress Completed Expired Locked Withdrawn Voi…" at bounding box center [273, 239] width 159 height 33
select select "7"
click at [217, 223] on select "Select an option Not Started In Progress Completed Expired Locked Withdrawn Voi…" at bounding box center [273, 239] width 159 height 33
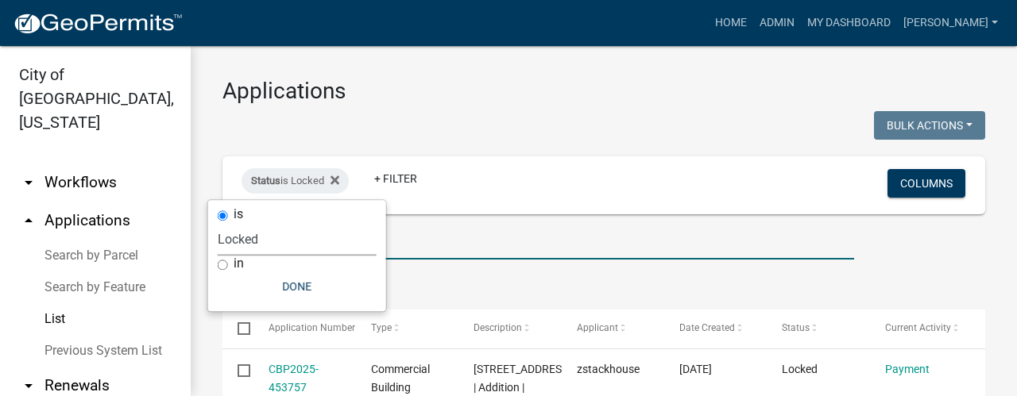
click at [507, 241] on input "text" at bounding box center [538, 243] width 632 height 33
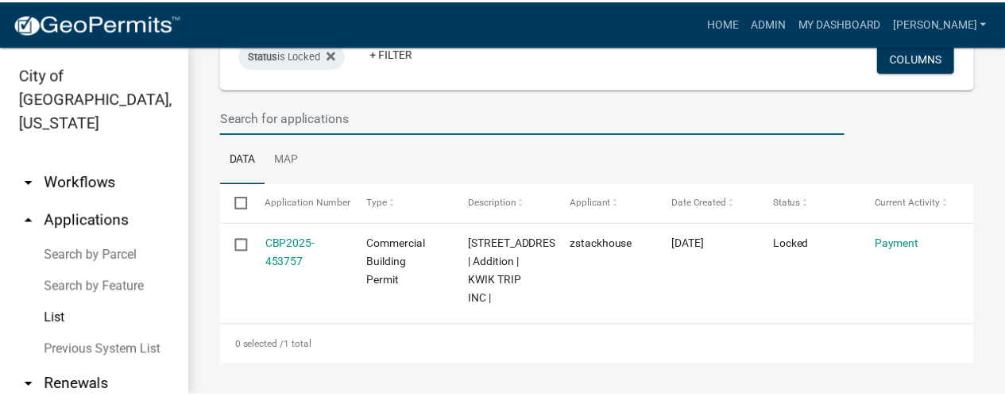
scroll to position [161, 0]
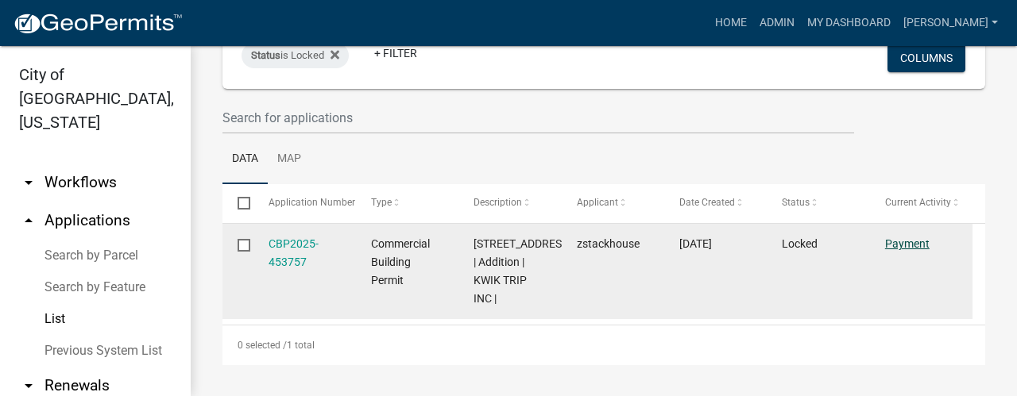
click at [917, 238] on link "Payment" at bounding box center [907, 244] width 44 height 13
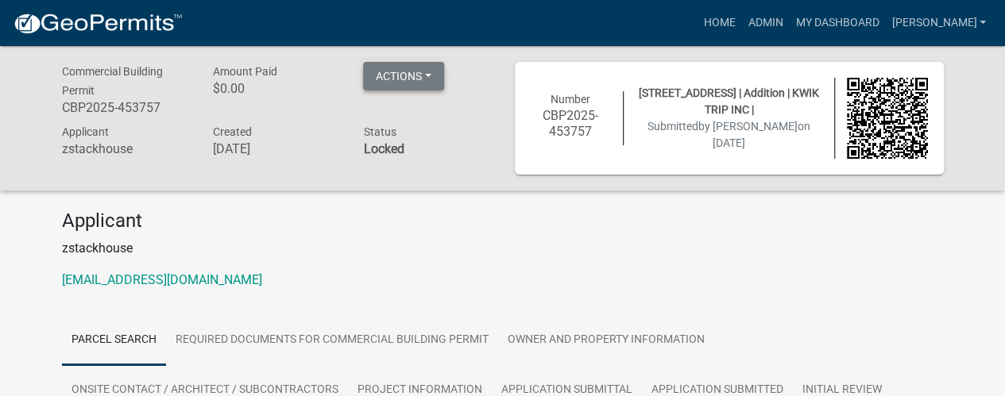
drag, startPoint x: 423, startPoint y: 78, endPoint x: 412, endPoint y: 83, distance: 12.4
click at [423, 78] on button "Actions" at bounding box center [403, 76] width 81 height 29
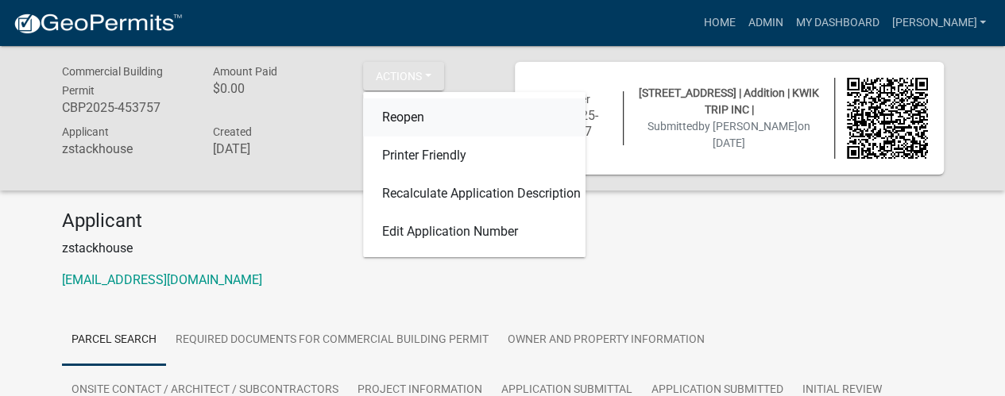
click at [403, 120] on link "Reopen" at bounding box center [474, 118] width 222 height 38
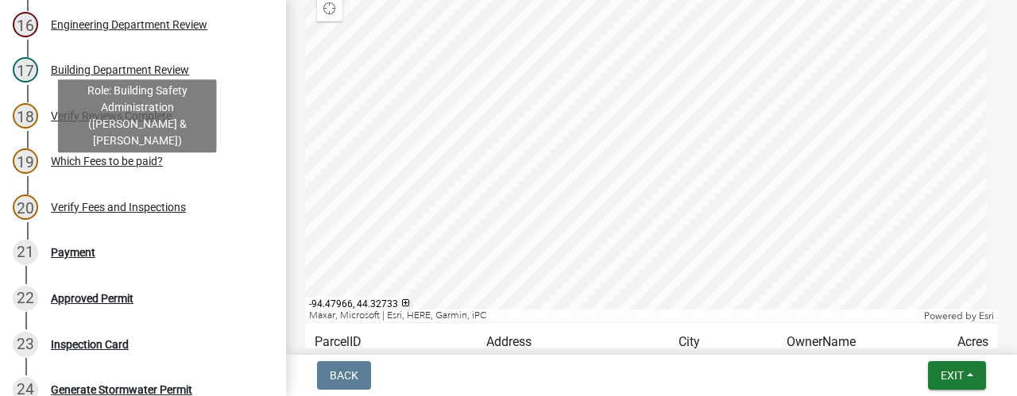
scroll to position [953, 0]
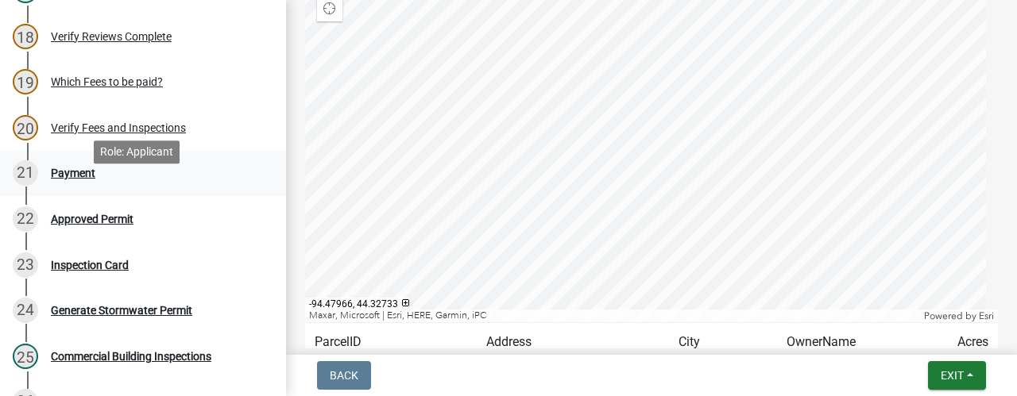
click at [79, 179] on div "Payment" at bounding box center [73, 173] width 44 height 11
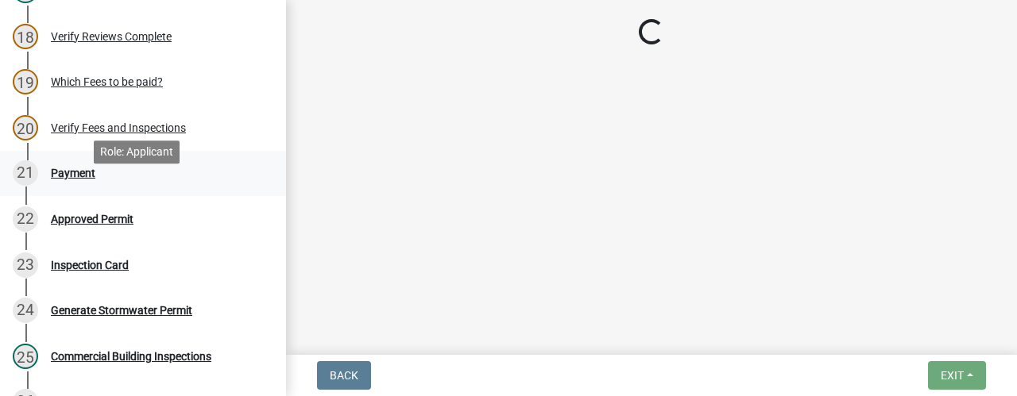
scroll to position [0, 0]
select select "3: 3"
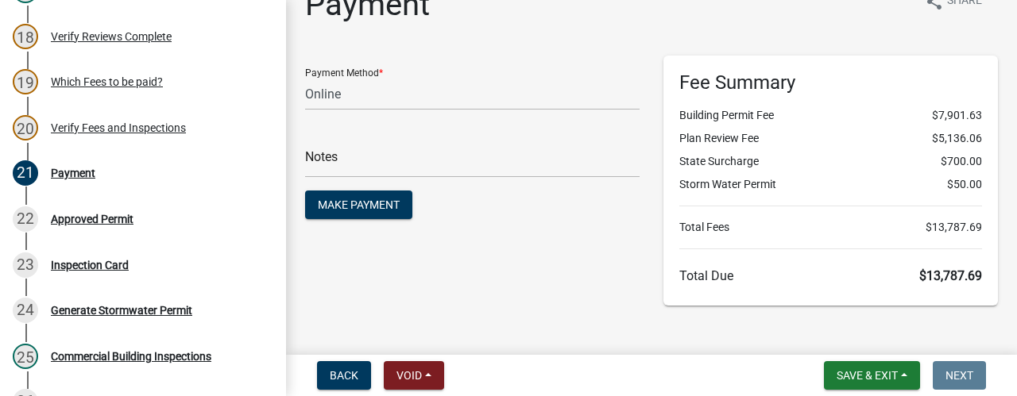
scroll to position [51, 0]
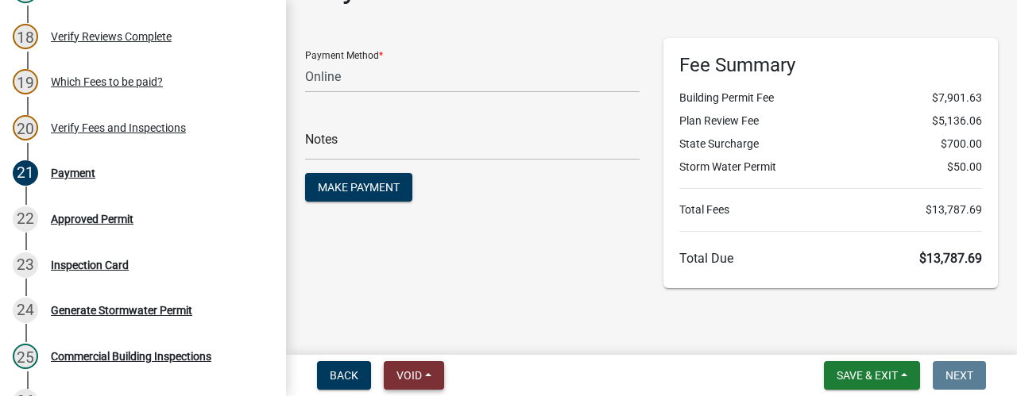
click at [416, 377] on span "Void" at bounding box center [408, 375] width 25 height 13
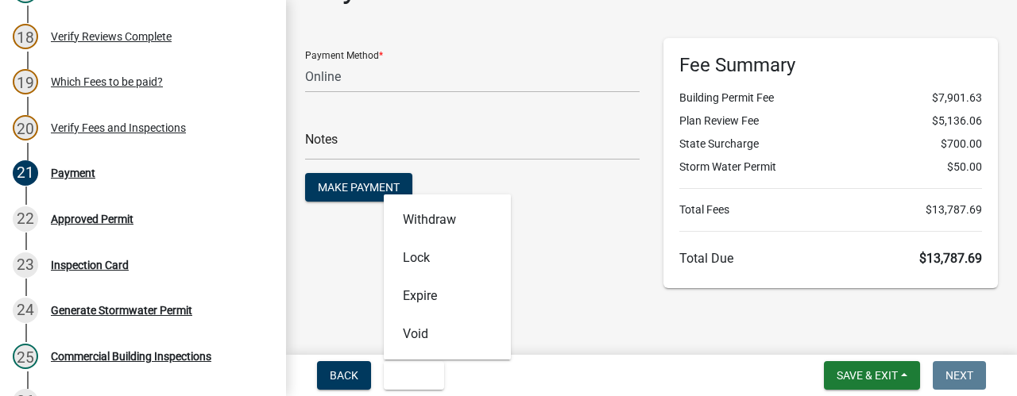
click at [623, 266] on div "Payment Method * Credit Card POS Check Cash Online Notes Make Payment" at bounding box center [472, 163] width 358 height 250
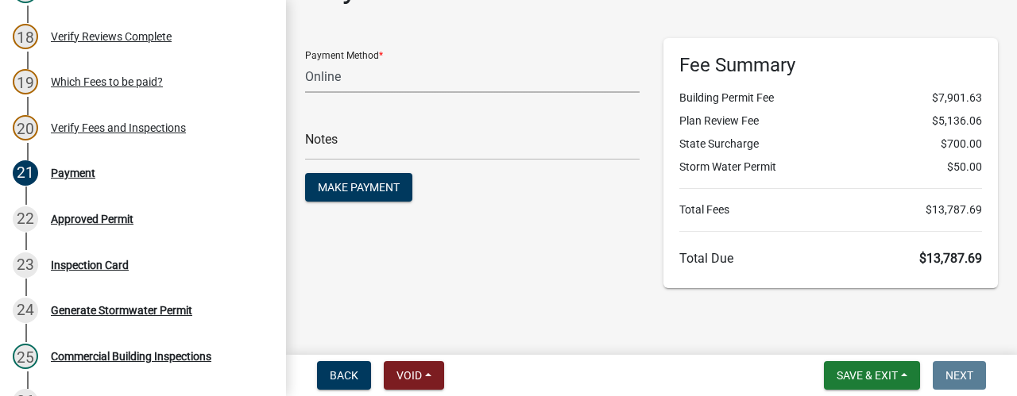
click at [342, 83] on select "Credit Card POS Check Cash Online" at bounding box center [472, 76] width 335 height 33
click at [479, 260] on div "Payment Method * Credit Card POS Check Cash Online Notes Make Payment" at bounding box center [472, 163] width 358 height 250
click at [424, 374] on button "Void" at bounding box center [414, 376] width 60 height 29
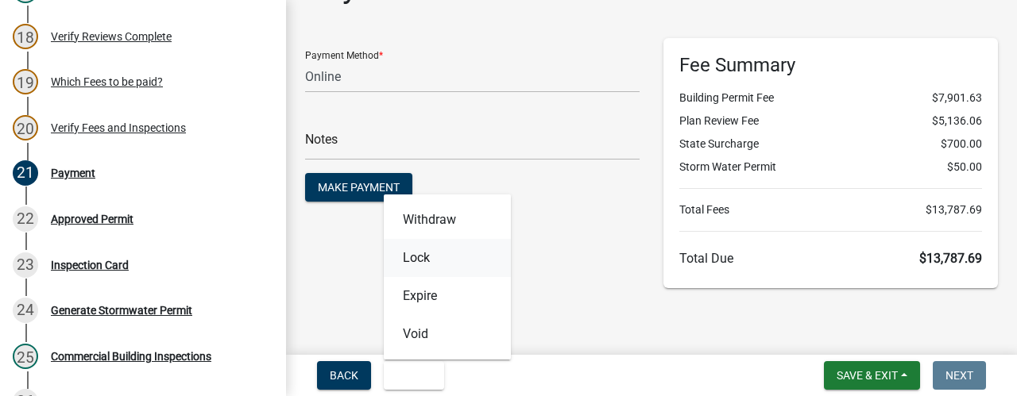
click at [434, 260] on button "Lock" at bounding box center [447, 258] width 127 height 38
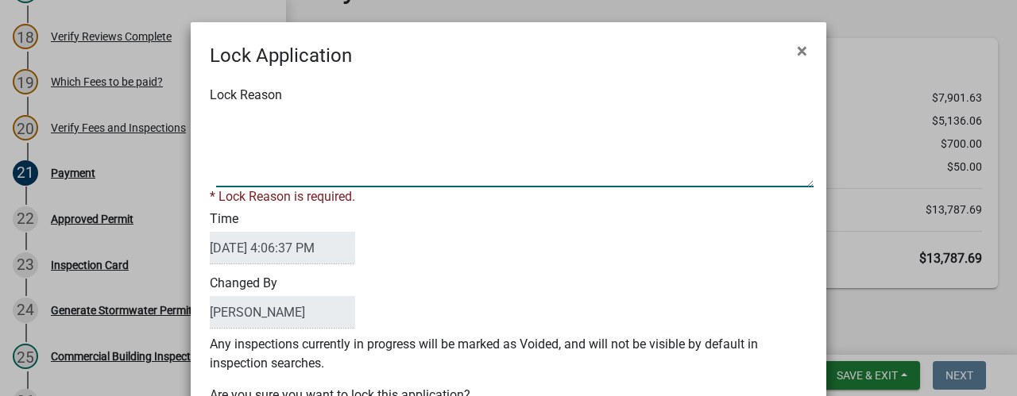
click at [287, 159] on textarea "Lock Reason" at bounding box center [515, 147] width 598 height 79
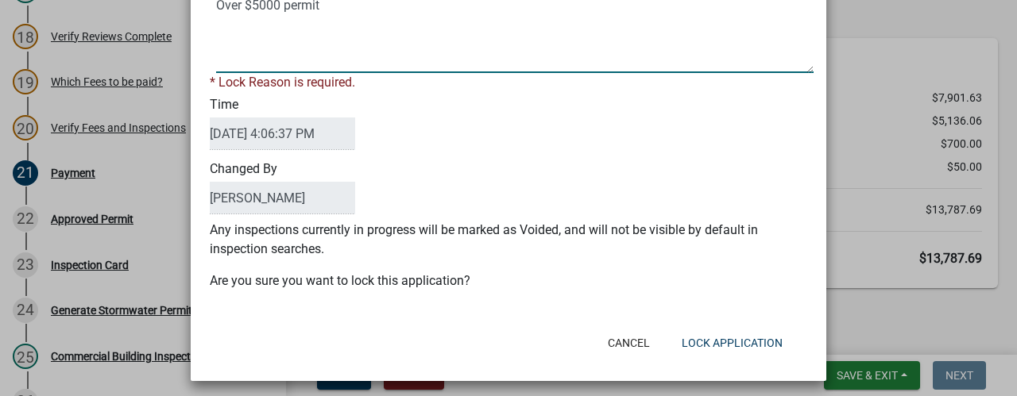
scroll to position [121, 0]
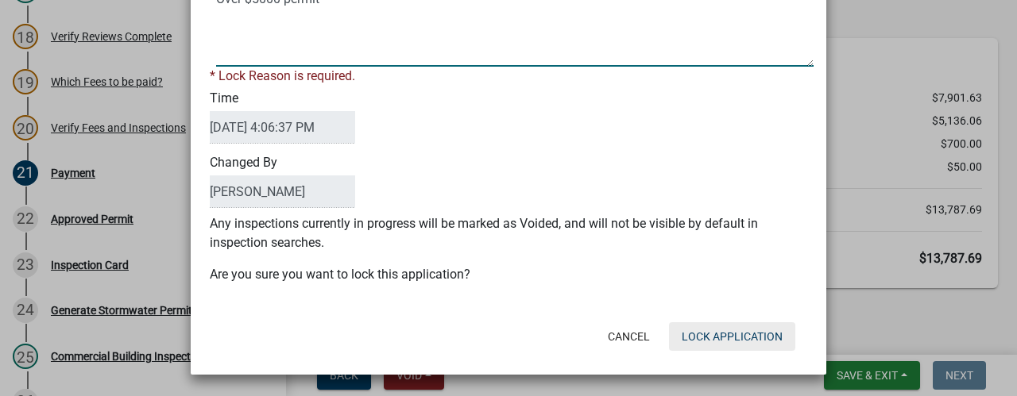
type textarea "Over $5000 permit"
click at [728, 333] on button "Lock Application" at bounding box center [732, 337] width 126 height 29
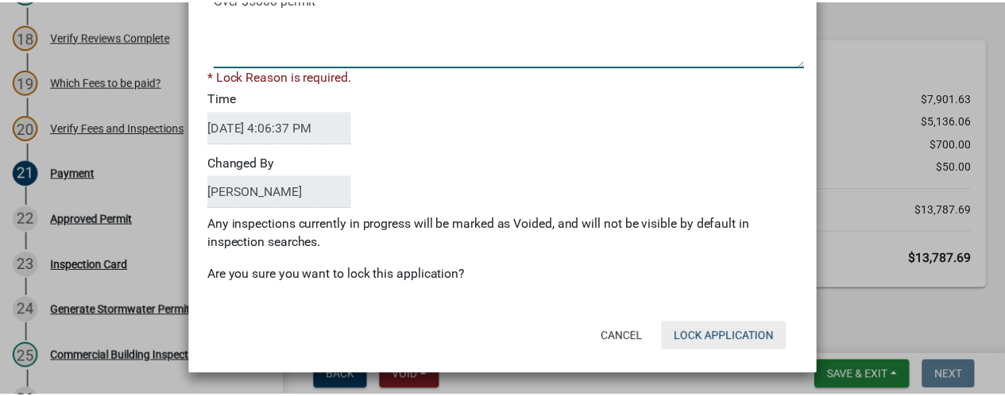
scroll to position [102, 0]
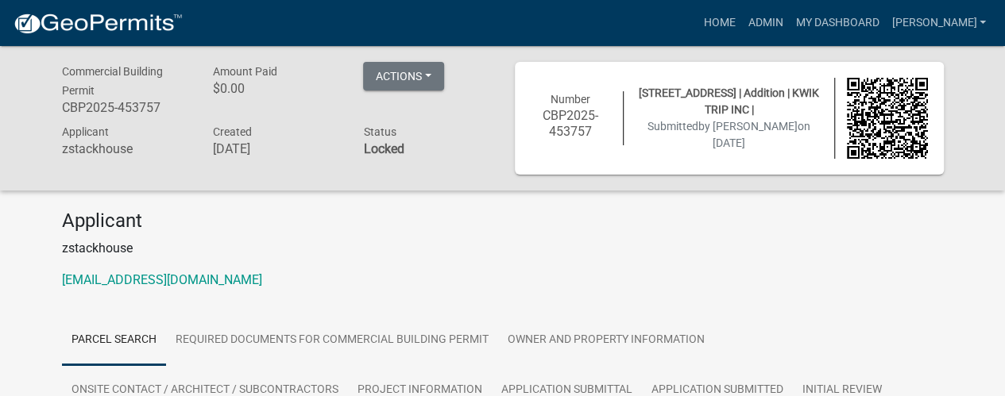
click at [437, 250] on p "zstackhouse" at bounding box center [503, 248] width 882 height 19
